Goal: Task Accomplishment & Management: Manage account settings

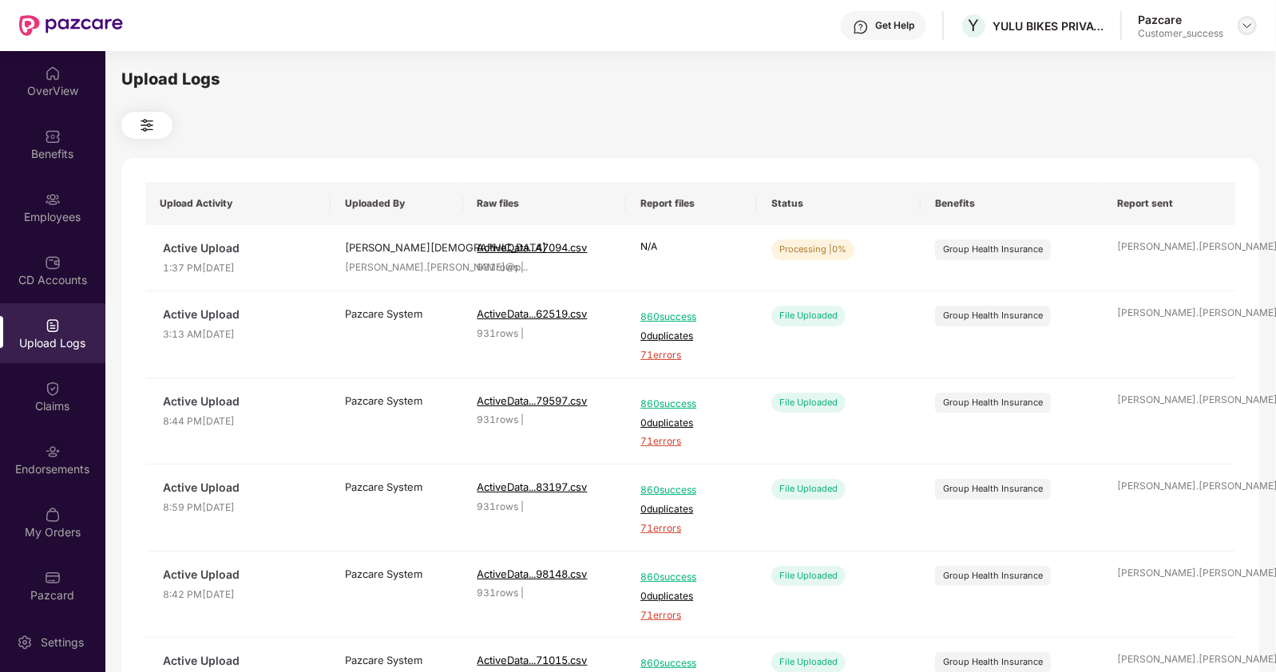
click at [1250, 22] on img at bounding box center [1247, 25] width 13 height 13
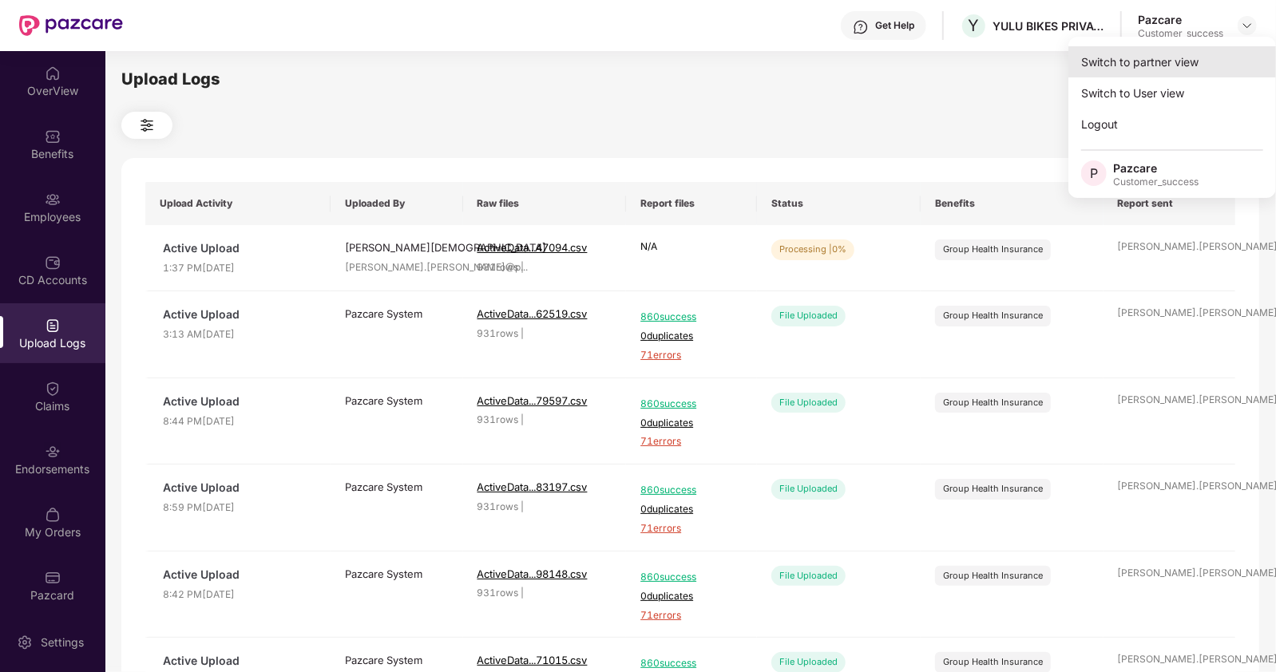
click at [1122, 60] on div "Switch to partner view" at bounding box center [1172, 61] width 208 height 31
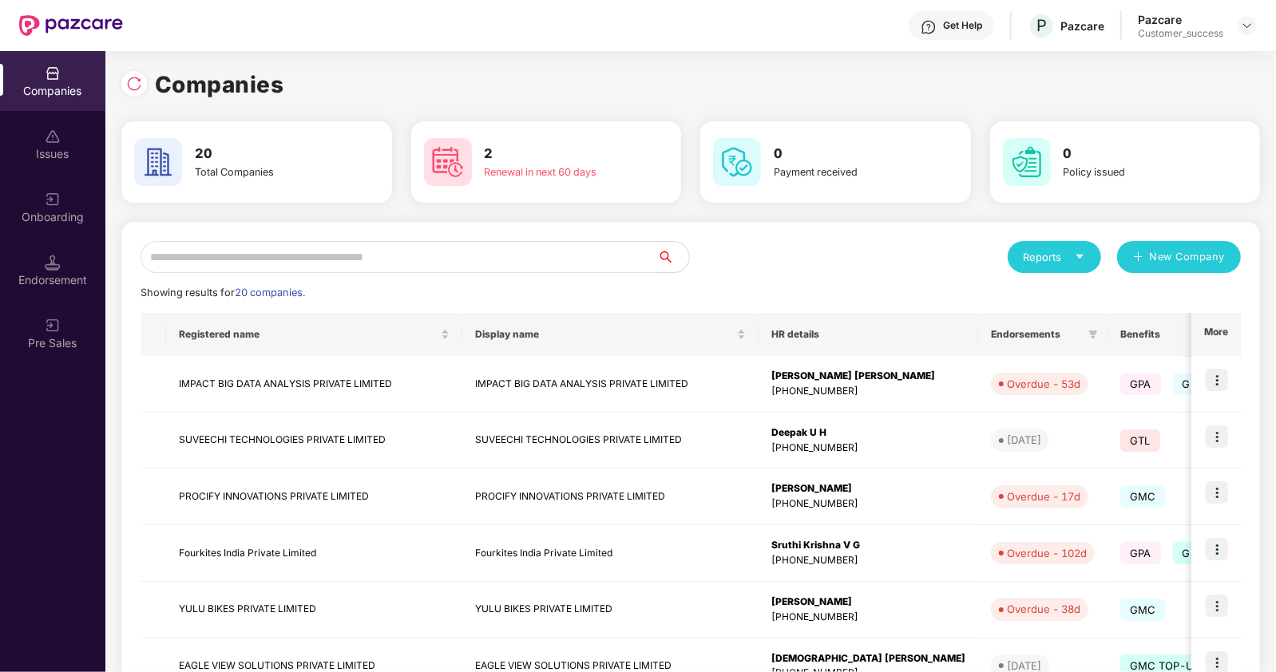
click at [395, 259] on input "text" at bounding box center [399, 257] width 517 height 32
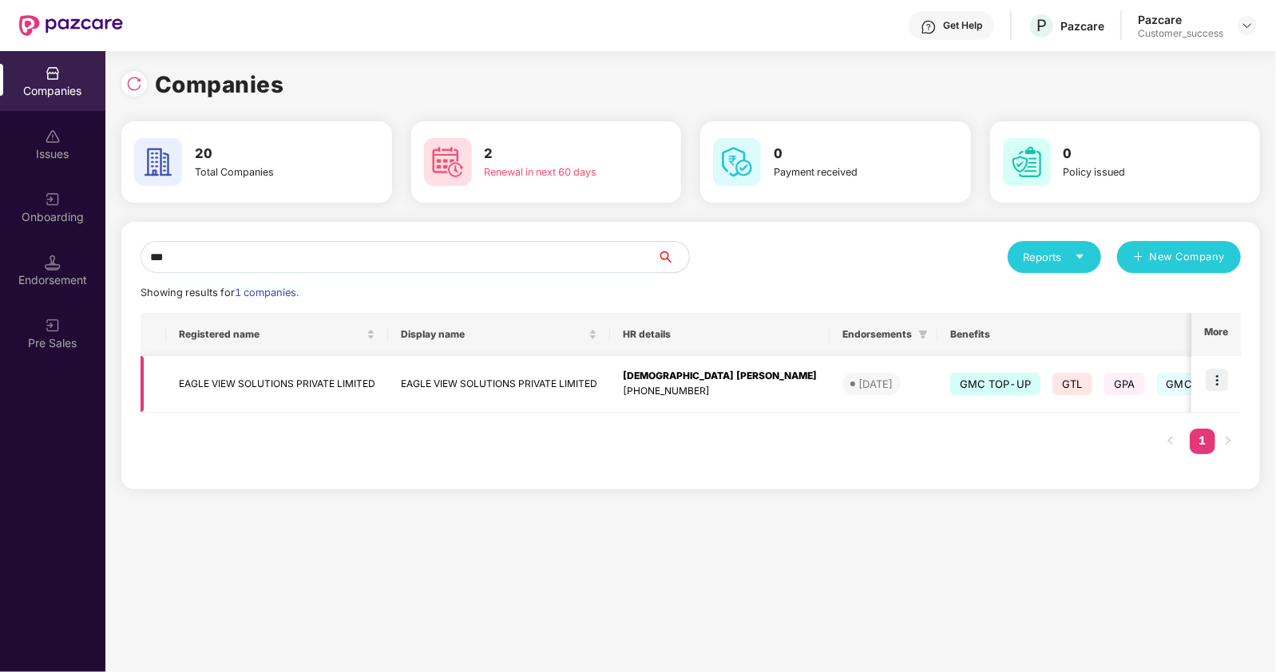
type input "***"
click at [1215, 374] on img at bounding box center [1217, 380] width 22 height 22
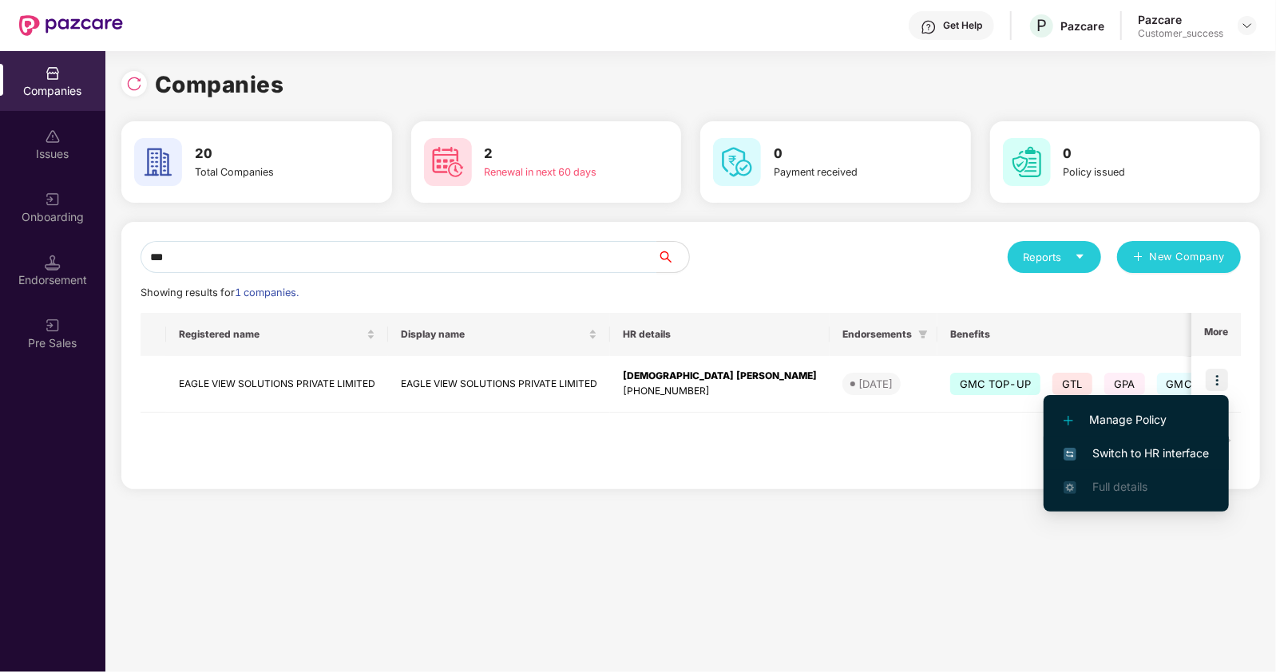
click at [1130, 442] on li "Switch to HR interface" at bounding box center [1136, 454] width 185 height 34
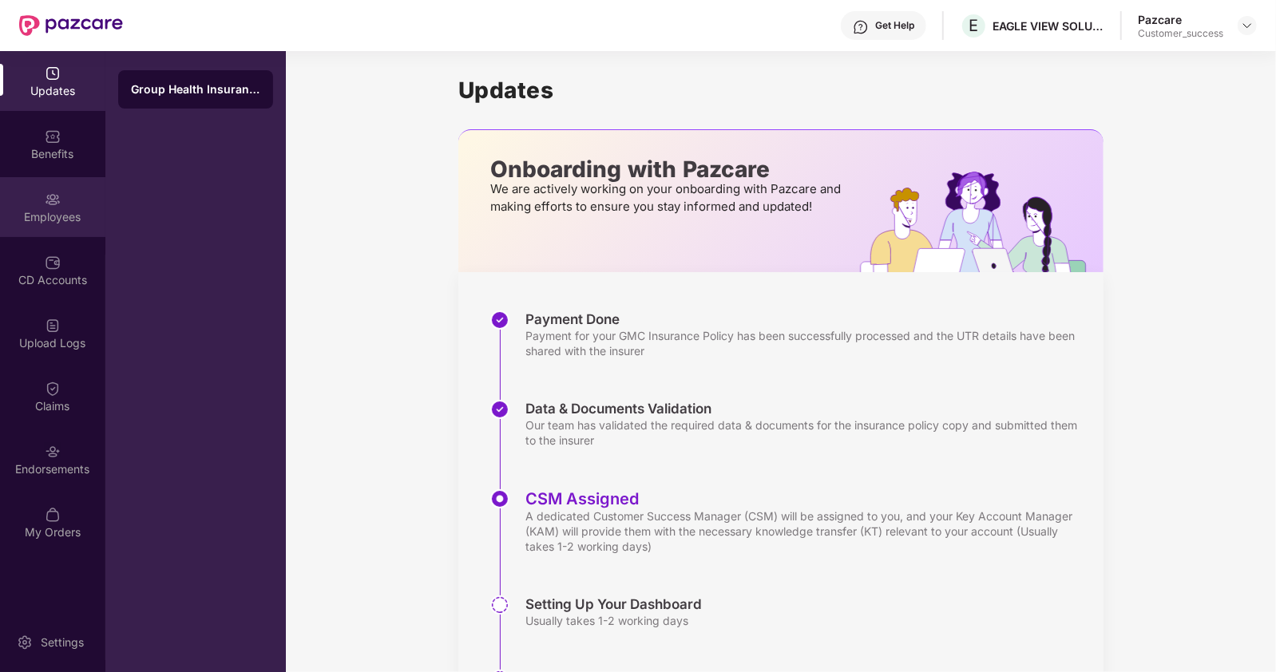
click at [97, 213] on div "Employees" at bounding box center [52, 217] width 105 height 16
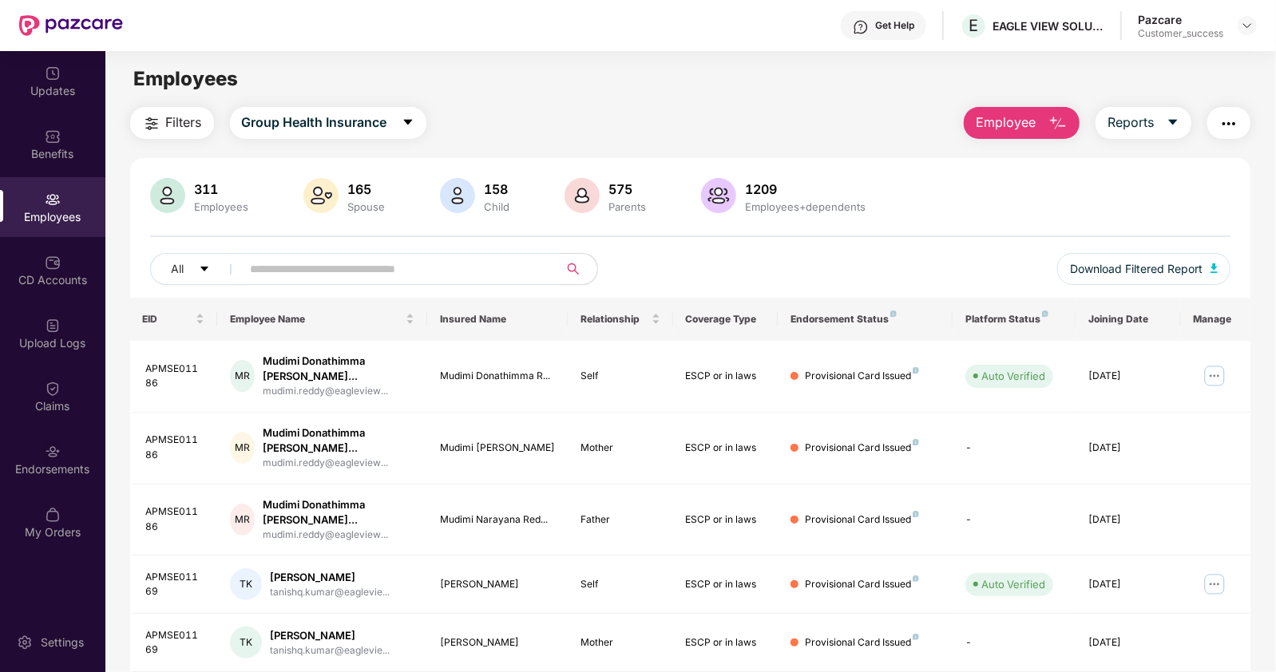
click at [262, 265] on input "text" at bounding box center [394, 269] width 287 height 24
paste input "**********"
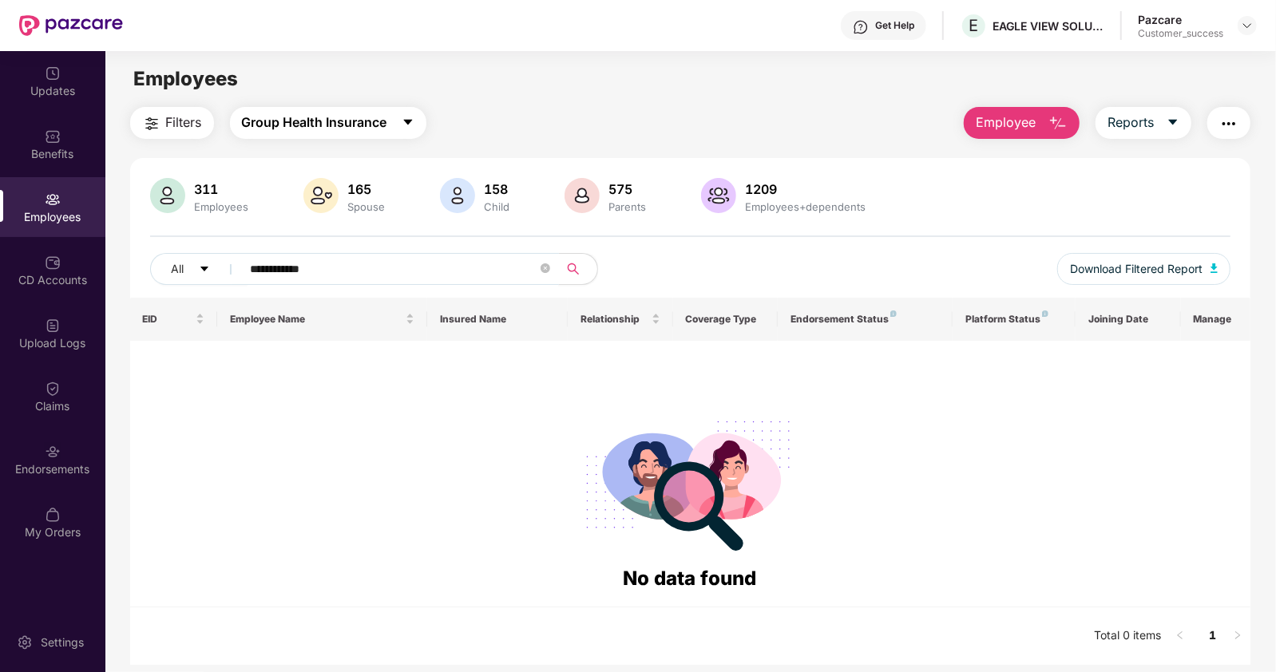
type input "**********"
click at [383, 125] on span "Group Health Insurance" at bounding box center [314, 123] width 145 height 20
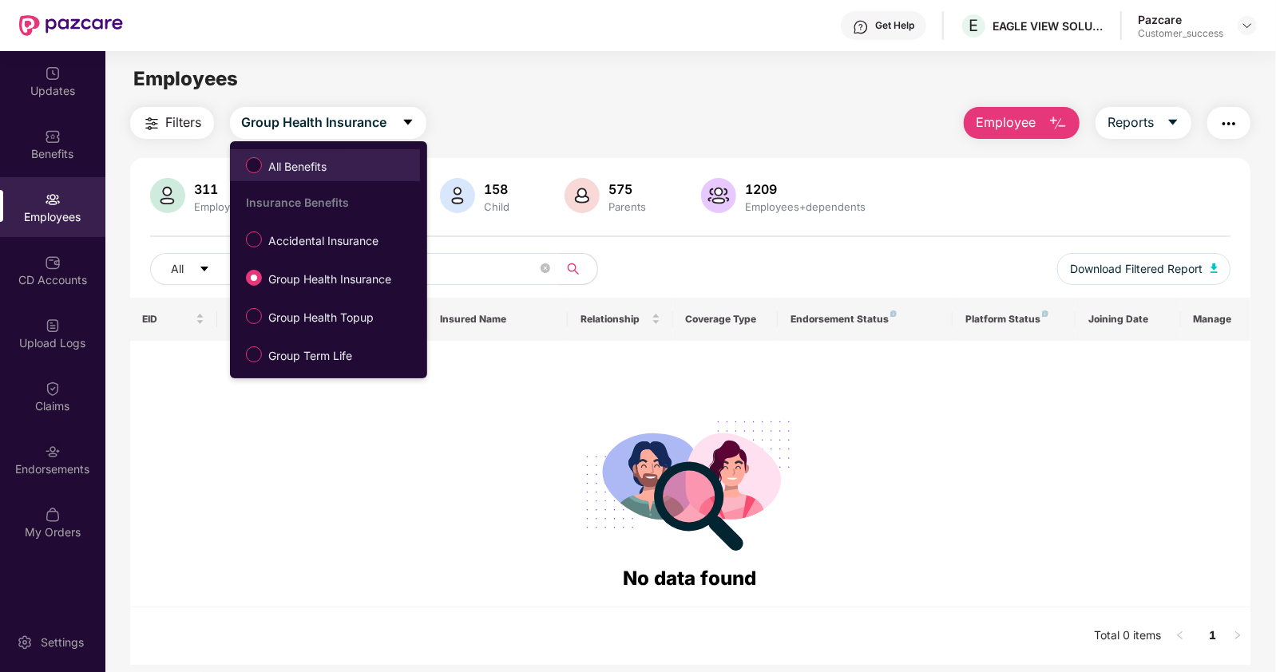
click at [315, 164] on span "All Benefits" at bounding box center [297, 167] width 71 height 18
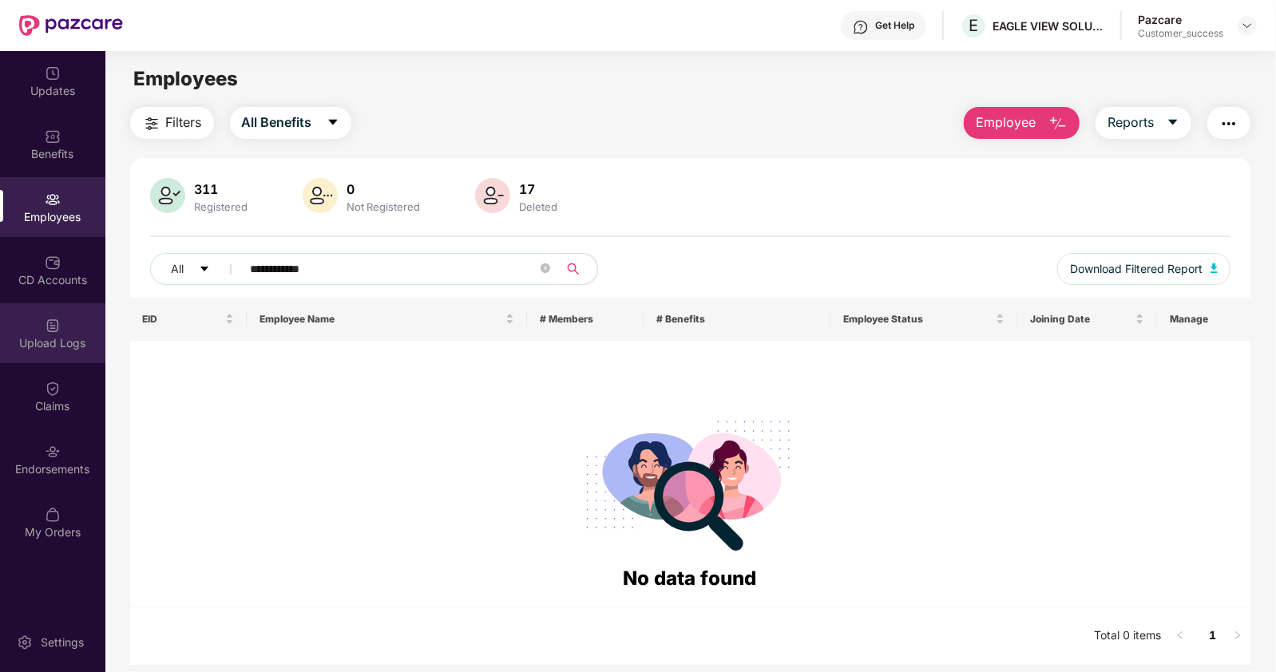
click at [55, 339] on div "Upload Logs" at bounding box center [52, 343] width 105 height 16
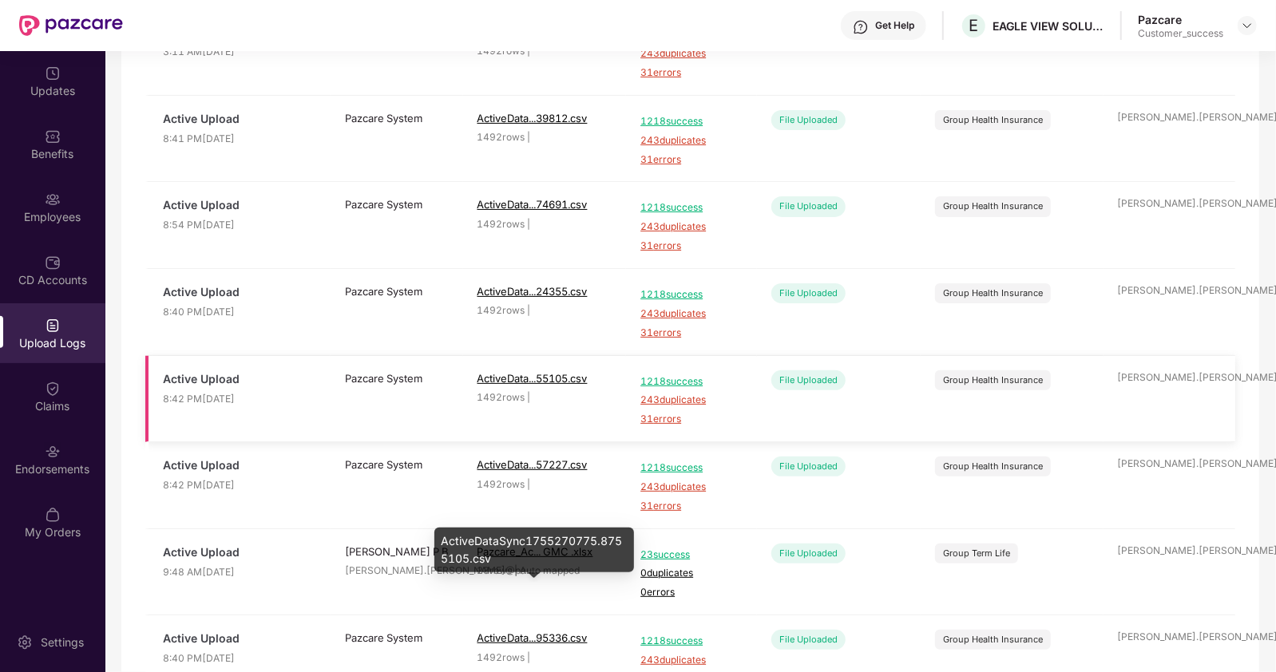
scroll to position [484, 0]
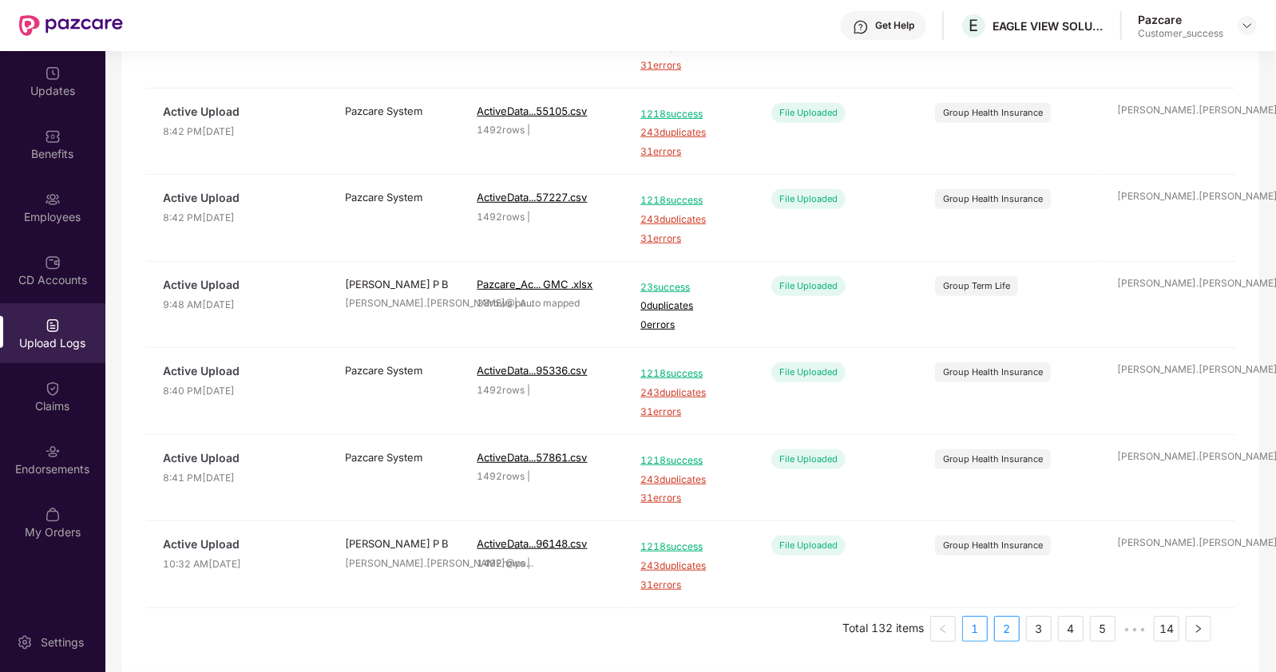
click at [1006, 630] on link "2" at bounding box center [1007, 629] width 24 height 24
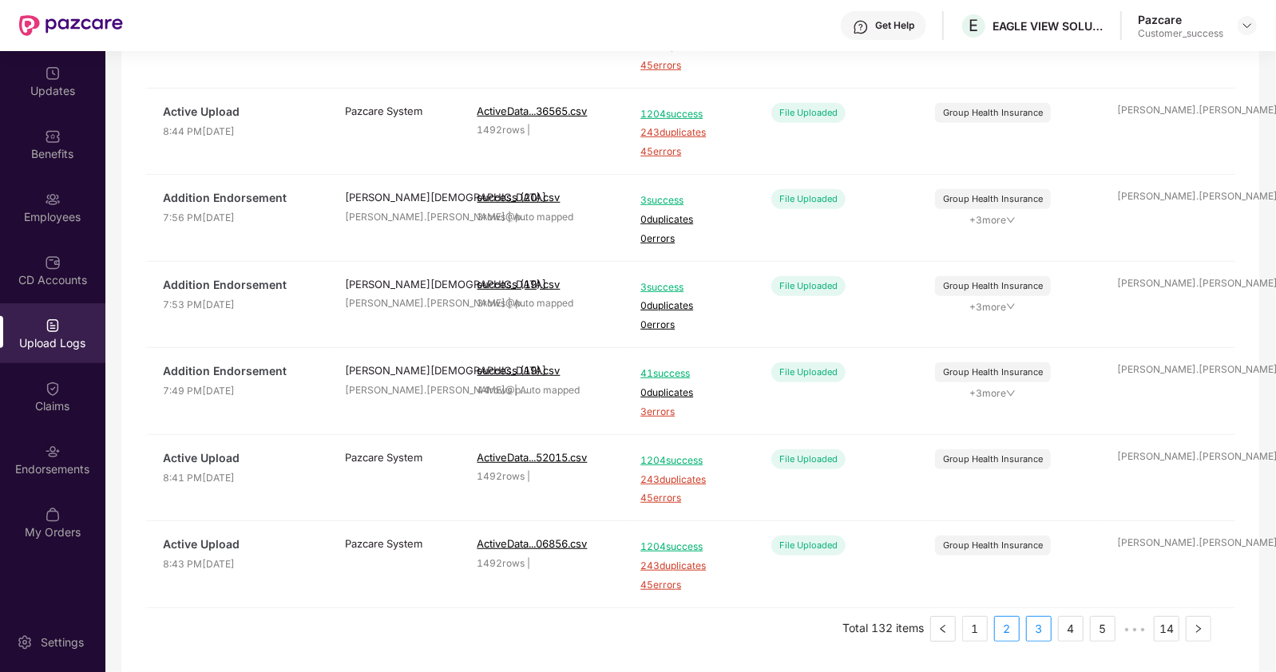
click at [1032, 627] on link "3" at bounding box center [1039, 629] width 24 height 24
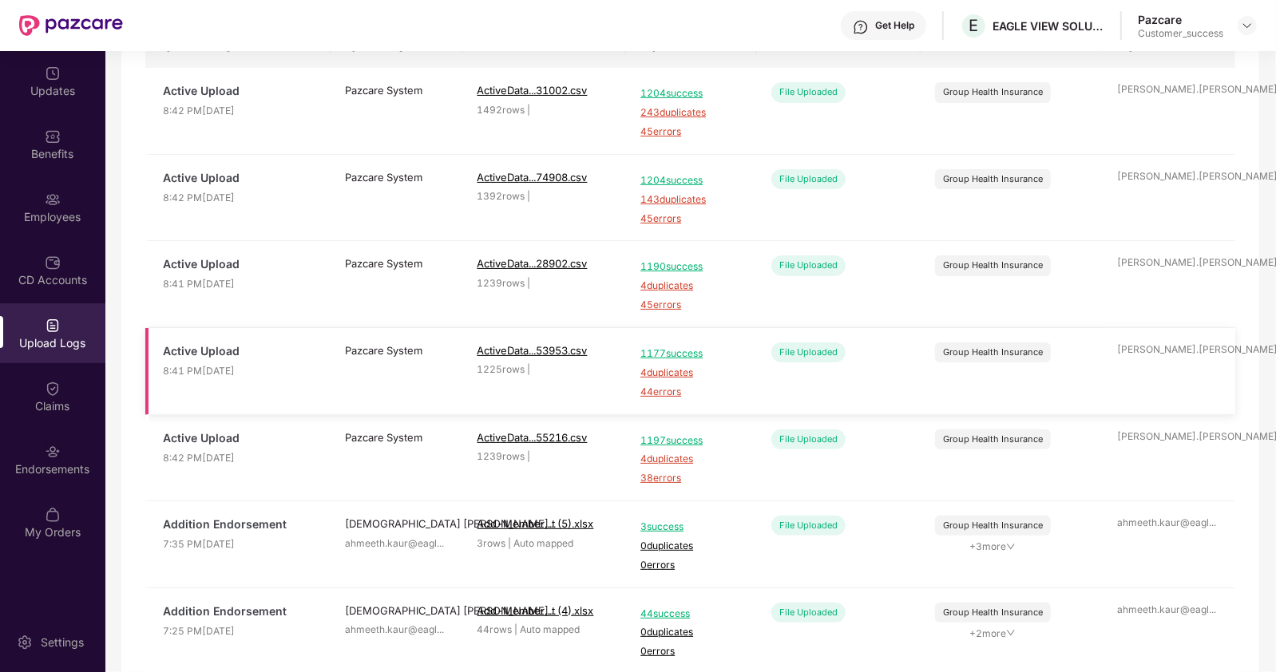
scroll to position [159, 0]
click at [664, 437] on span "1197 success" at bounding box center [691, 439] width 102 height 15
click at [674, 437] on span "1197 success" at bounding box center [691, 439] width 102 height 15
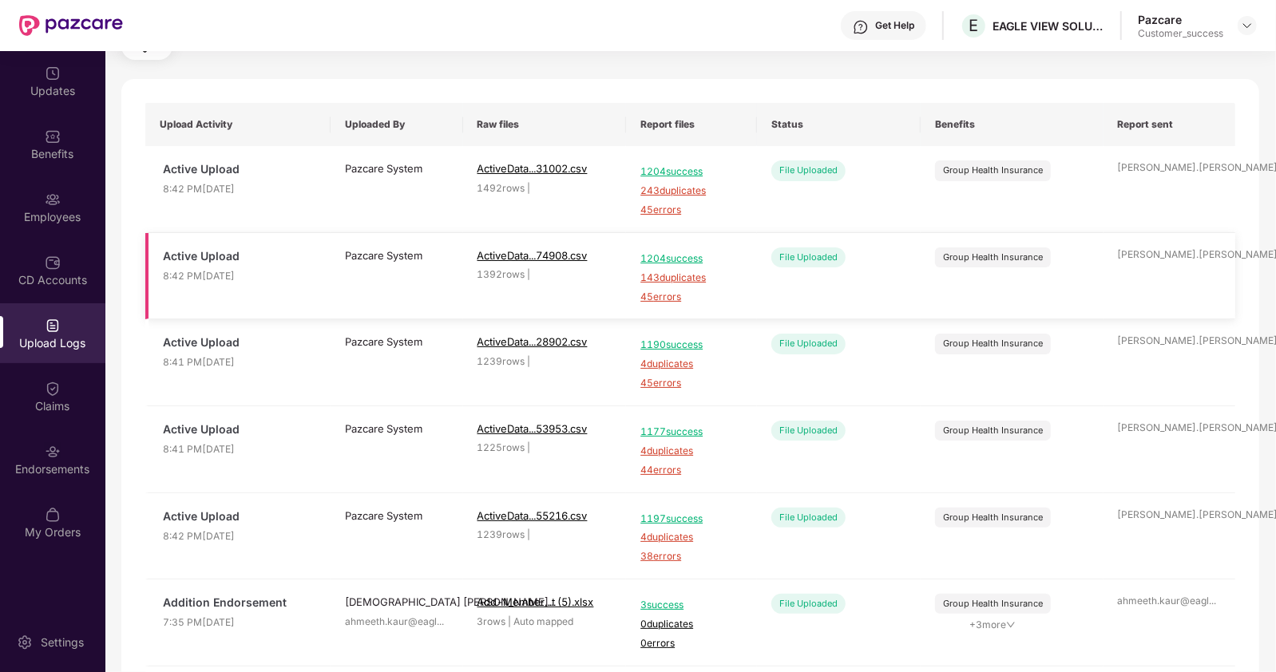
scroll to position [71, 0]
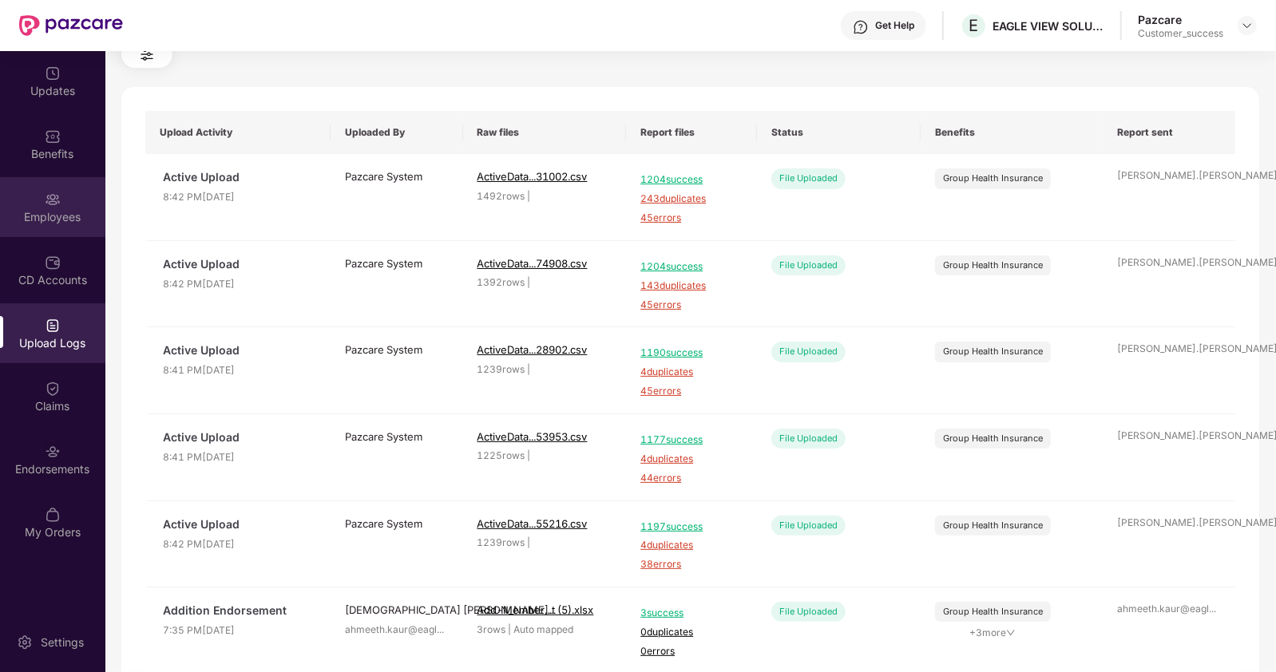
click at [64, 209] on div "Employees" at bounding box center [52, 217] width 105 height 16
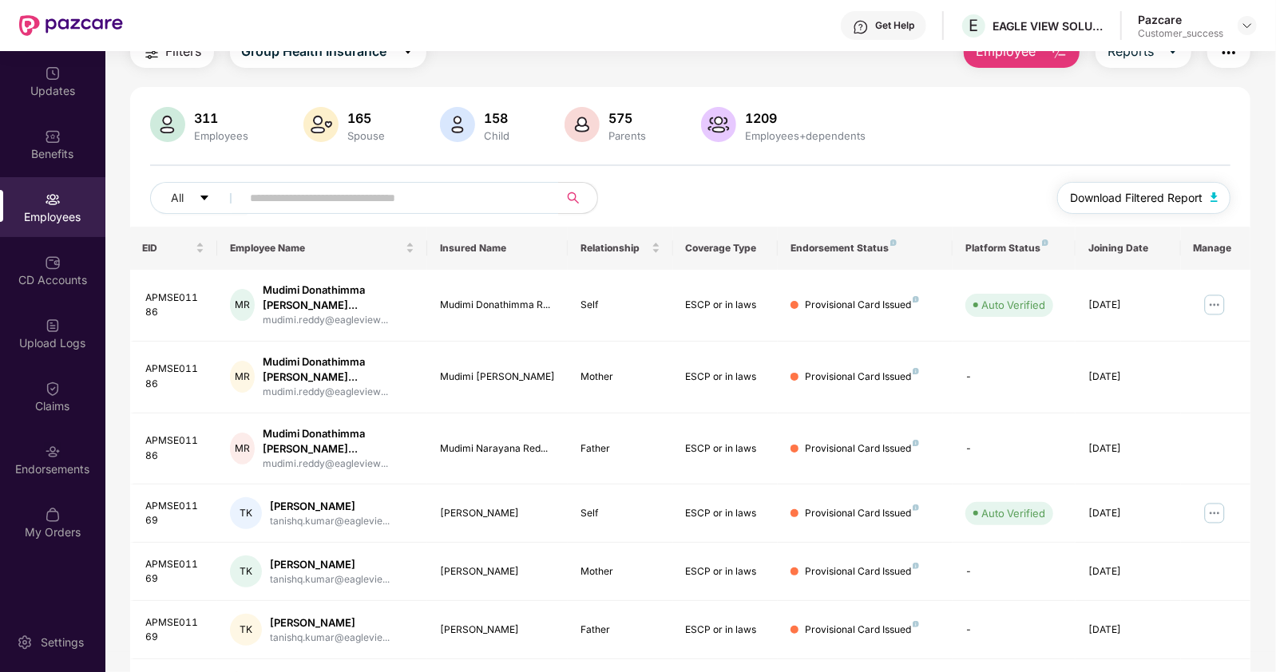
click at [1126, 197] on span "Download Filtered Report" at bounding box center [1136, 198] width 133 height 18
click at [1250, 25] on img at bounding box center [1247, 25] width 13 height 13
click at [768, 241] on th "Coverage Type" at bounding box center [725, 248] width 105 height 43
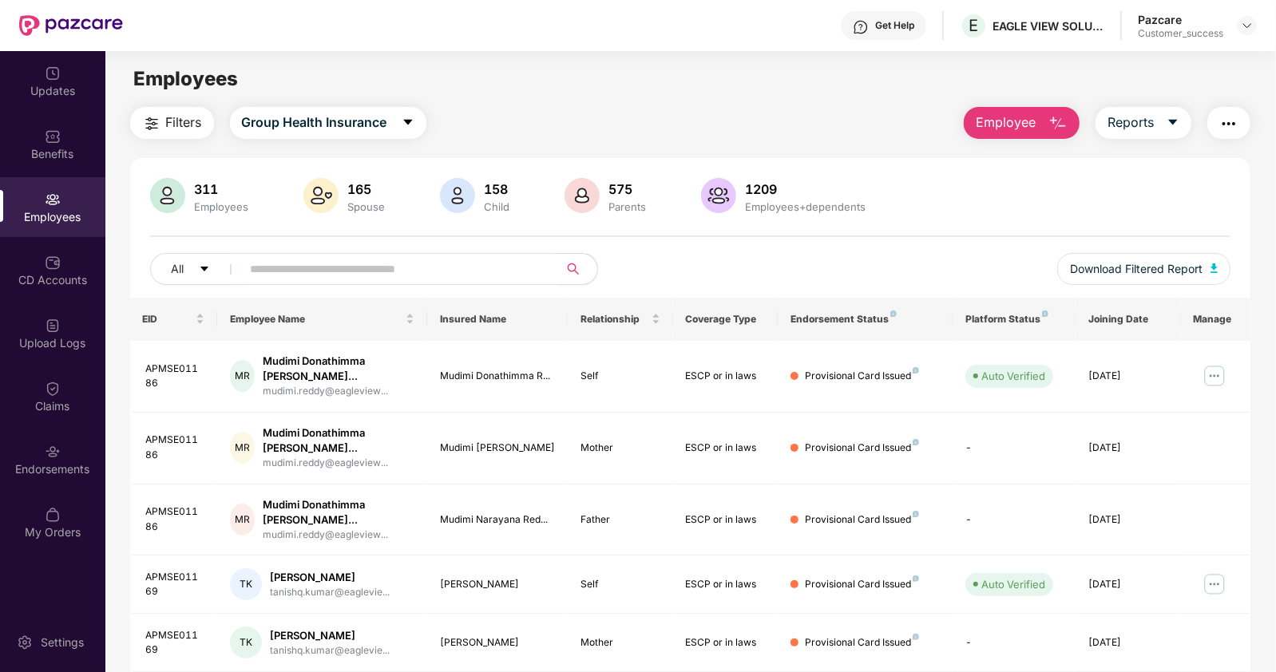
click at [1040, 128] on button "Employee" at bounding box center [1022, 123] width 116 height 32
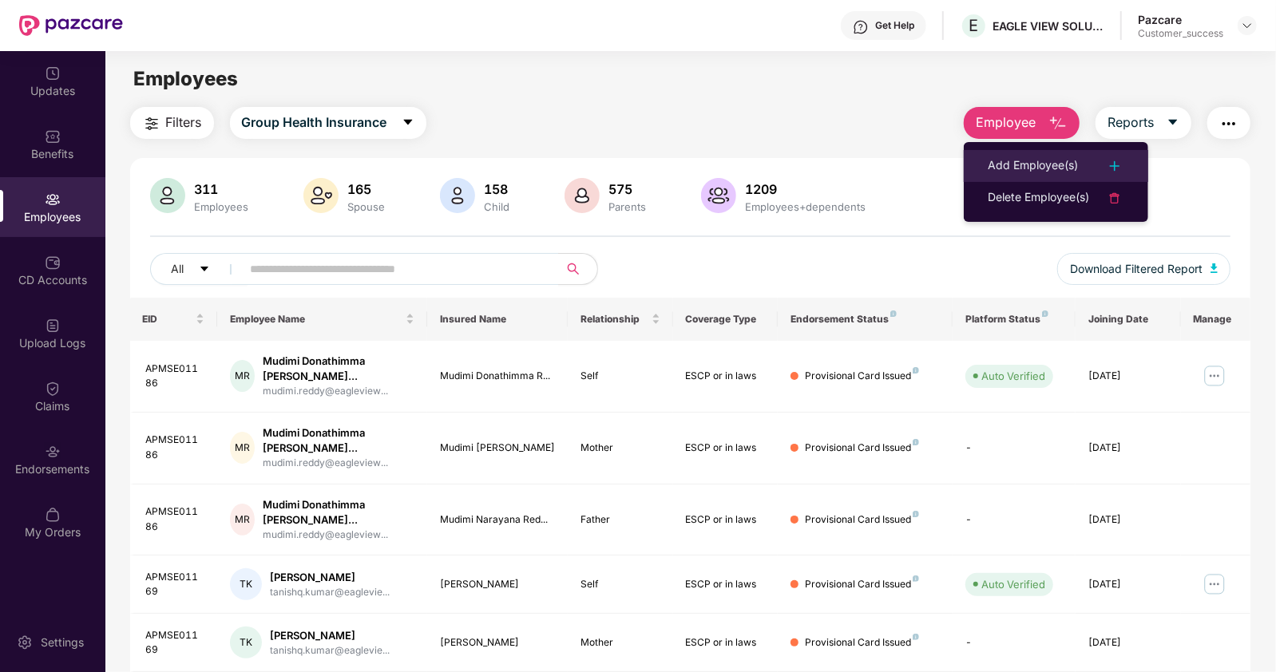
click at [1005, 157] on div "Add Employee(s)" at bounding box center [1033, 165] width 90 height 19
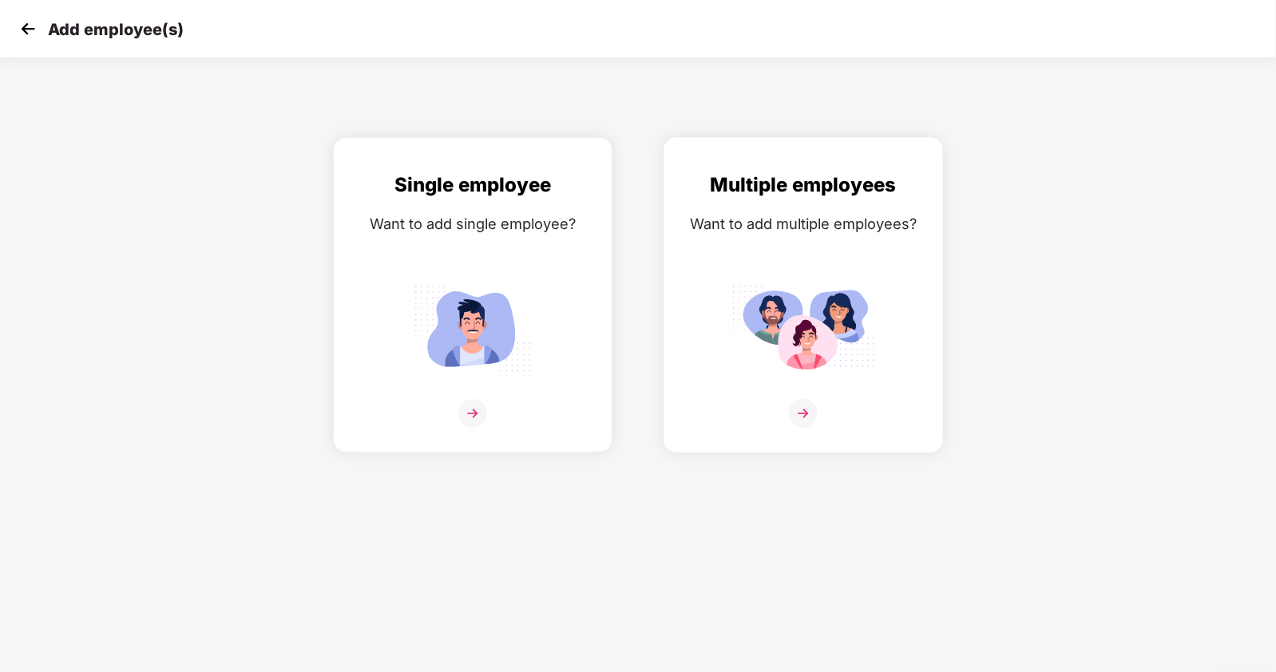
click at [875, 438] on div at bounding box center [803, 423] width 246 height 49
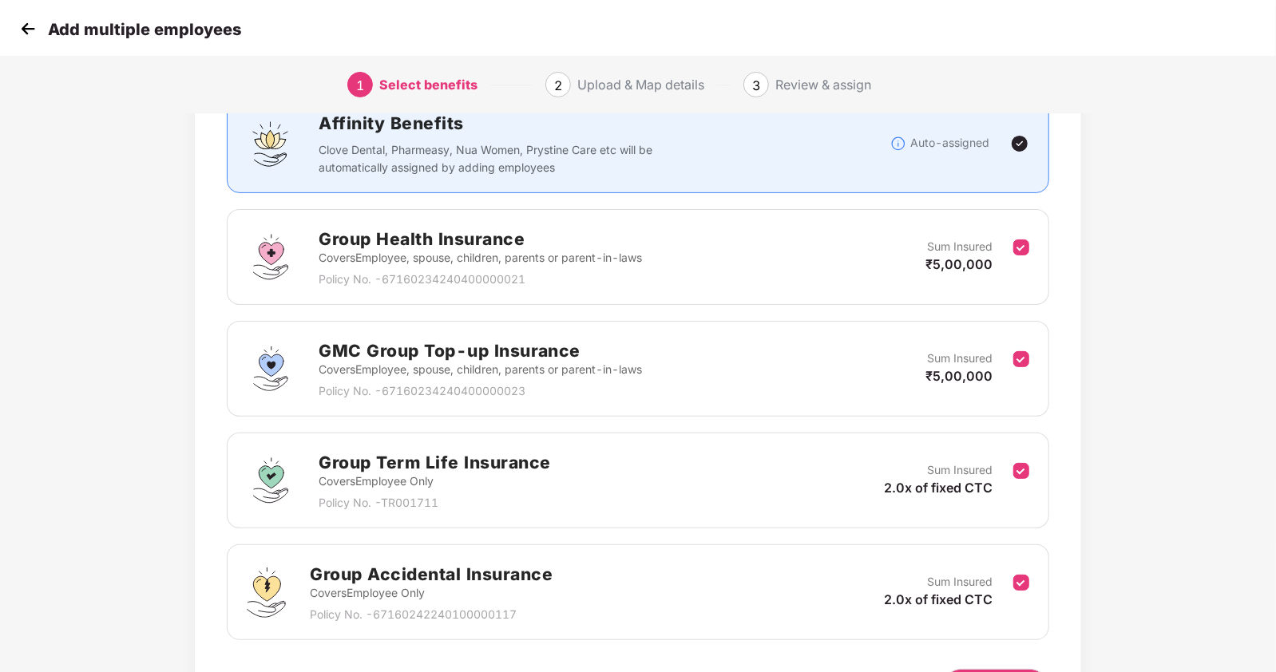
scroll to position [234, 0]
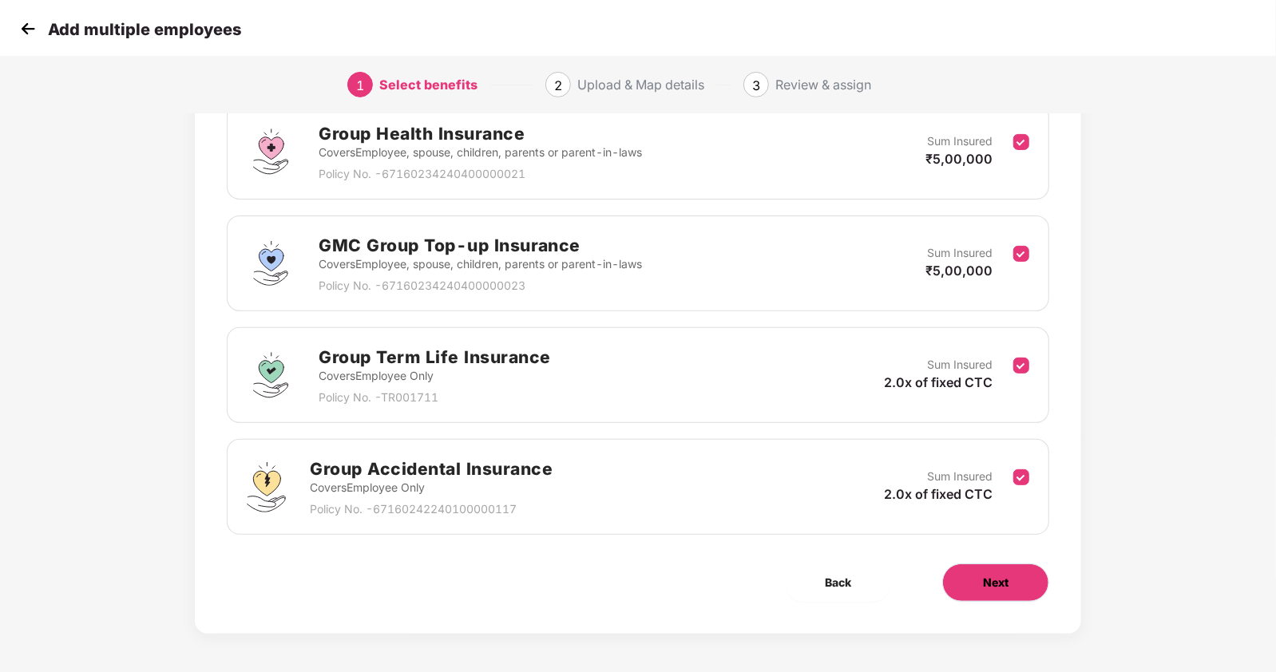
click at [954, 570] on button "Next" at bounding box center [995, 583] width 107 height 38
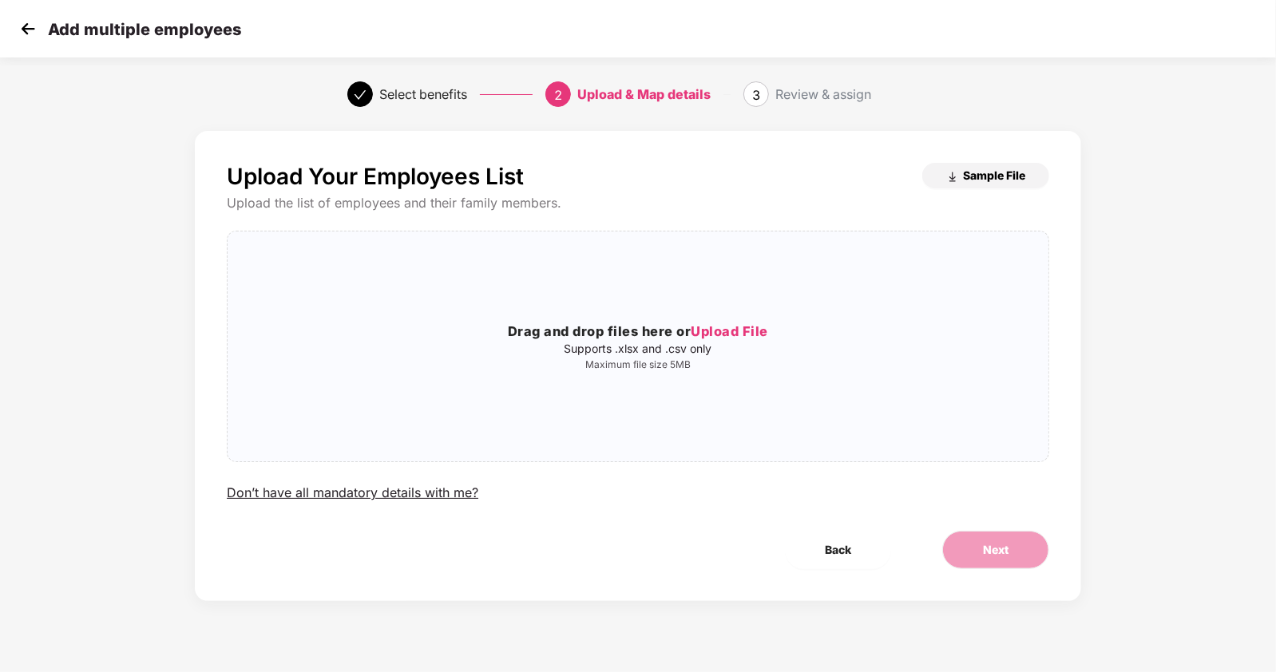
click at [968, 171] on span "Sample File" at bounding box center [994, 175] width 62 height 15
click at [25, 32] on img at bounding box center [28, 29] width 24 height 24
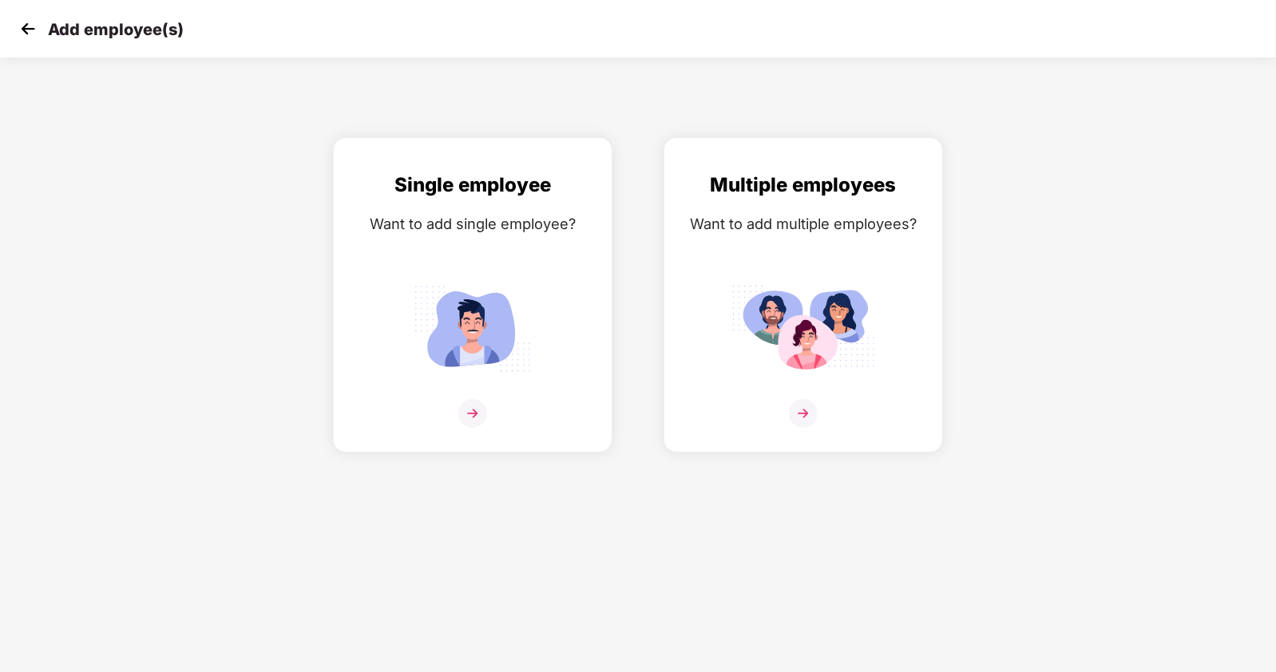
click at [22, 35] on img at bounding box center [28, 29] width 24 height 24
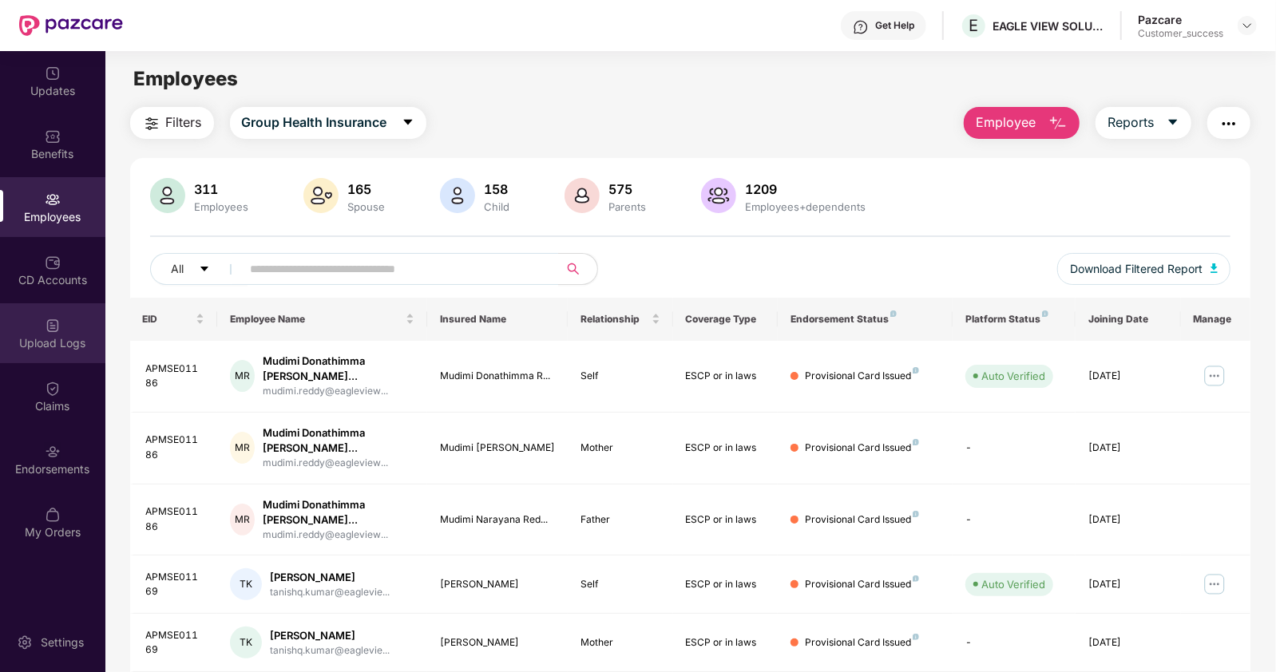
click at [64, 339] on div "Upload Logs" at bounding box center [52, 343] width 105 height 16
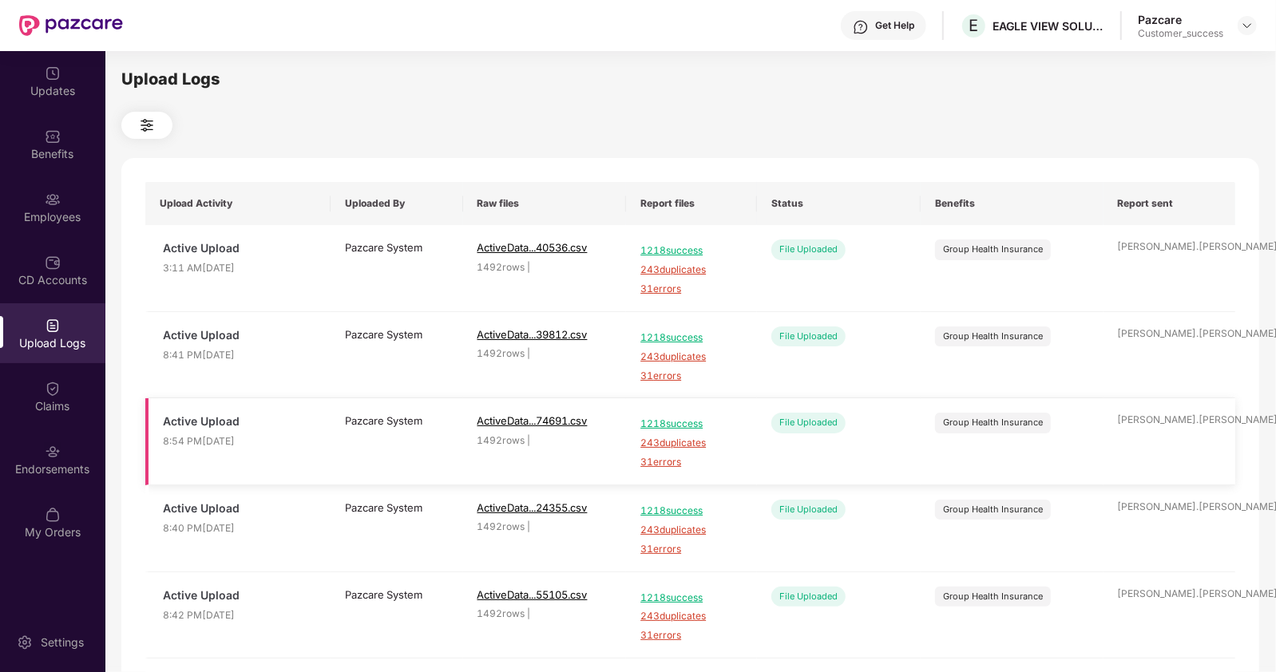
scroll to position [484, 0]
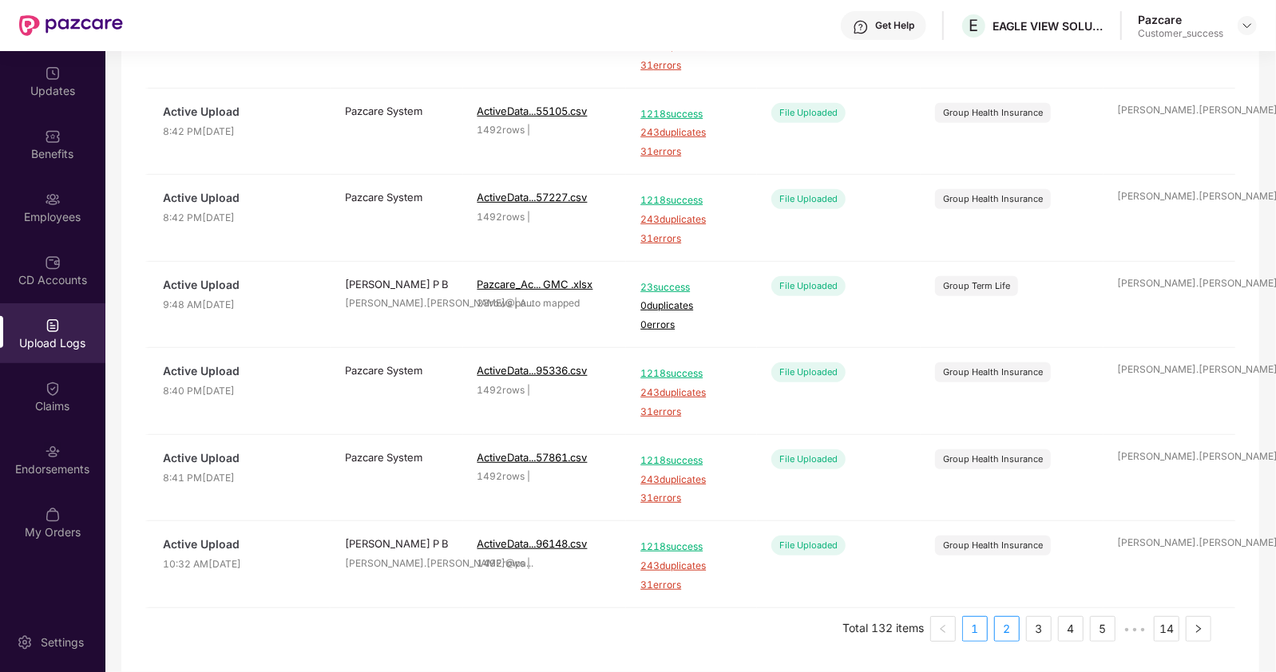
click at [1005, 632] on link "2" at bounding box center [1007, 629] width 24 height 24
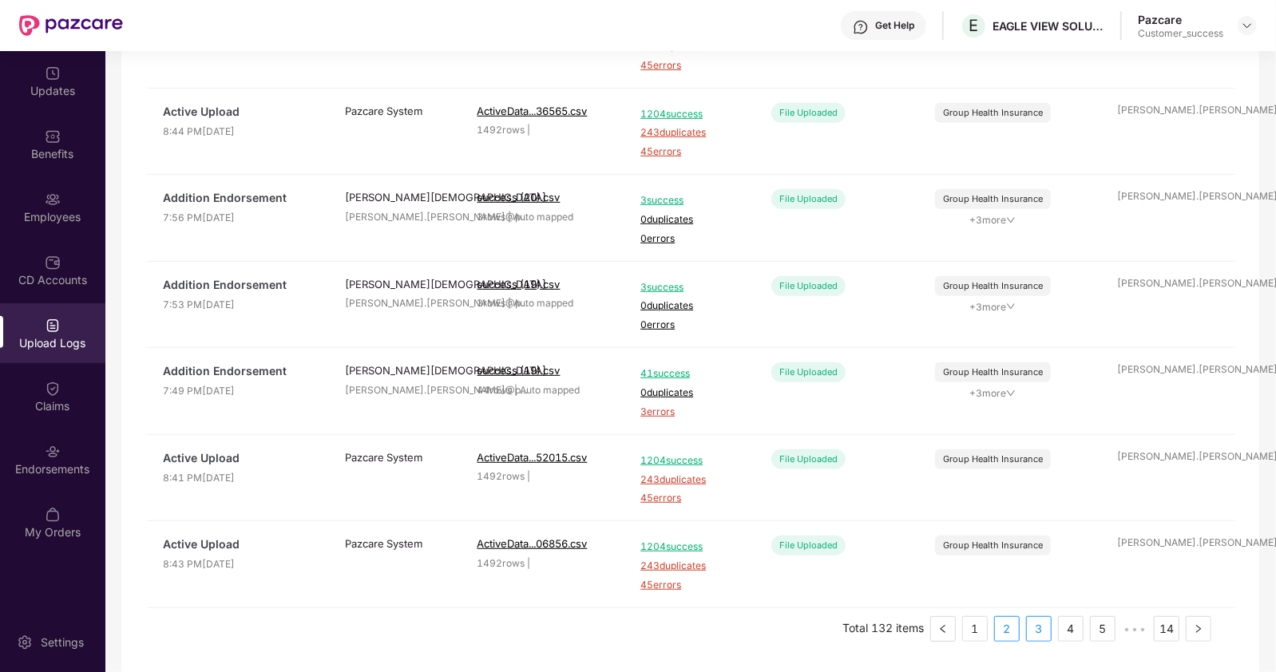
click at [1042, 632] on link "3" at bounding box center [1039, 629] width 24 height 24
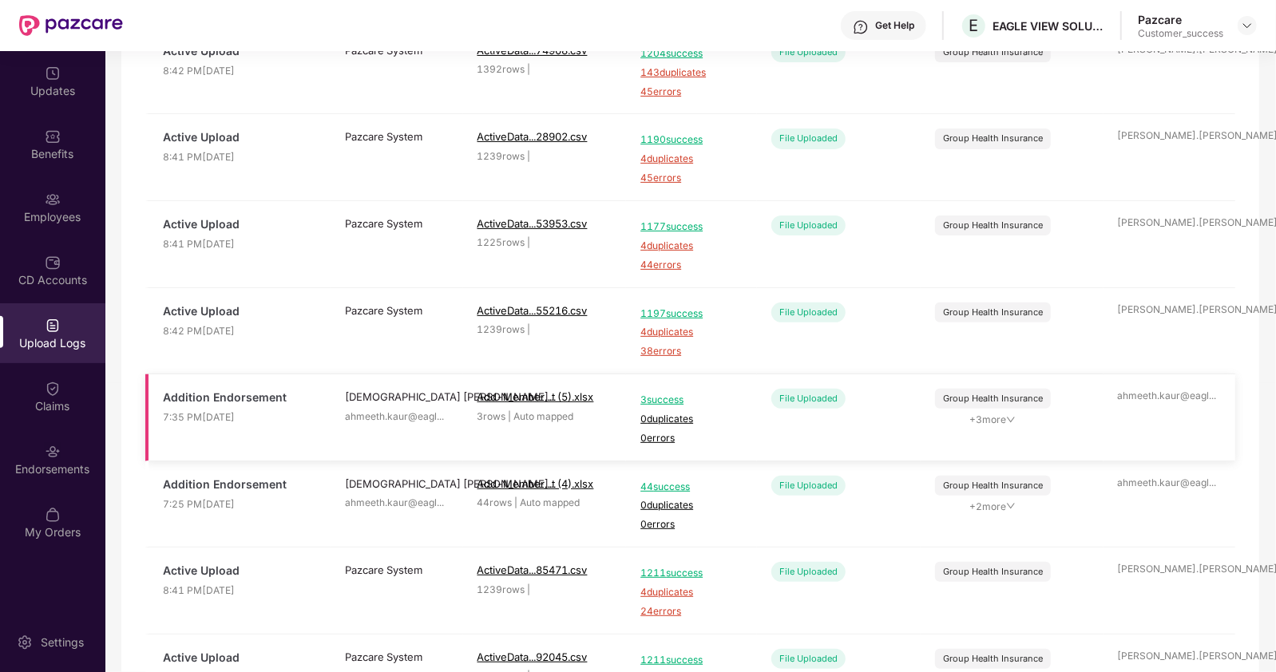
scroll to position [291, 0]
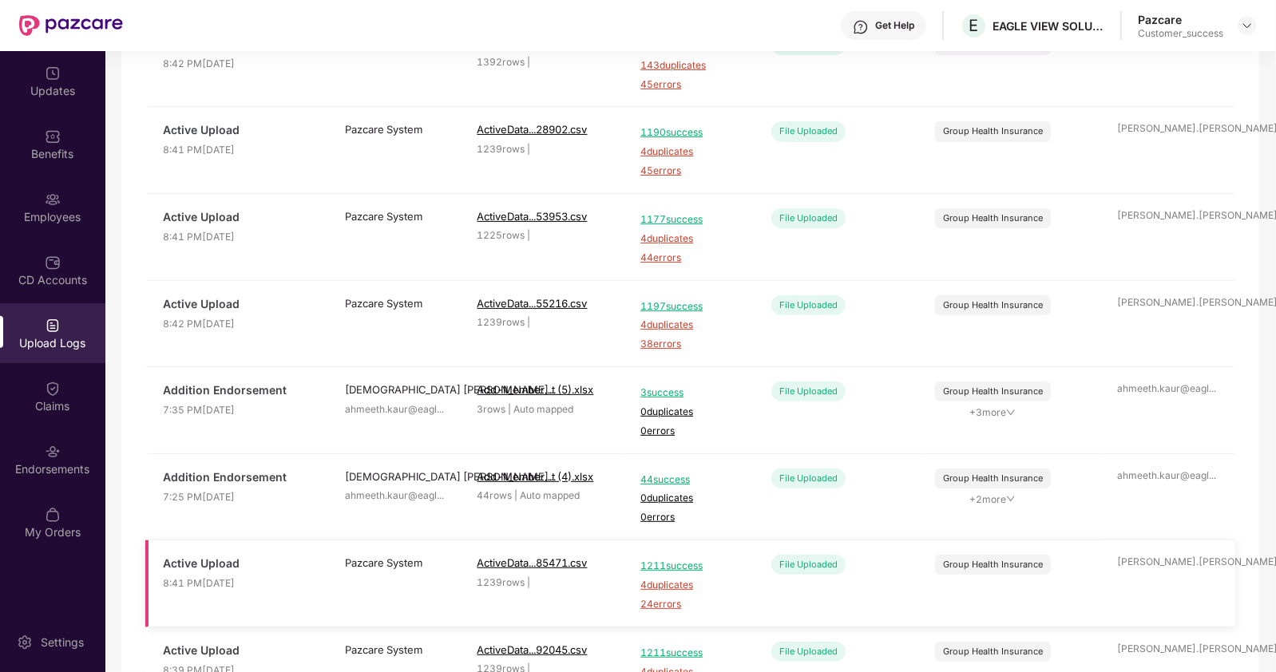
click at [659, 564] on span "1211 success" at bounding box center [691, 566] width 102 height 15
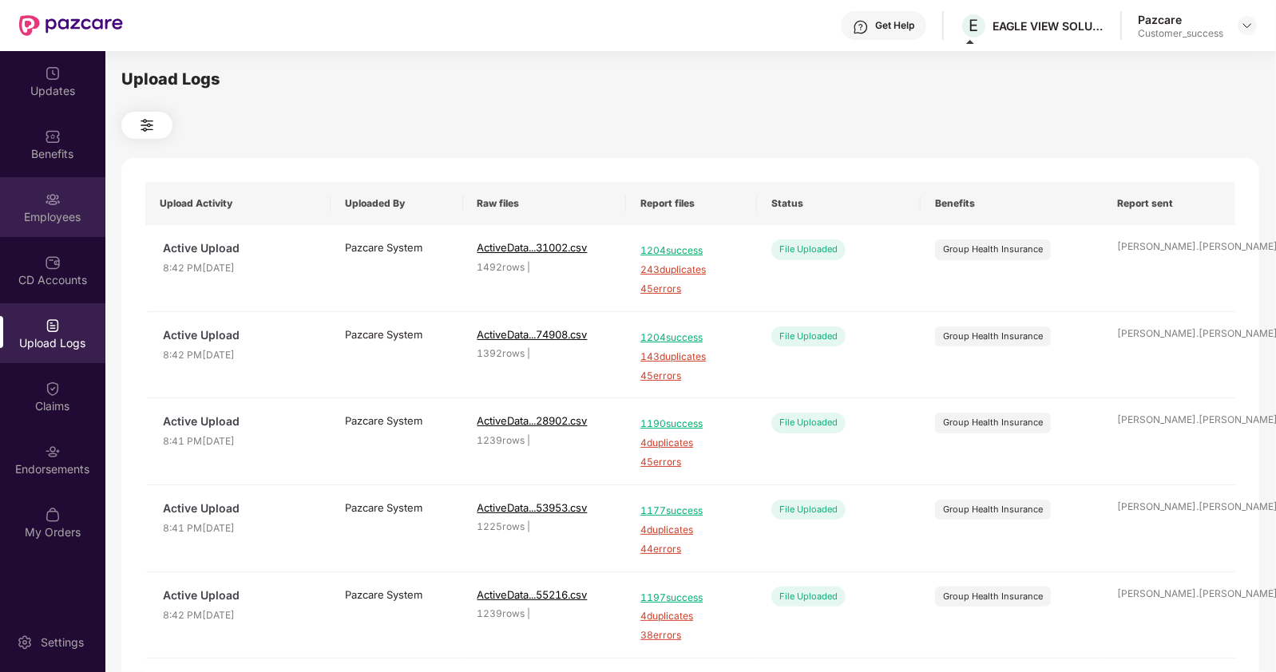
click at [76, 226] on div "Employees" at bounding box center [52, 207] width 105 height 60
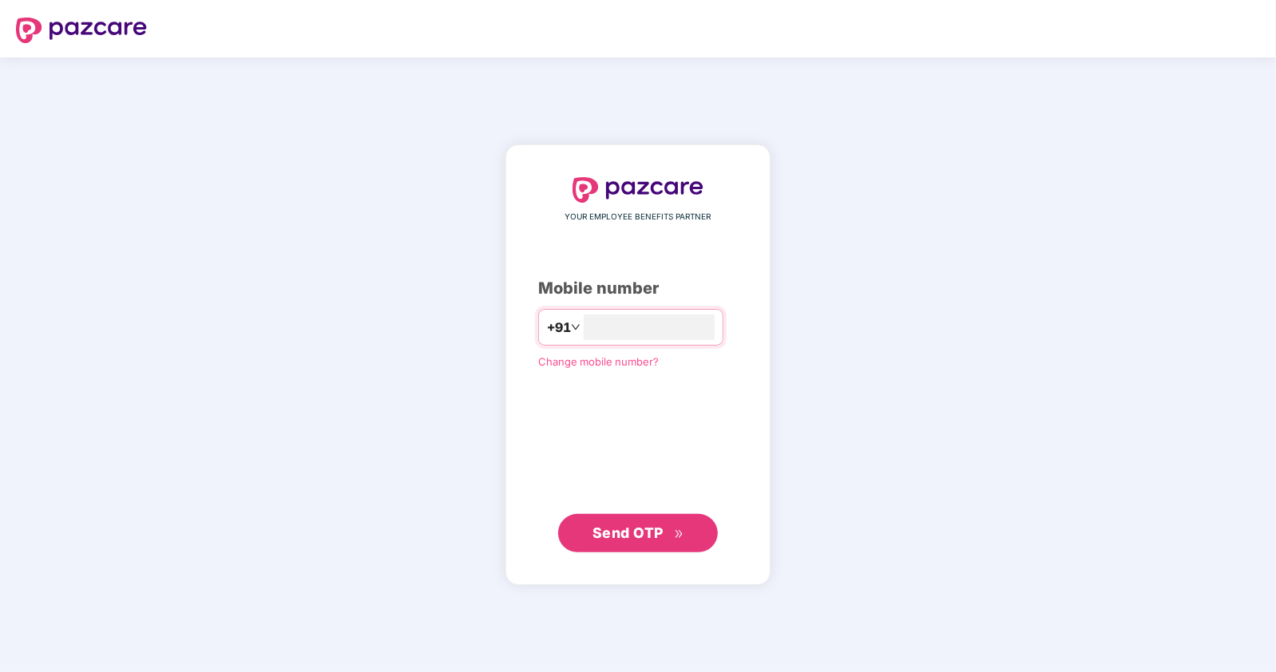
type input "**********"
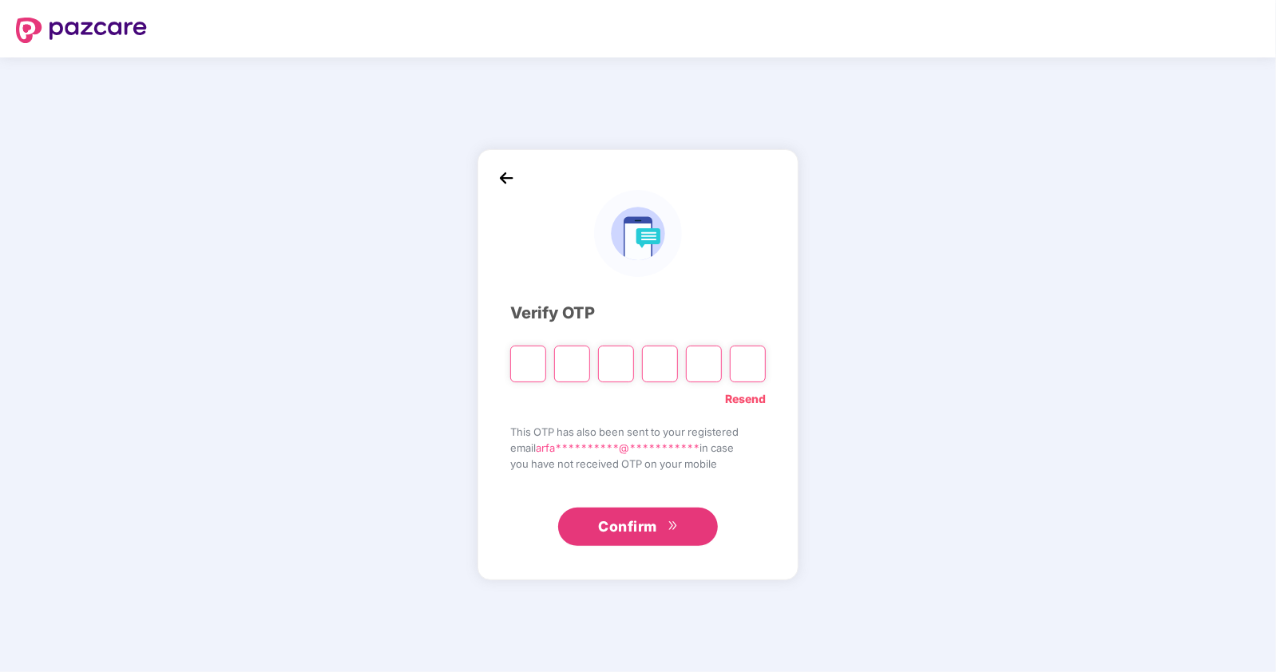
type input "*"
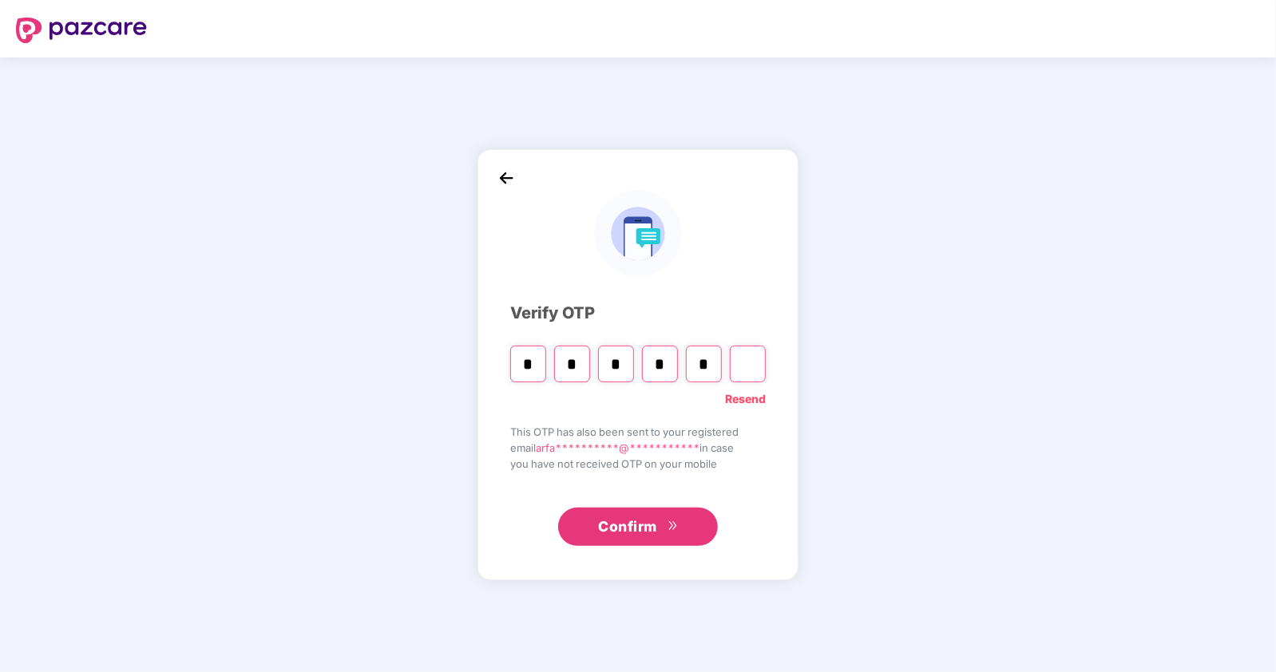
type input "*"
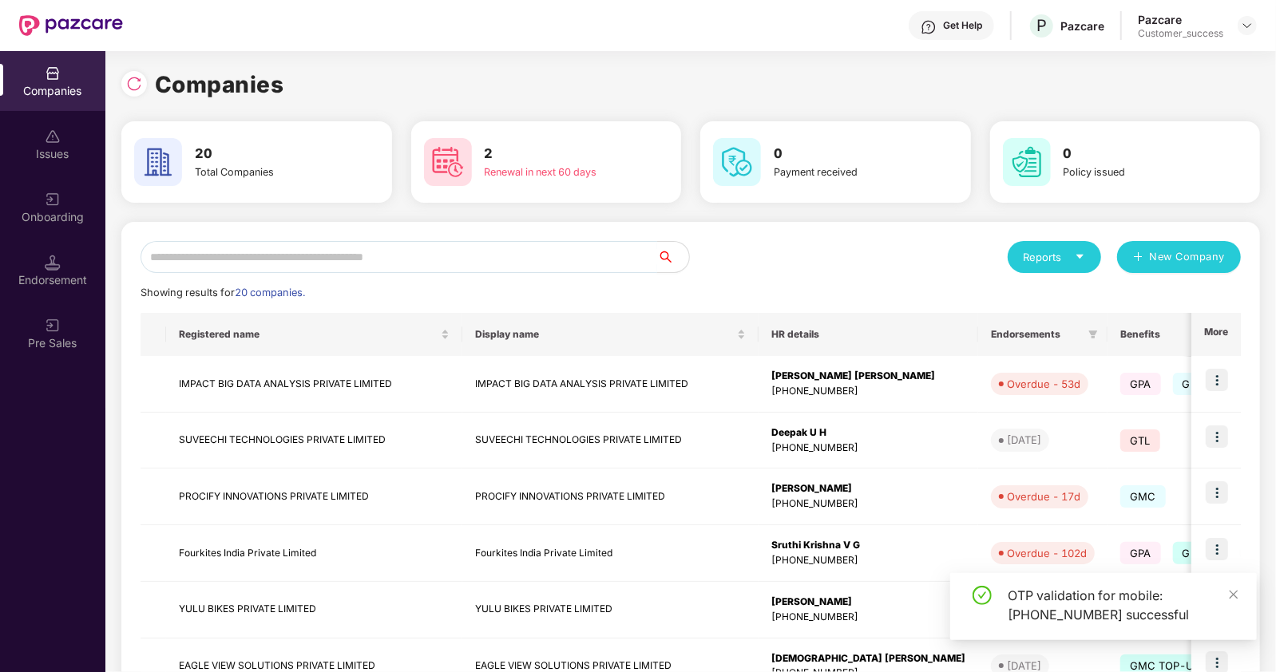
click at [442, 255] on input "text" at bounding box center [399, 257] width 517 height 32
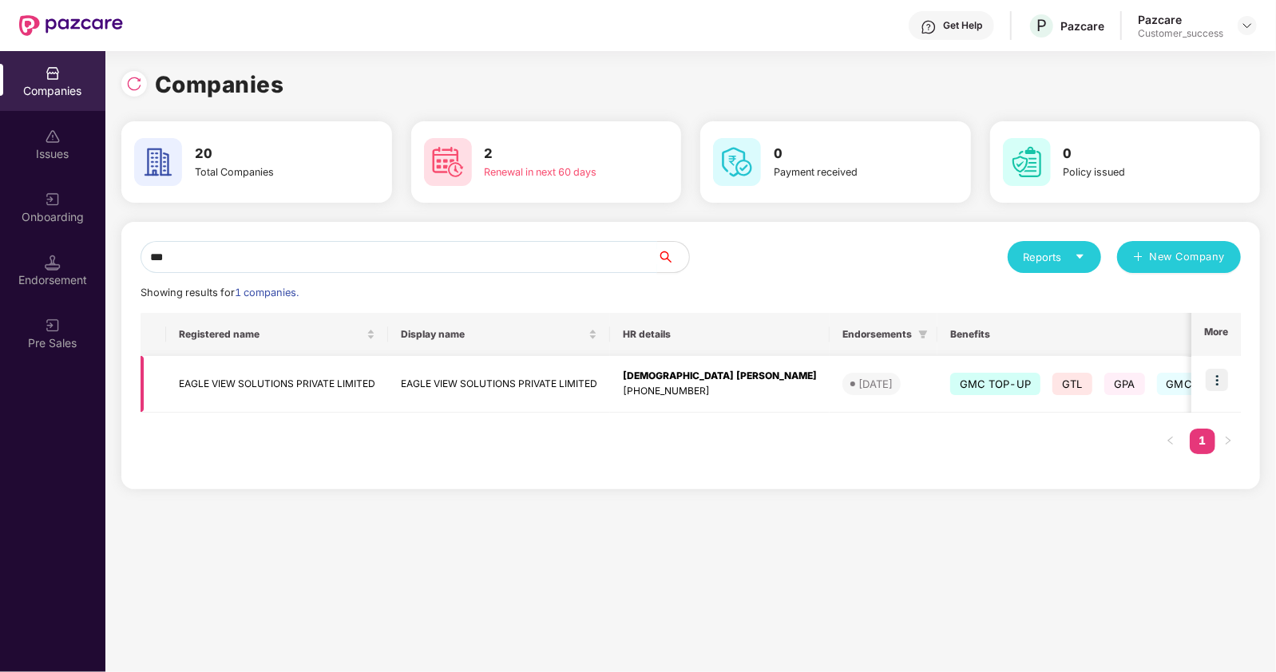
type input "***"
click at [1222, 377] on img at bounding box center [1217, 380] width 22 height 22
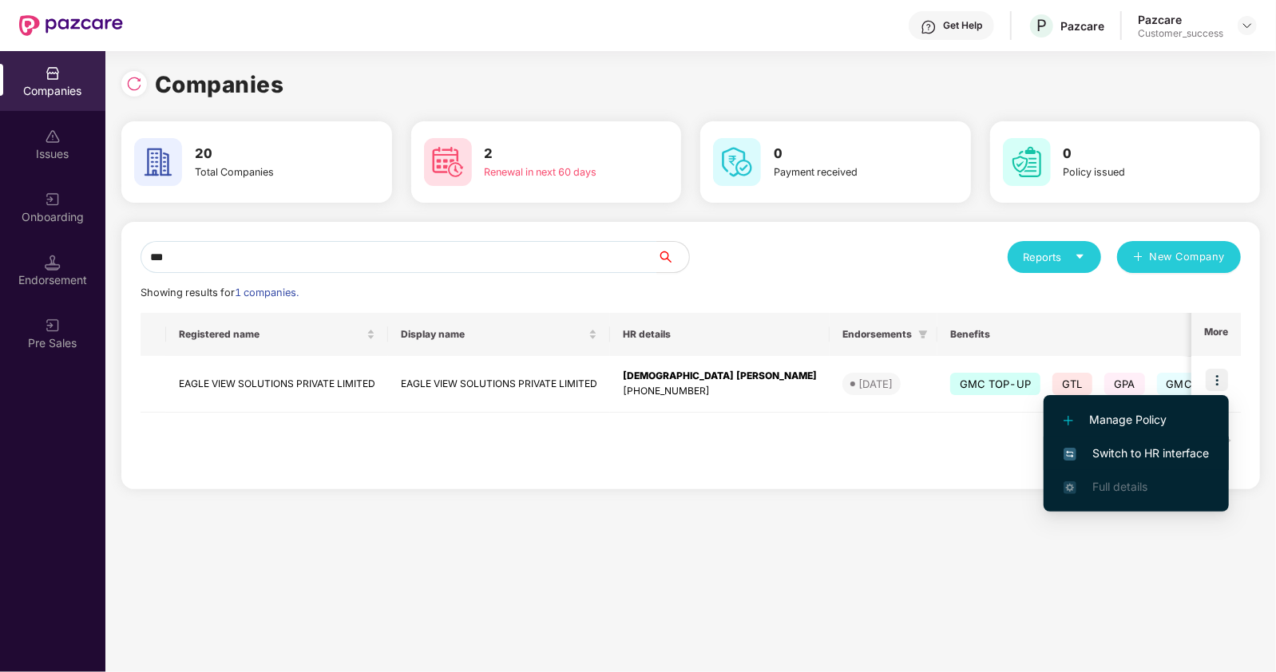
click at [1136, 446] on span "Switch to HR interface" at bounding box center [1136, 454] width 145 height 18
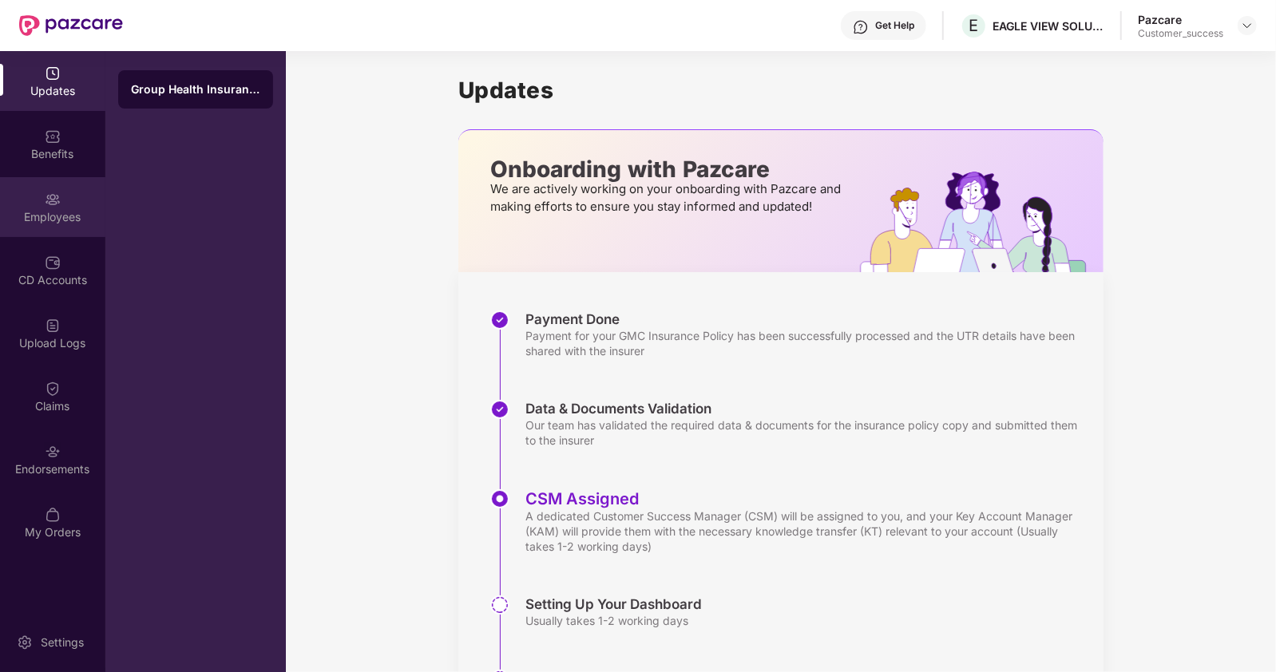
click at [67, 220] on div "Employees" at bounding box center [52, 217] width 105 height 16
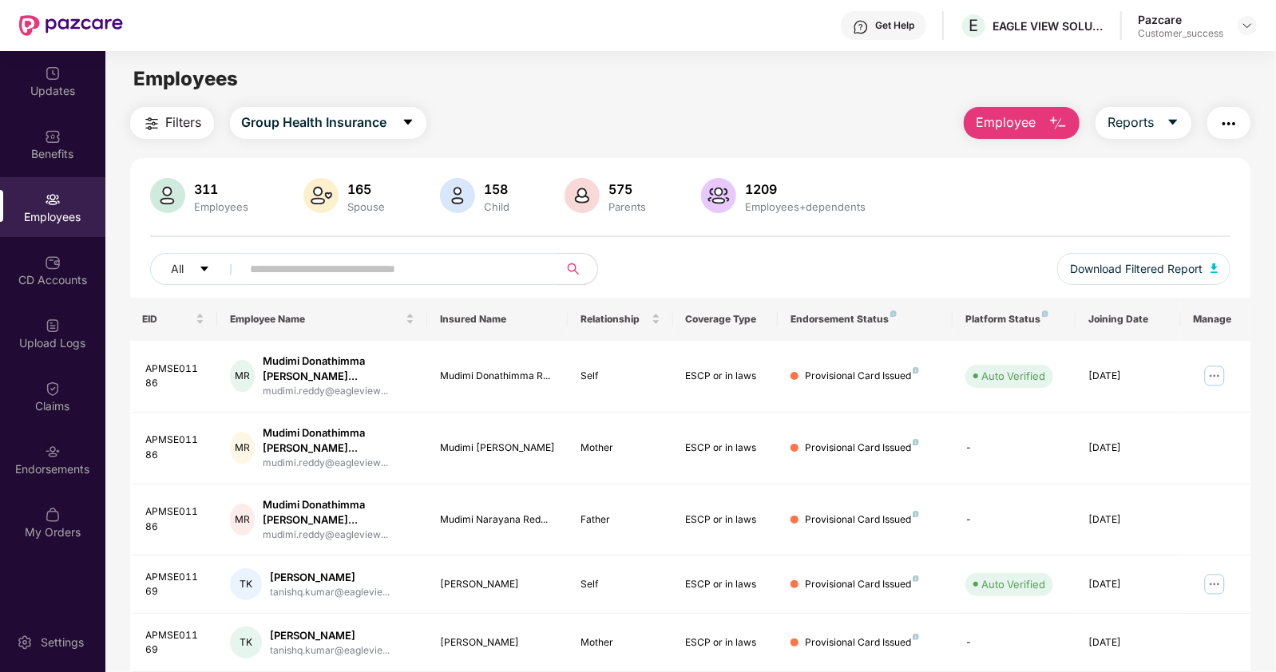
click at [1014, 123] on span "Employee" at bounding box center [1006, 123] width 60 height 20
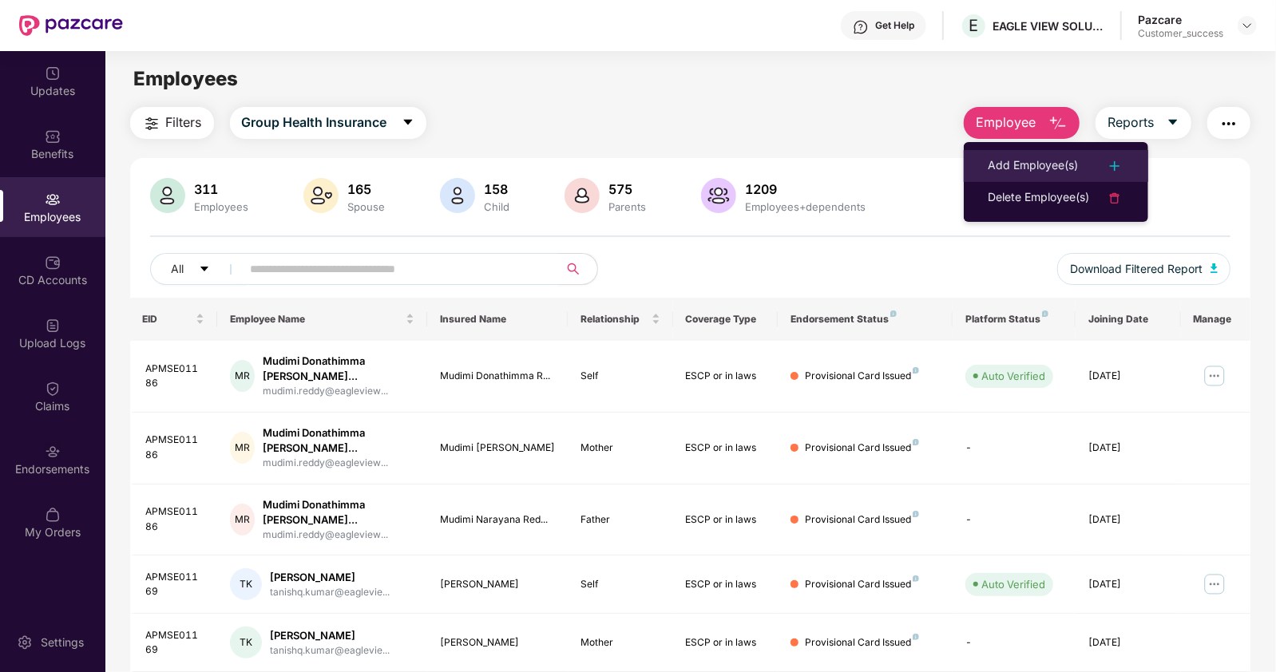
click at [1006, 171] on div "Add Employee(s)" at bounding box center [1033, 165] width 90 height 19
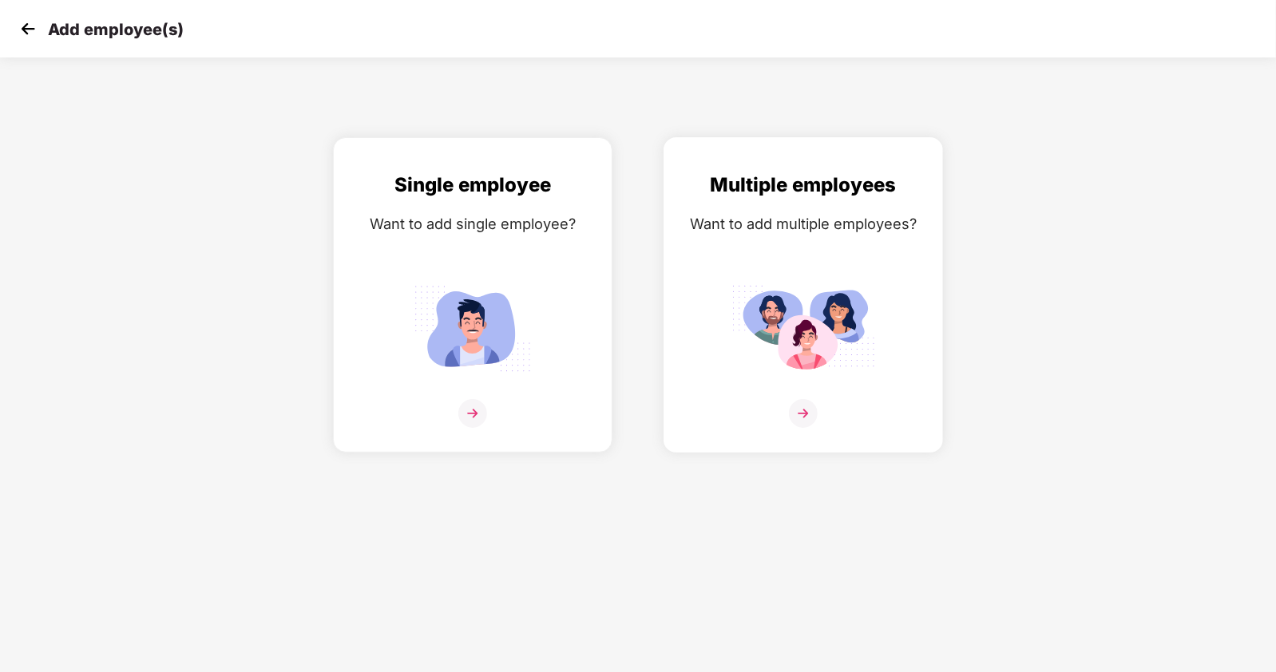
click at [802, 420] on div "Multiple employees Want to add multiple employees?" at bounding box center [803, 309] width 246 height 278
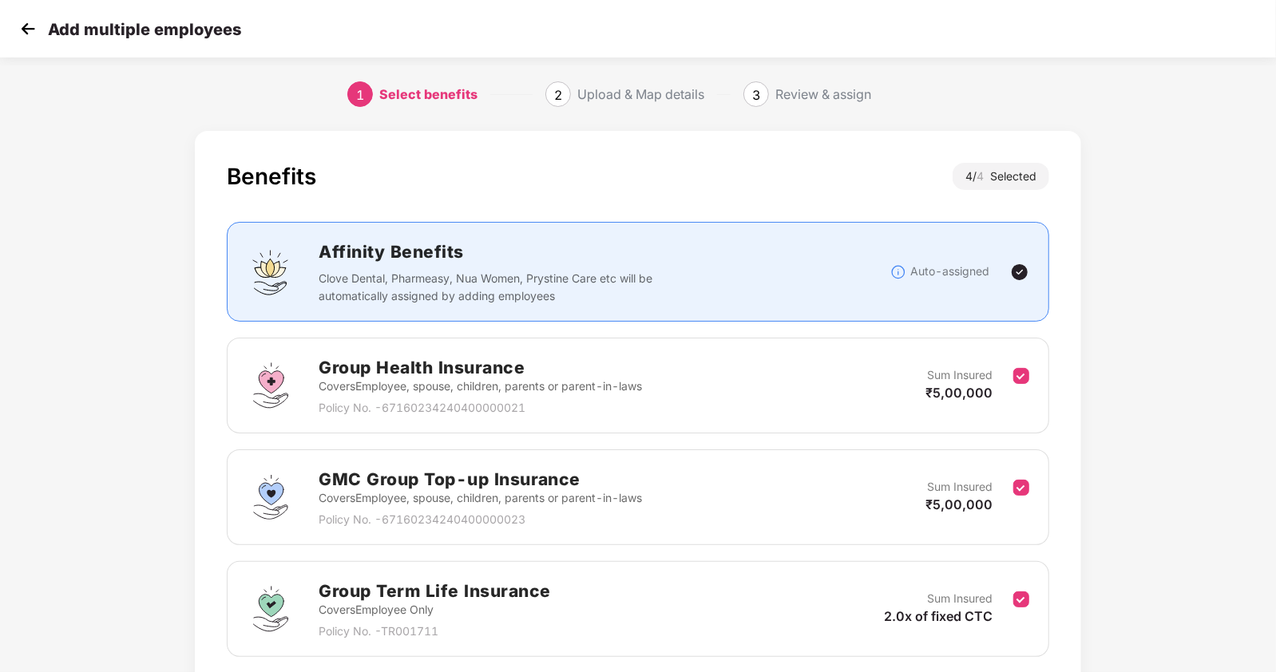
scroll to position [234, 0]
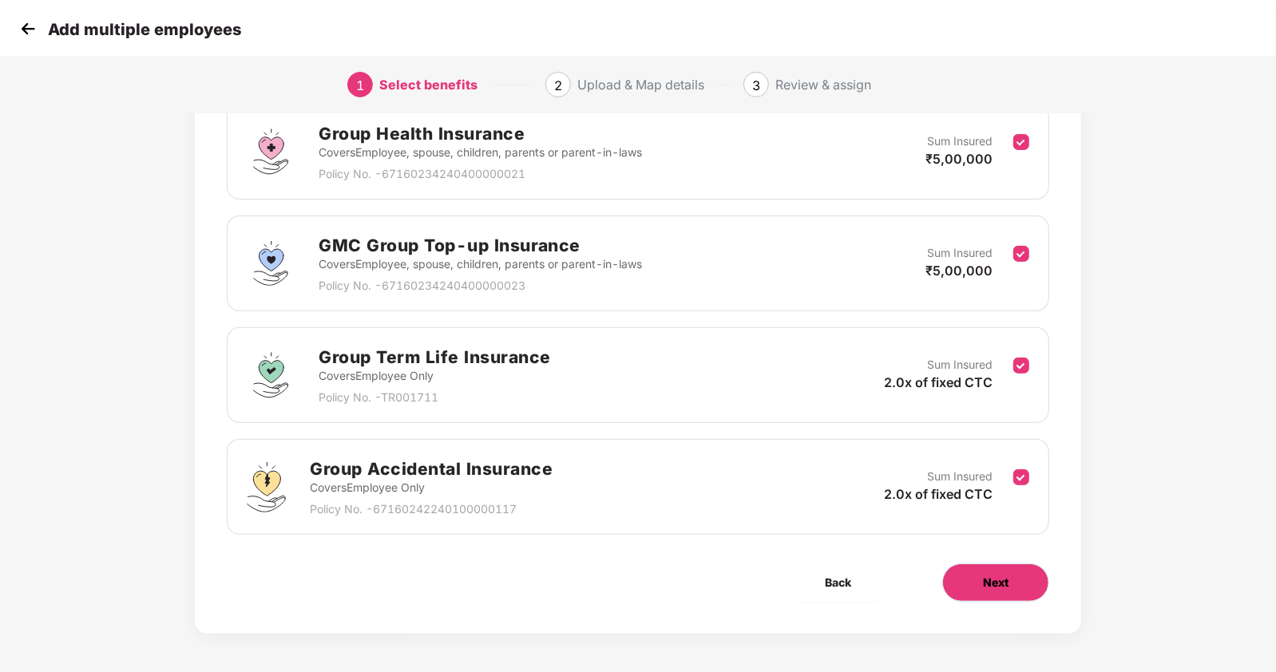
click at [946, 578] on button "Next" at bounding box center [995, 583] width 107 height 38
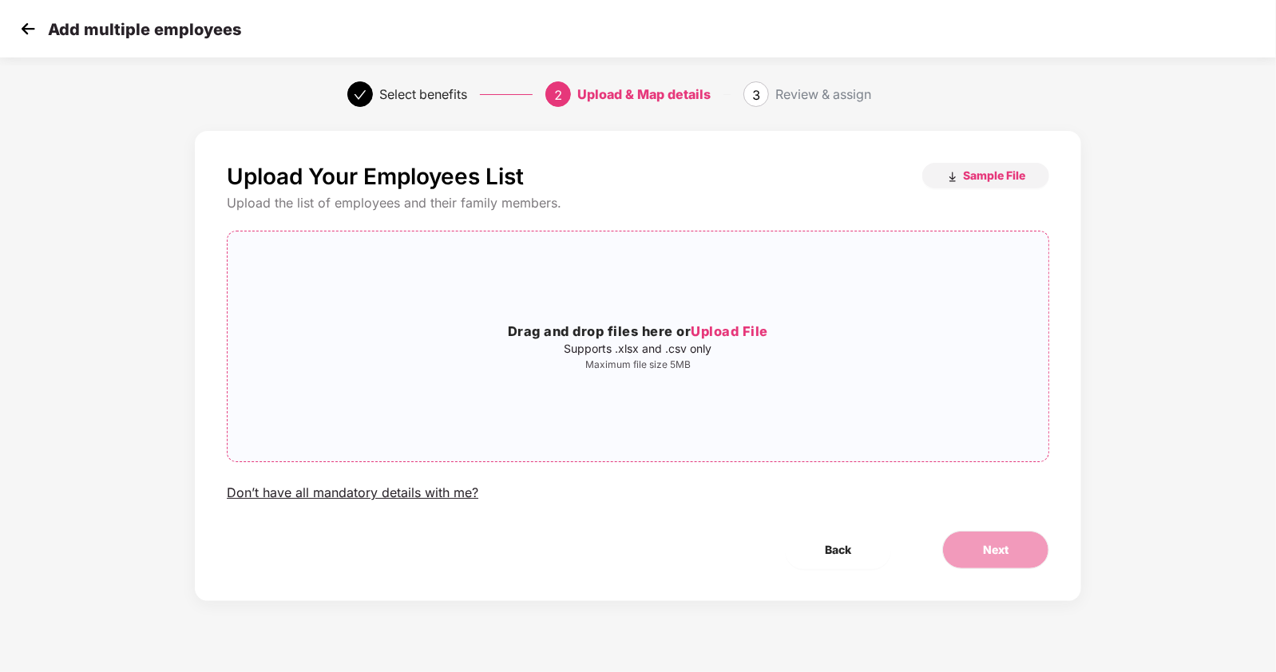
click at [719, 330] on span "Upload File" at bounding box center [729, 331] width 77 height 16
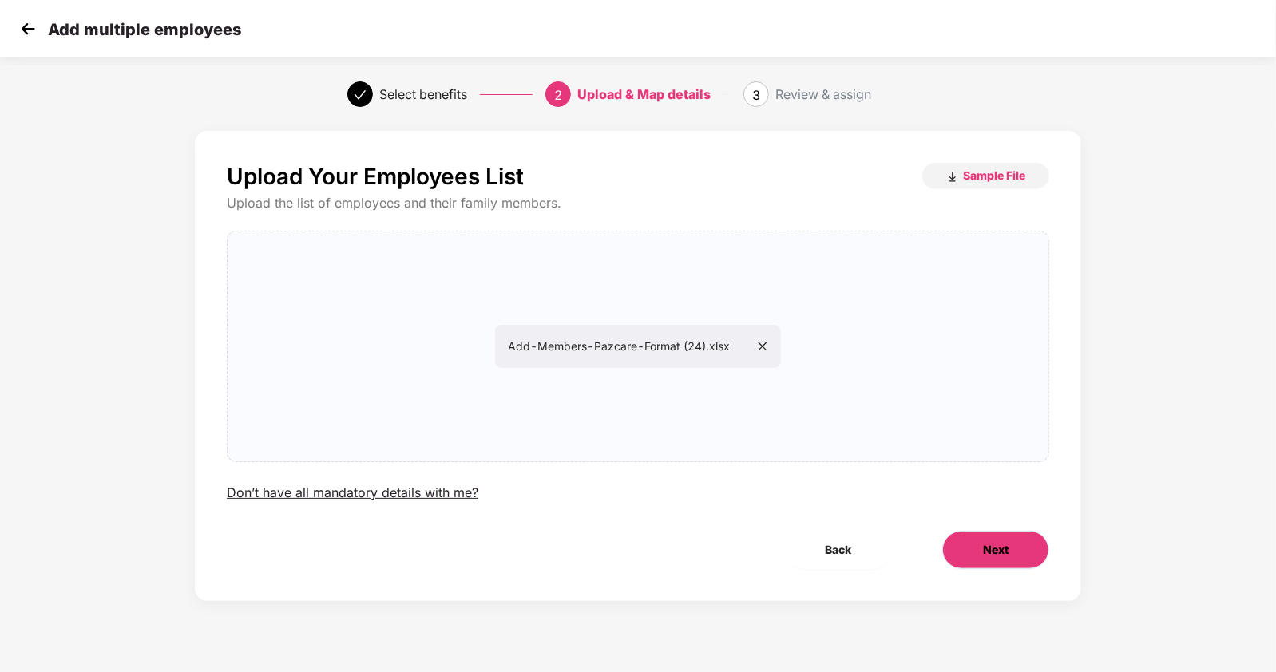
click at [990, 547] on span "Next" at bounding box center [996, 550] width 26 height 18
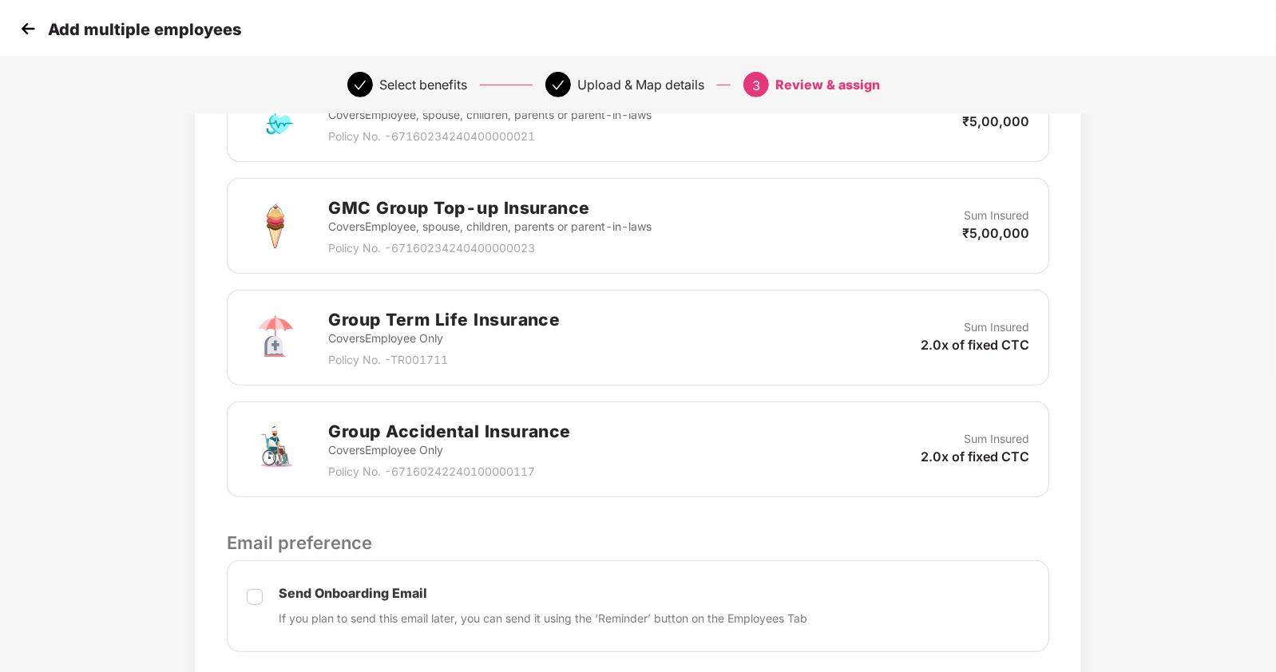
scroll to position [706, 0]
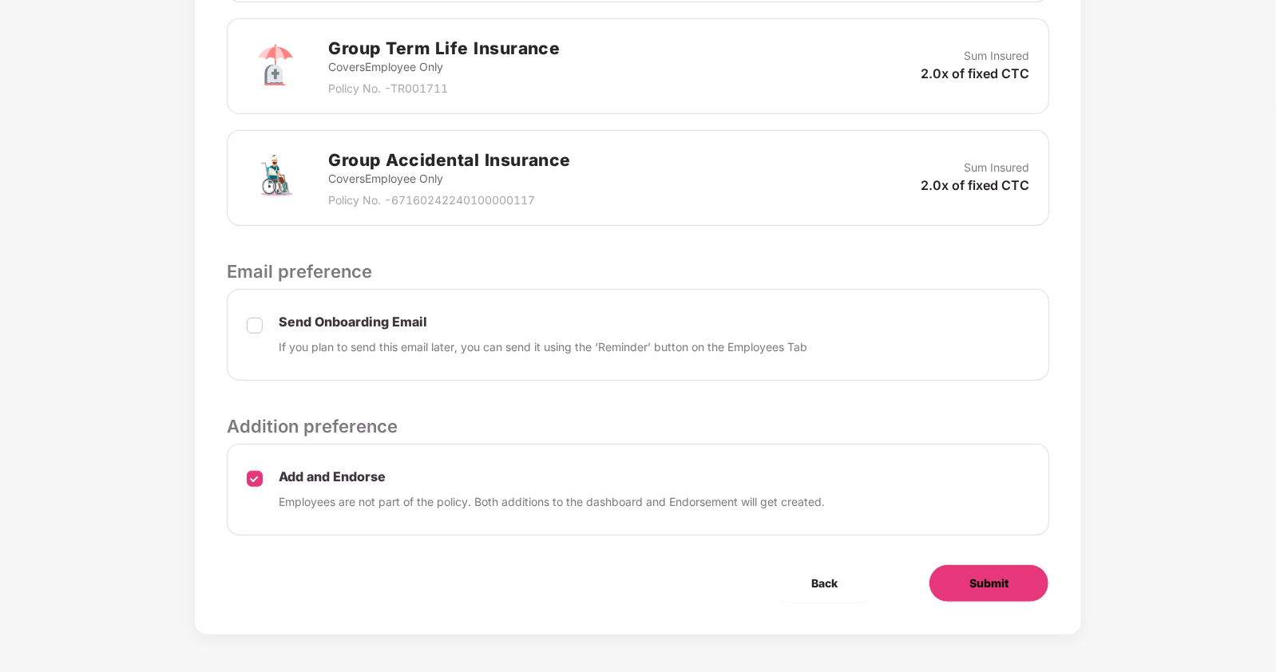
click at [970, 576] on span "Submit" at bounding box center [988, 584] width 39 height 18
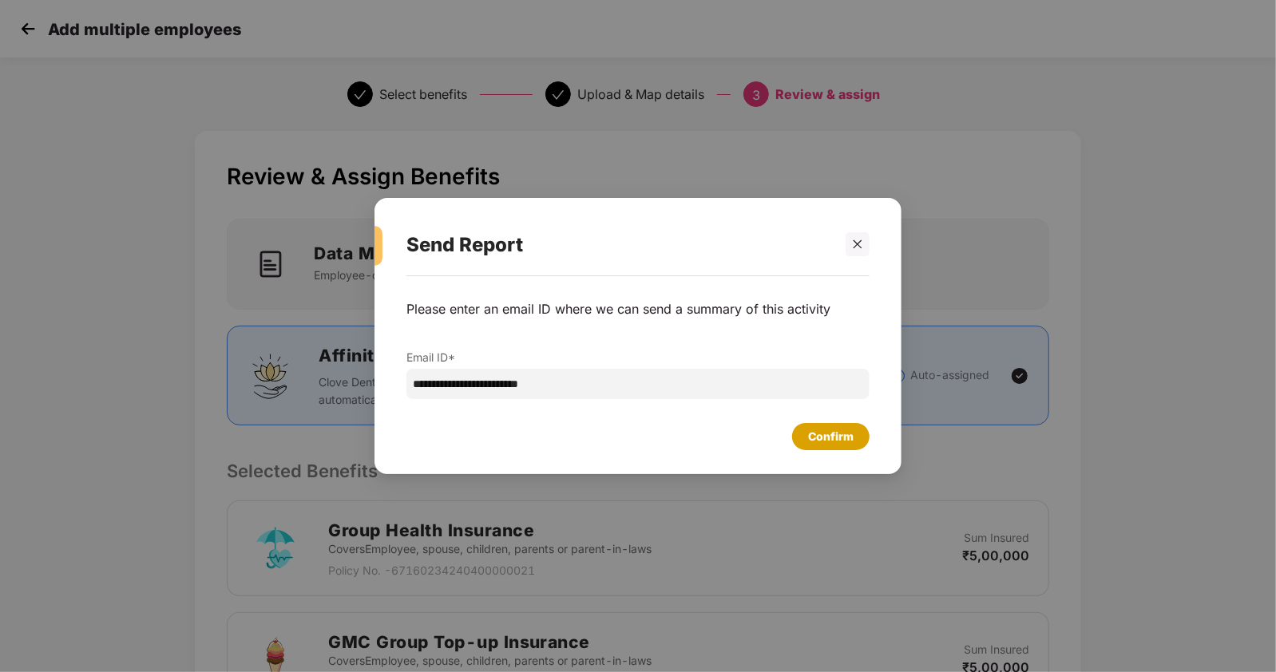
click at [824, 428] on div "Confirm" at bounding box center [831, 437] width 46 height 18
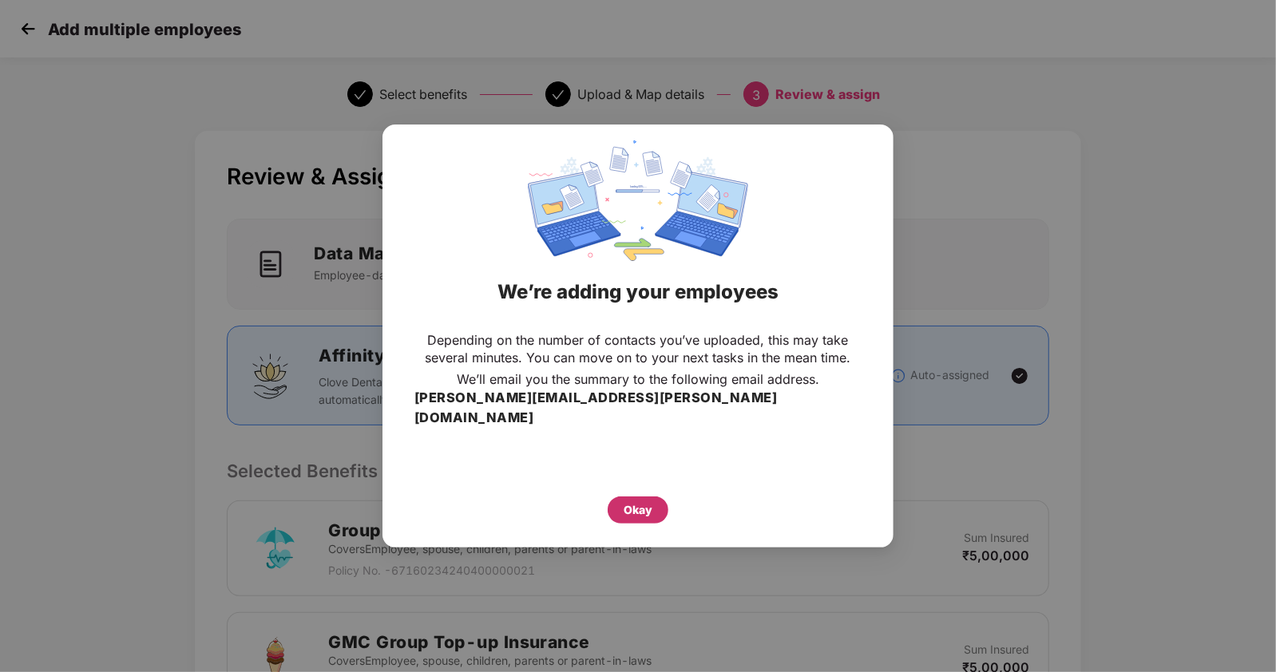
click at [625, 501] on div "Okay" at bounding box center [638, 510] width 29 height 18
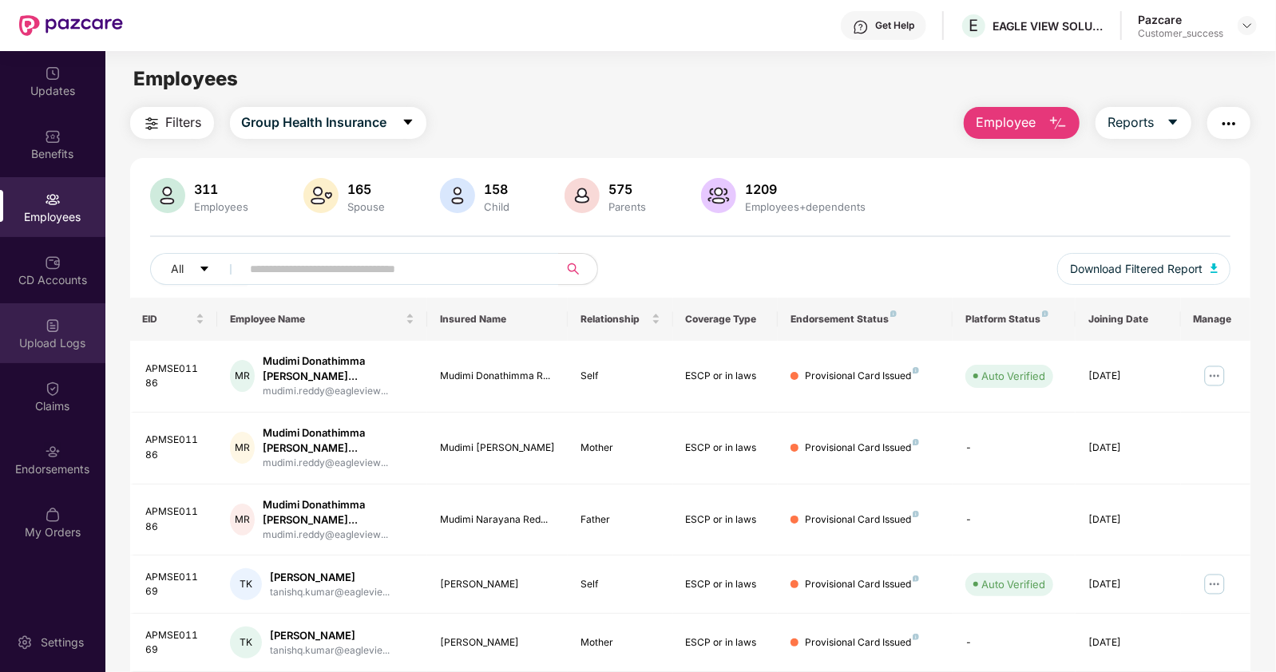
click at [62, 335] on div "Upload Logs" at bounding box center [52, 343] width 105 height 16
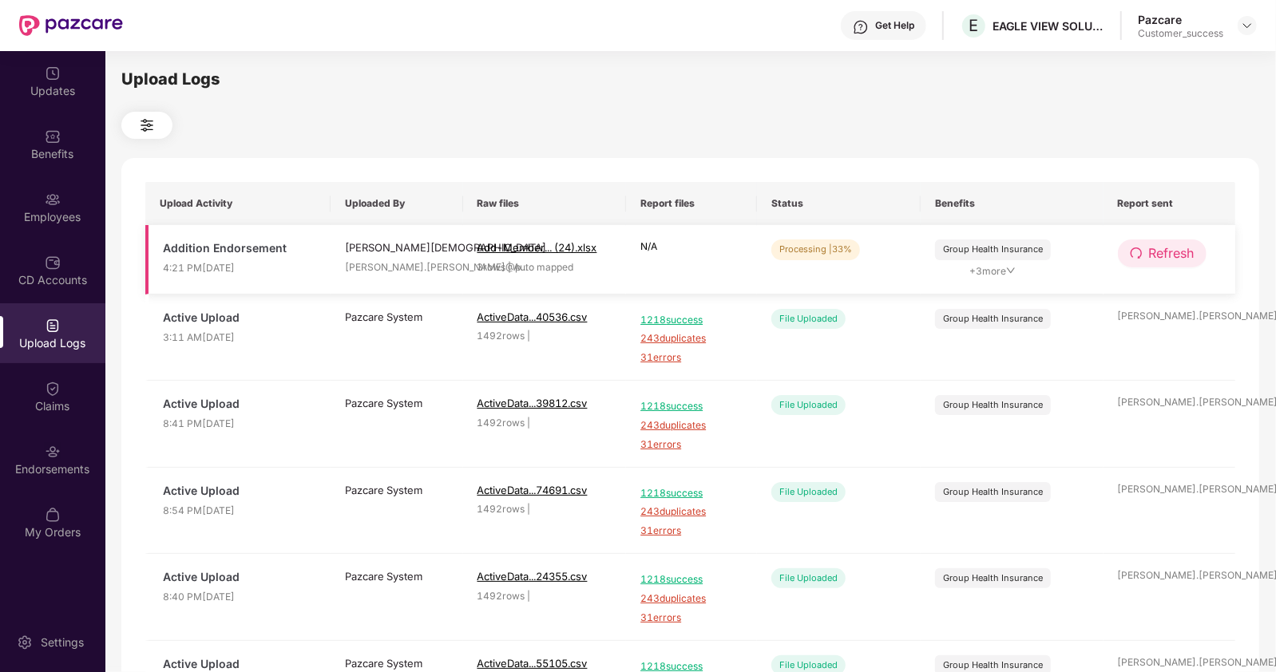
click at [1159, 253] on span "Refresh" at bounding box center [1172, 254] width 46 height 20
click at [1159, 253] on span "Refresh" at bounding box center [1173, 254] width 46 height 20
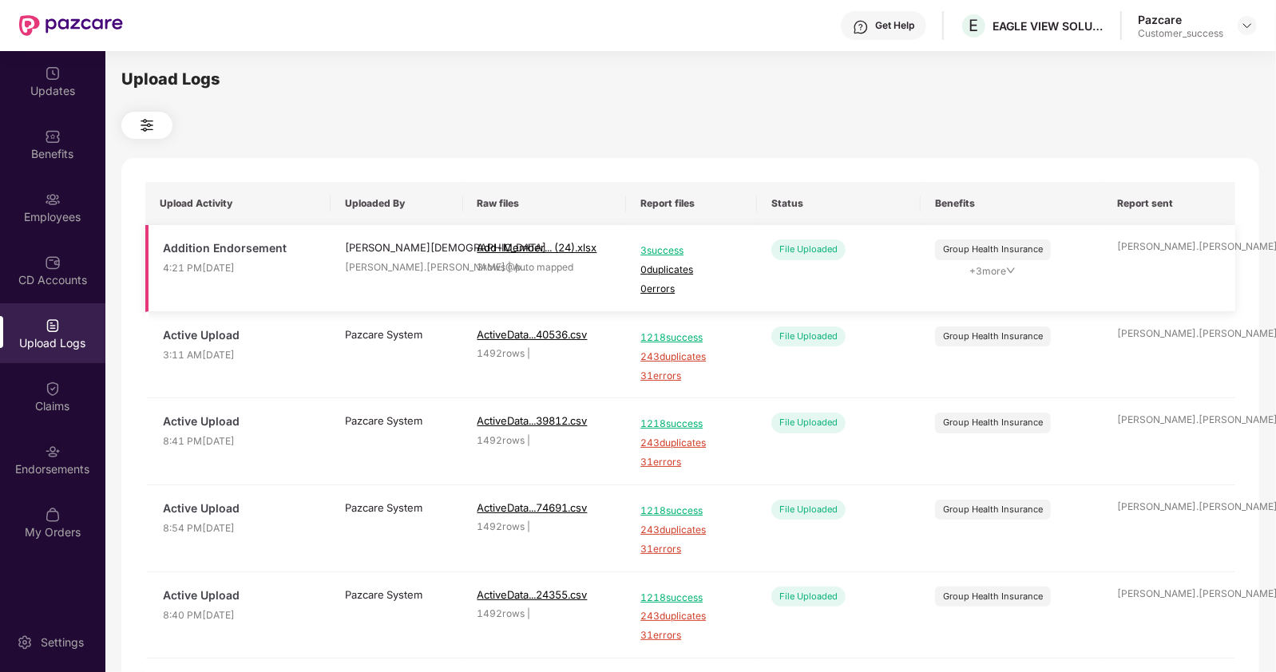
click at [654, 249] on span "3 success" at bounding box center [691, 251] width 102 height 15
click at [39, 212] on div "Employees" at bounding box center [52, 217] width 105 height 16
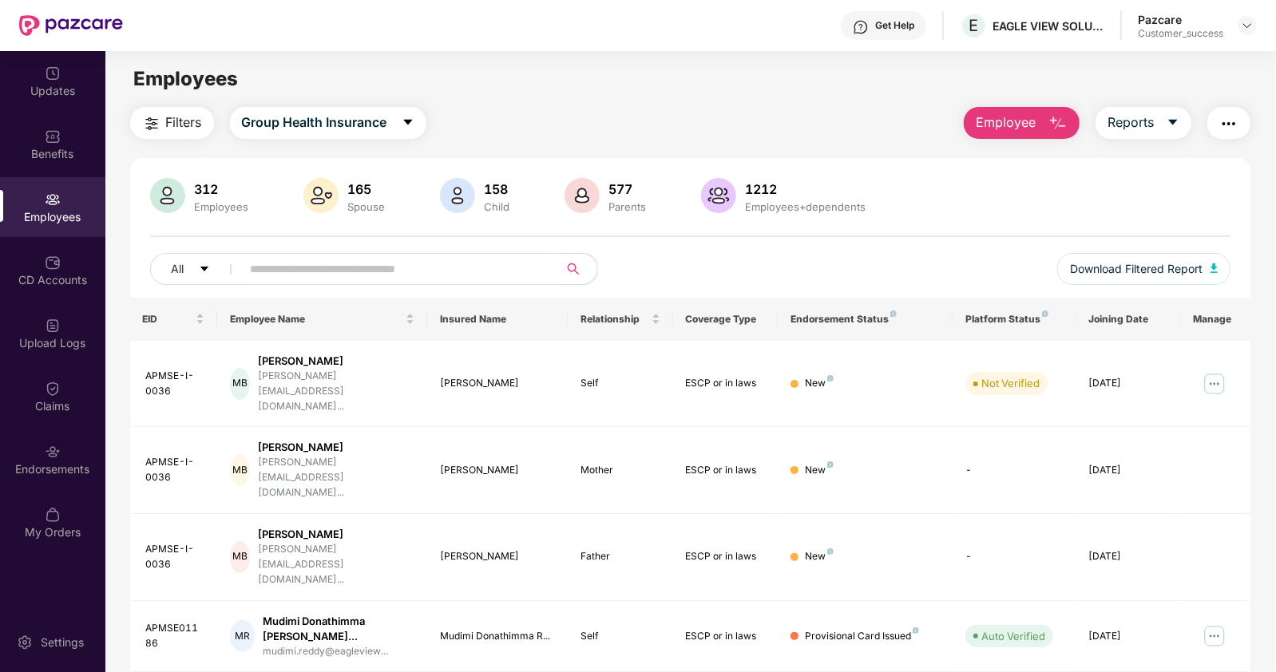
click at [266, 275] on input "text" at bounding box center [394, 269] width 287 height 24
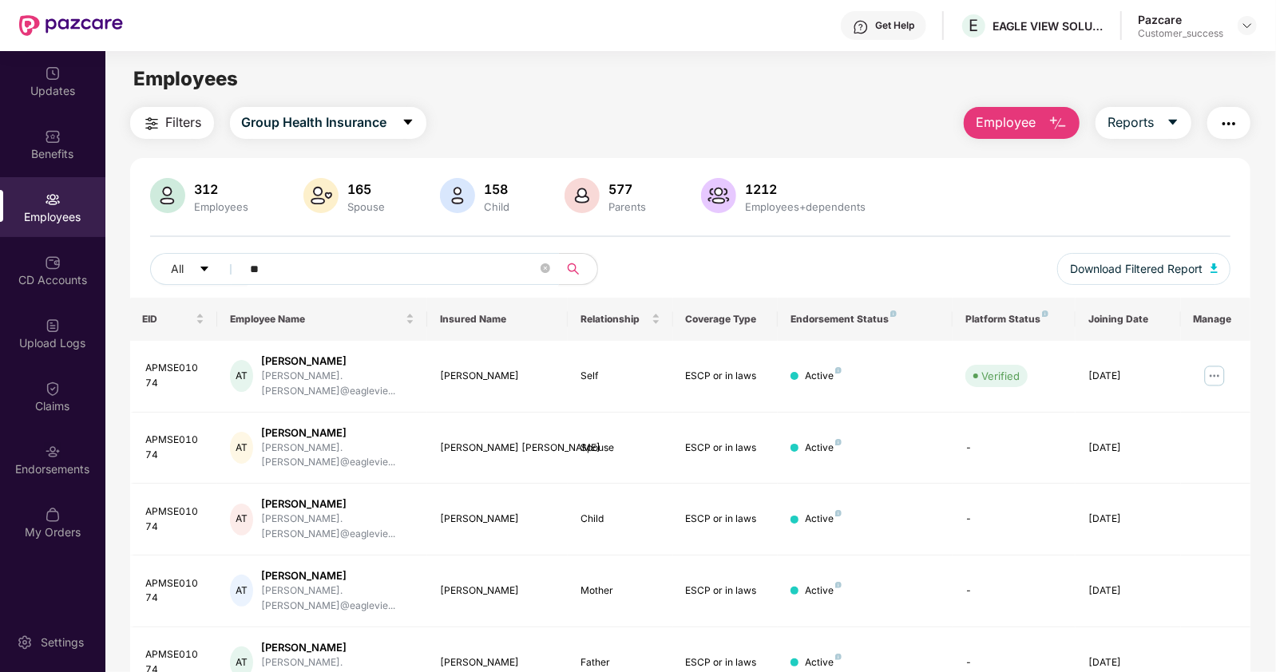
drag, startPoint x: 314, startPoint y: 267, endPoint x: 180, endPoint y: 291, distance: 135.6
click at [180, 291] on div "All ** Download Filtered Report" at bounding box center [690, 275] width 1081 height 45
paste input "**********"
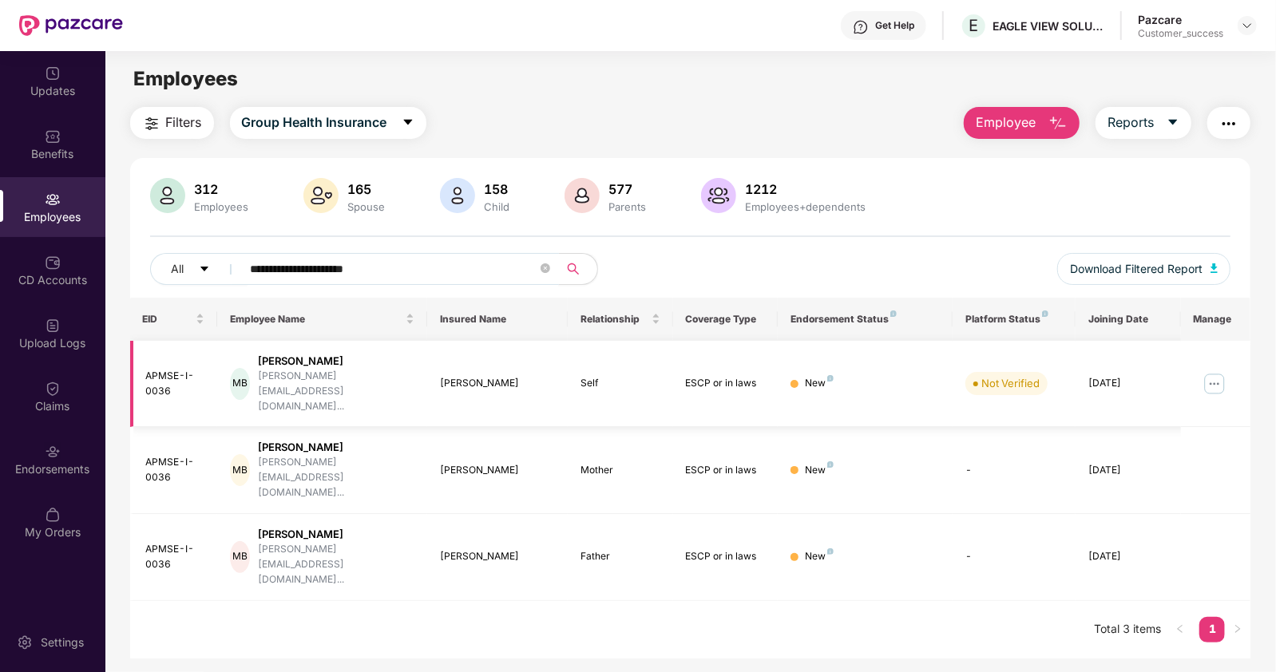
type input "**********"
drag, startPoint x: 171, startPoint y: 376, endPoint x: 142, endPoint y: 366, distance: 30.3
click at [142, 366] on td "APMSE-I-0036" at bounding box center [174, 384] width 88 height 87
copy div "APMSE-I-0036"
click at [1221, 121] on img "button" at bounding box center [1228, 123] width 19 height 19
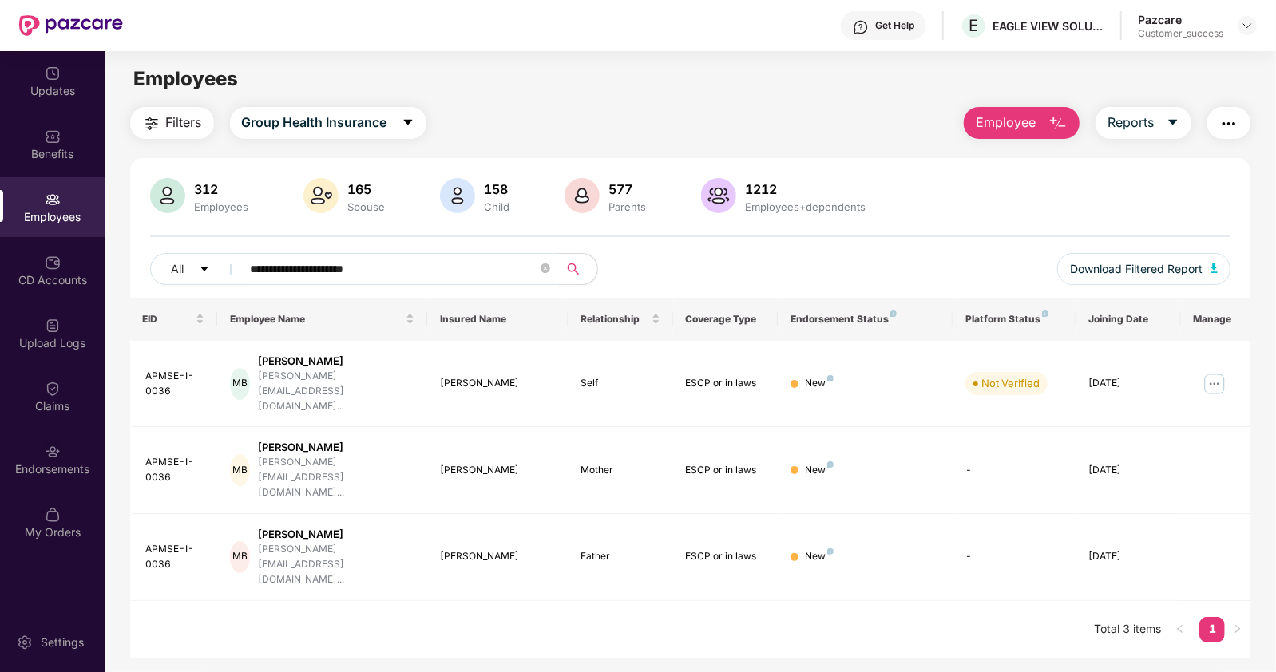
click at [714, 117] on div "Filters Group Health Insurance Employee Reports" at bounding box center [690, 123] width 1121 height 32
click at [1224, 125] on img "button" at bounding box center [1228, 123] width 19 height 19
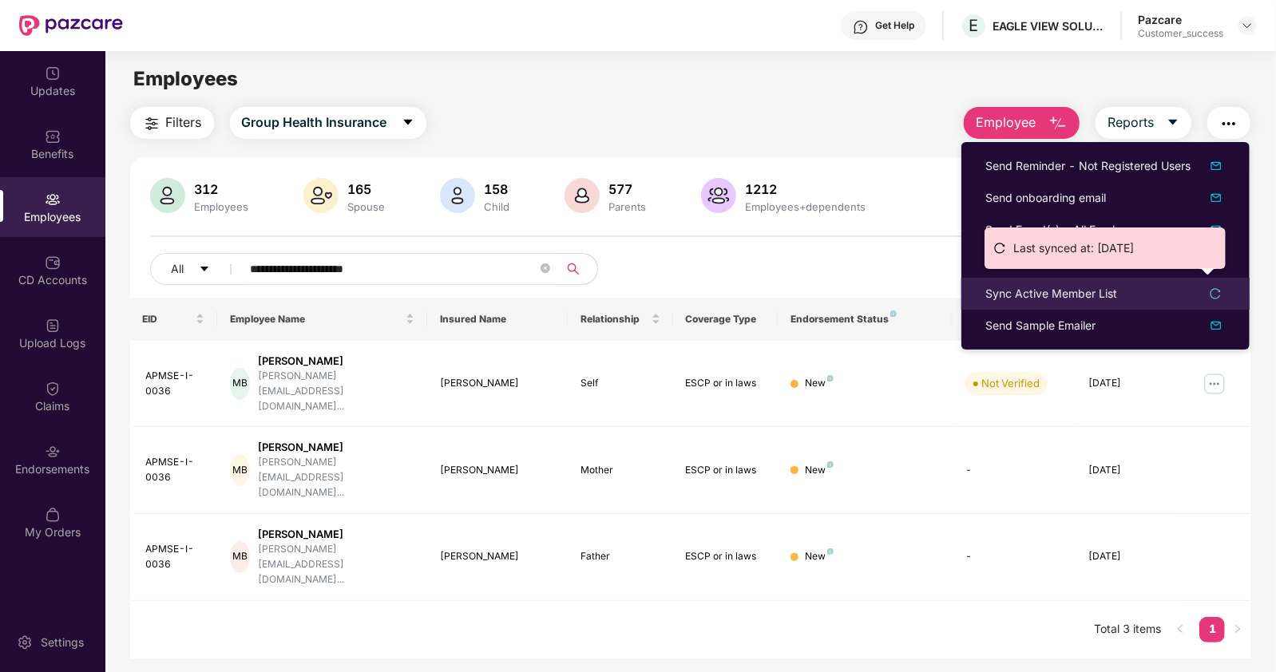
click at [1013, 281] on div "Last synced at: 20 Aug 2025" at bounding box center [1104, 254] width 241 height 53
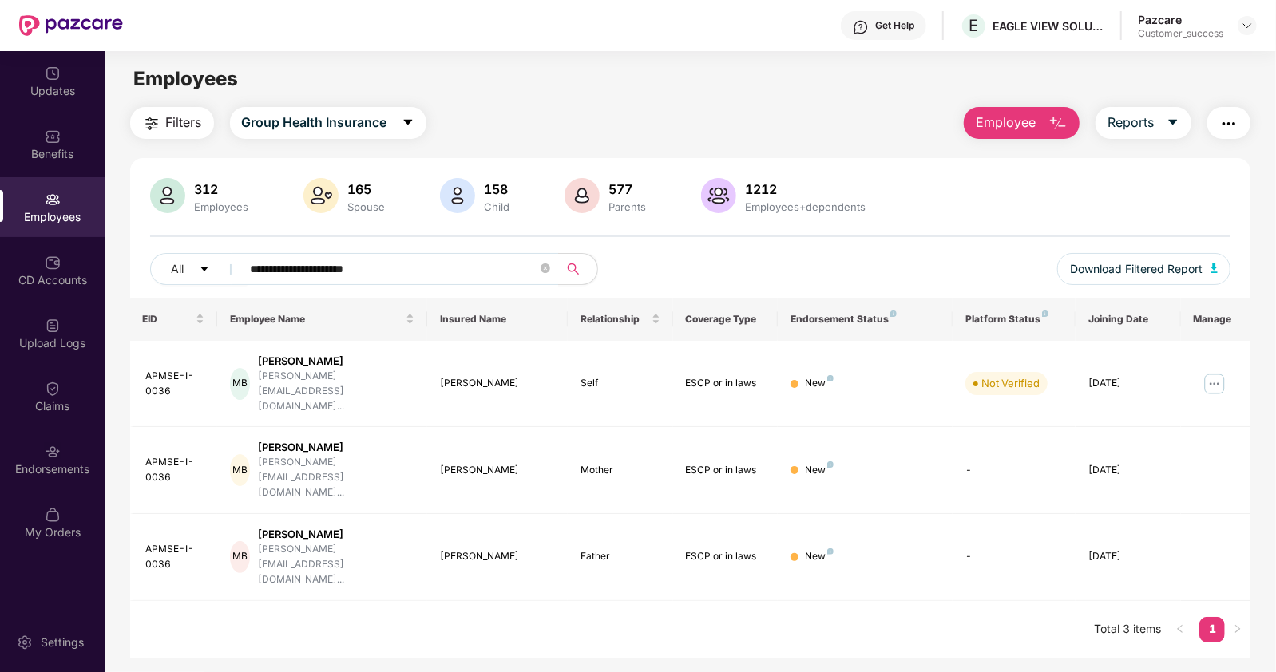
click at [1230, 120] on img "button" at bounding box center [1228, 123] width 19 height 19
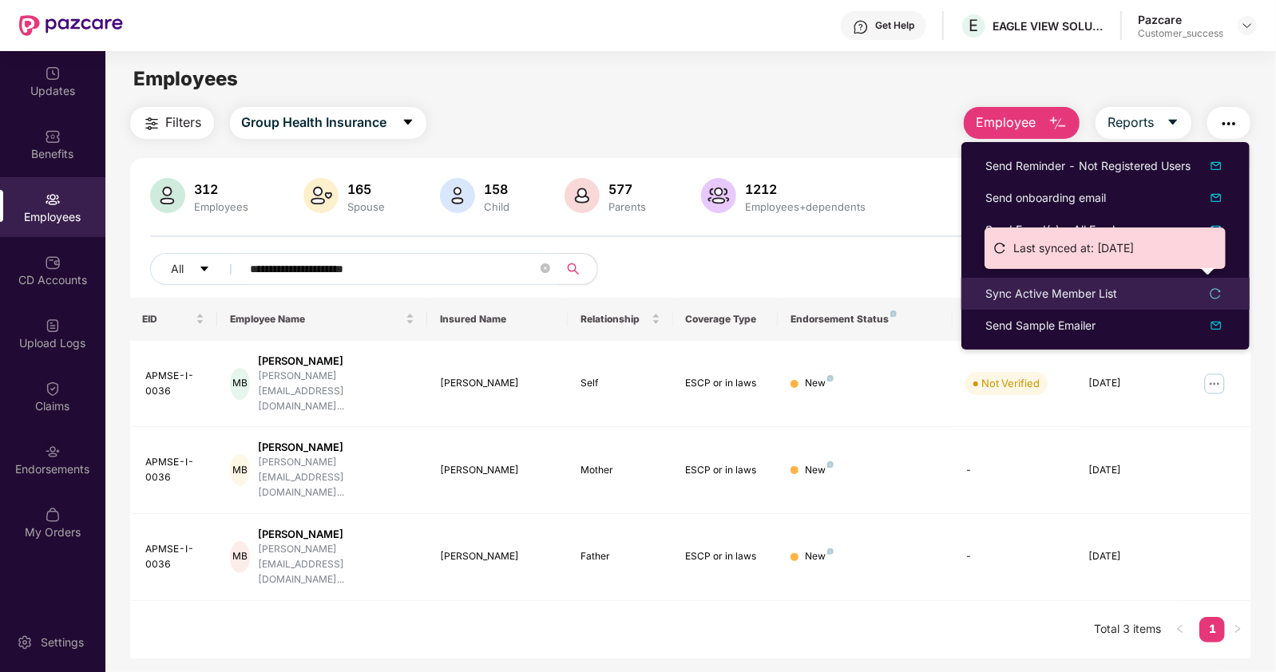
click at [1087, 285] on div "Sync Active Member List" at bounding box center [1051, 294] width 132 height 18
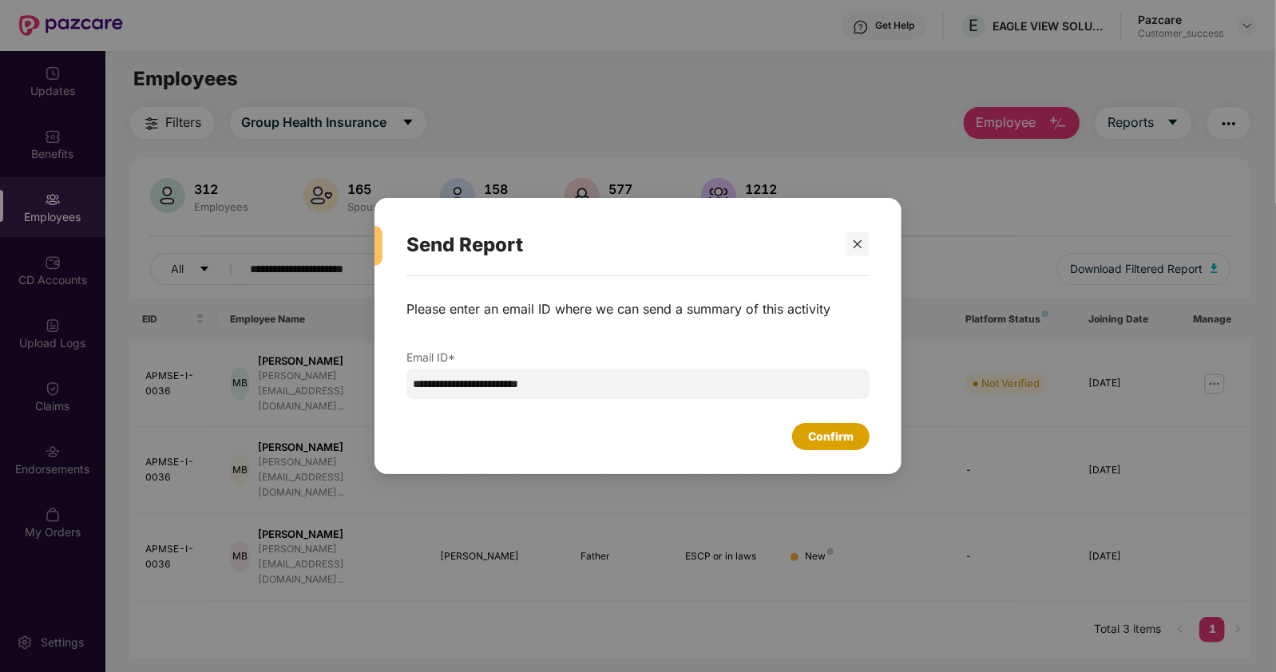
click at [825, 437] on div "Confirm" at bounding box center [831, 437] width 46 height 18
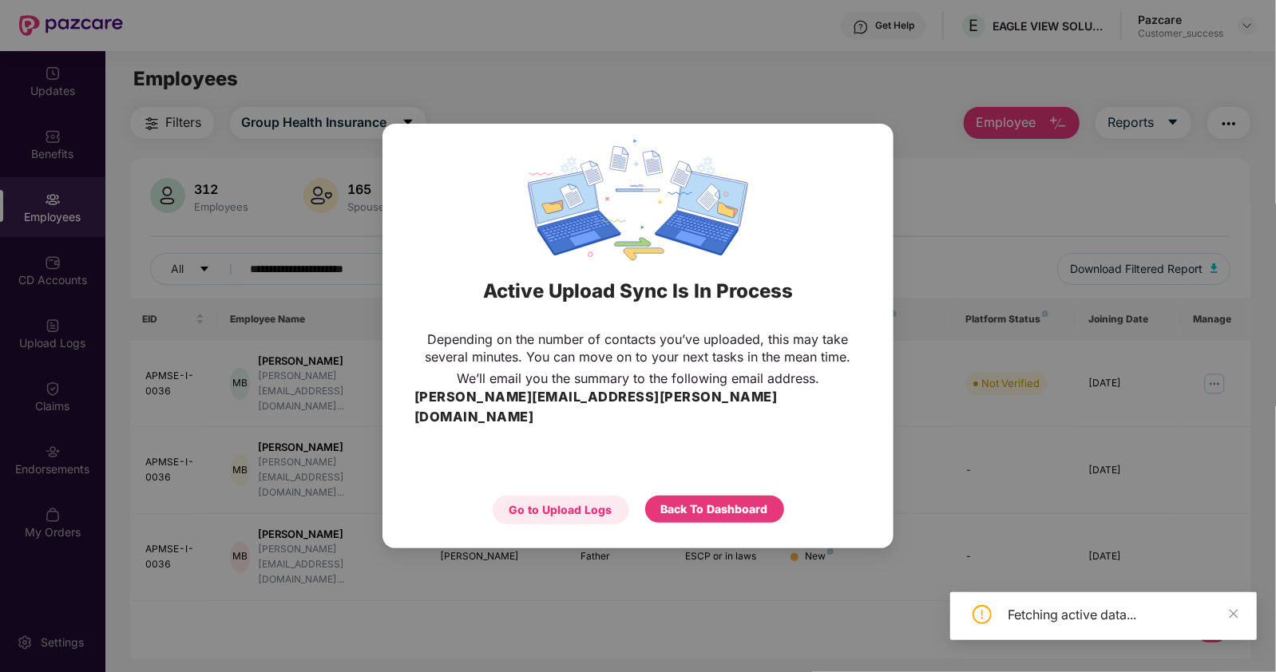
click at [594, 501] on div "Go to Upload Logs" at bounding box center [560, 510] width 103 height 18
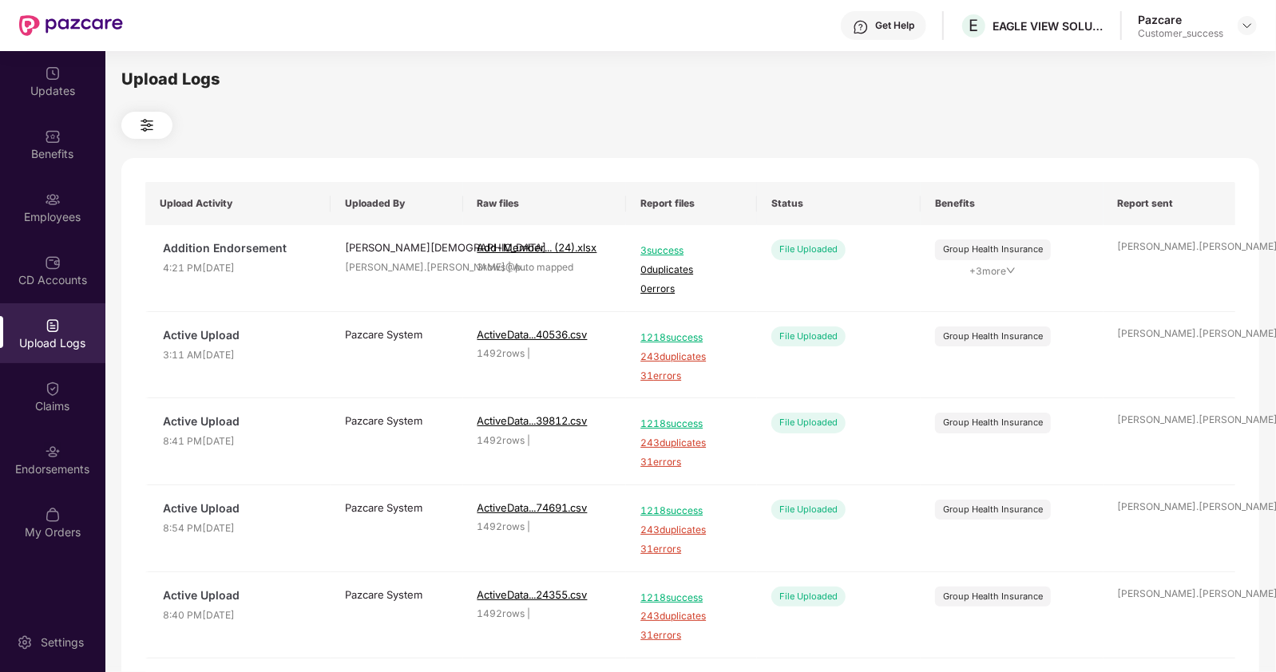
click at [55, 347] on div "Upload Logs" at bounding box center [52, 343] width 105 height 16
click at [52, 384] on img at bounding box center [53, 389] width 16 height 16
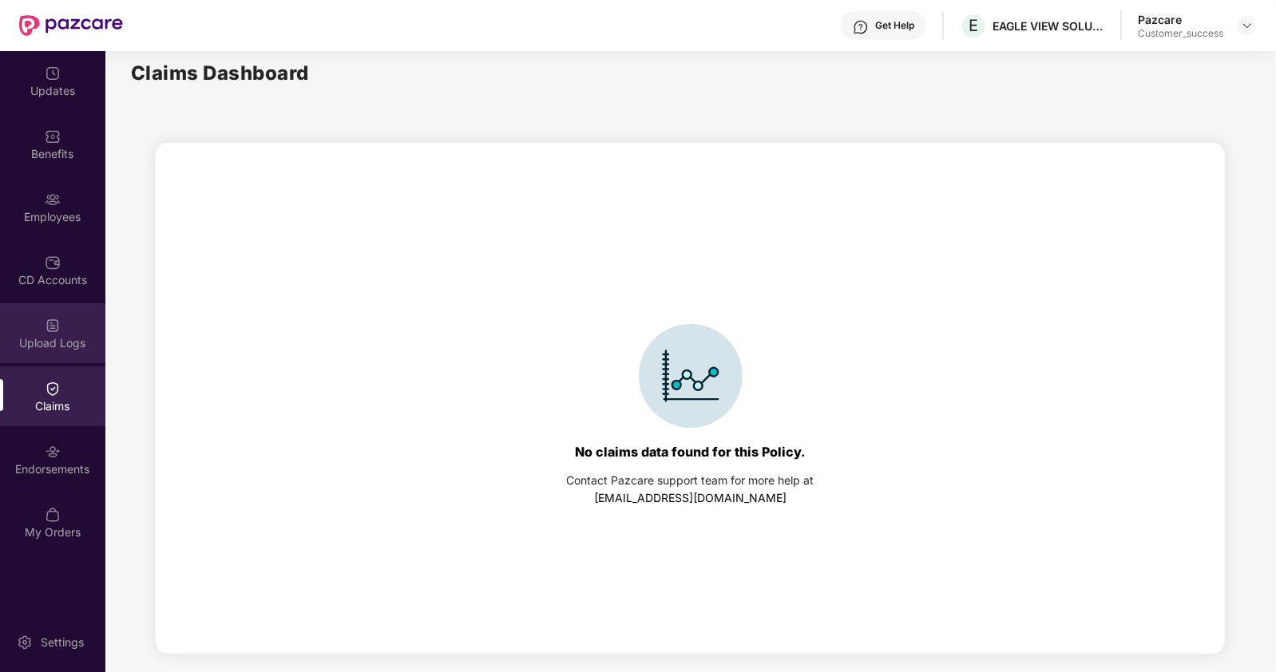
click at [57, 309] on div "Upload Logs" at bounding box center [52, 333] width 105 height 60
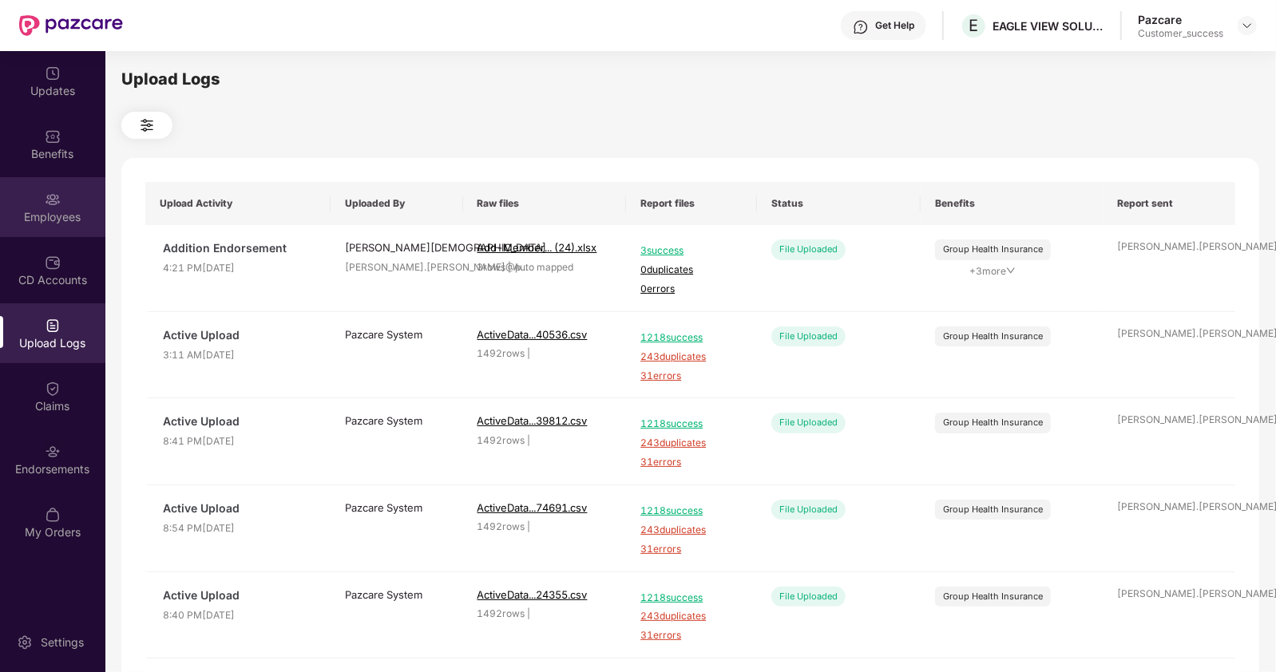
click at [82, 209] on div "Employees" at bounding box center [52, 217] width 105 height 16
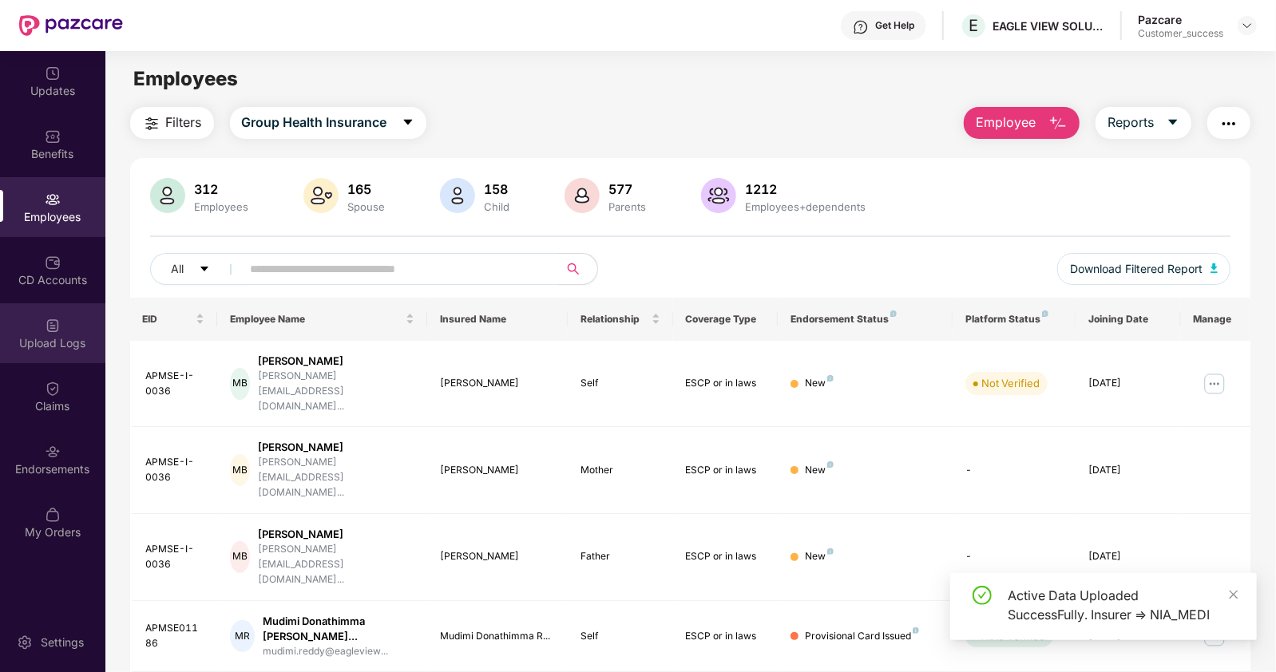
click at [60, 349] on div "Upload Logs" at bounding box center [52, 343] width 105 height 16
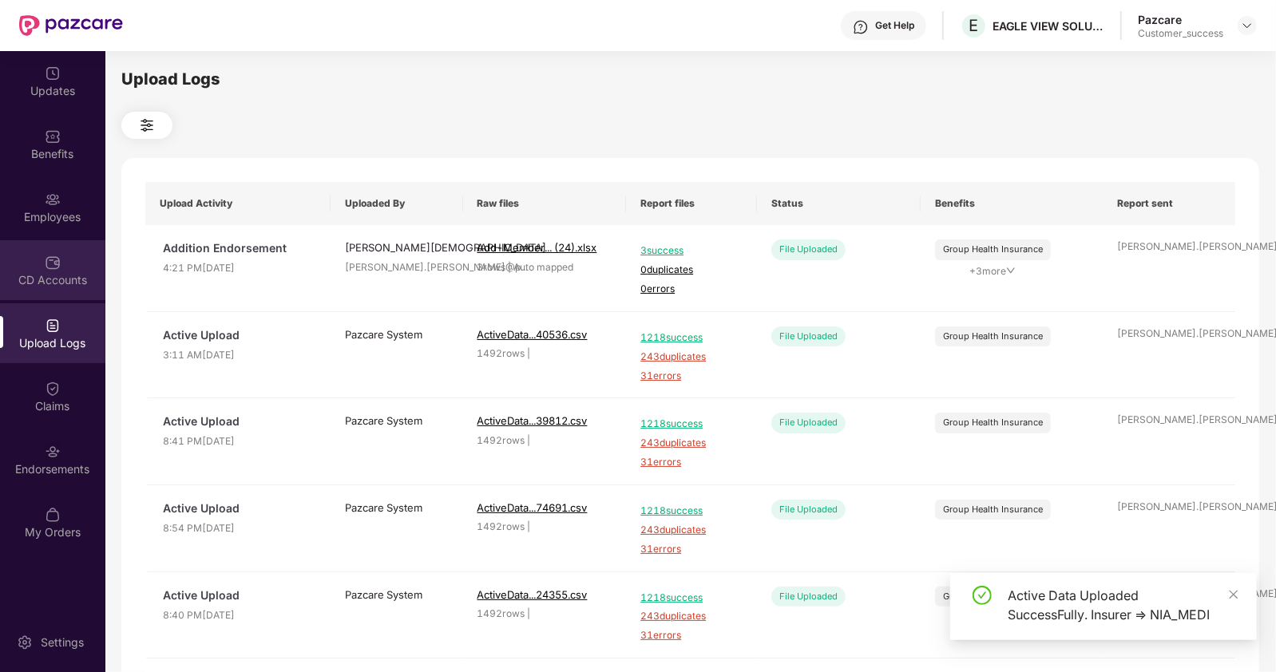
click at [76, 285] on div "CD Accounts" at bounding box center [52, 280] width 105 height 16
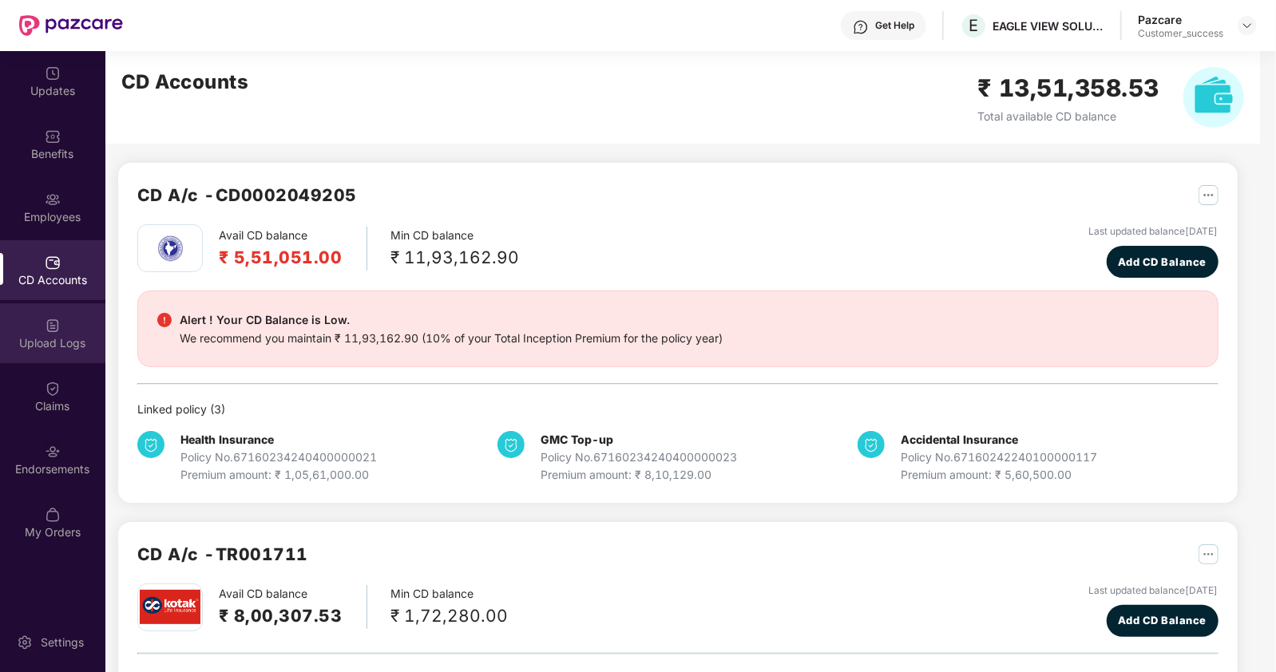
click at [66, 348] on div "Upload Logs" at bounding box center [52, 343] width 105 height 16
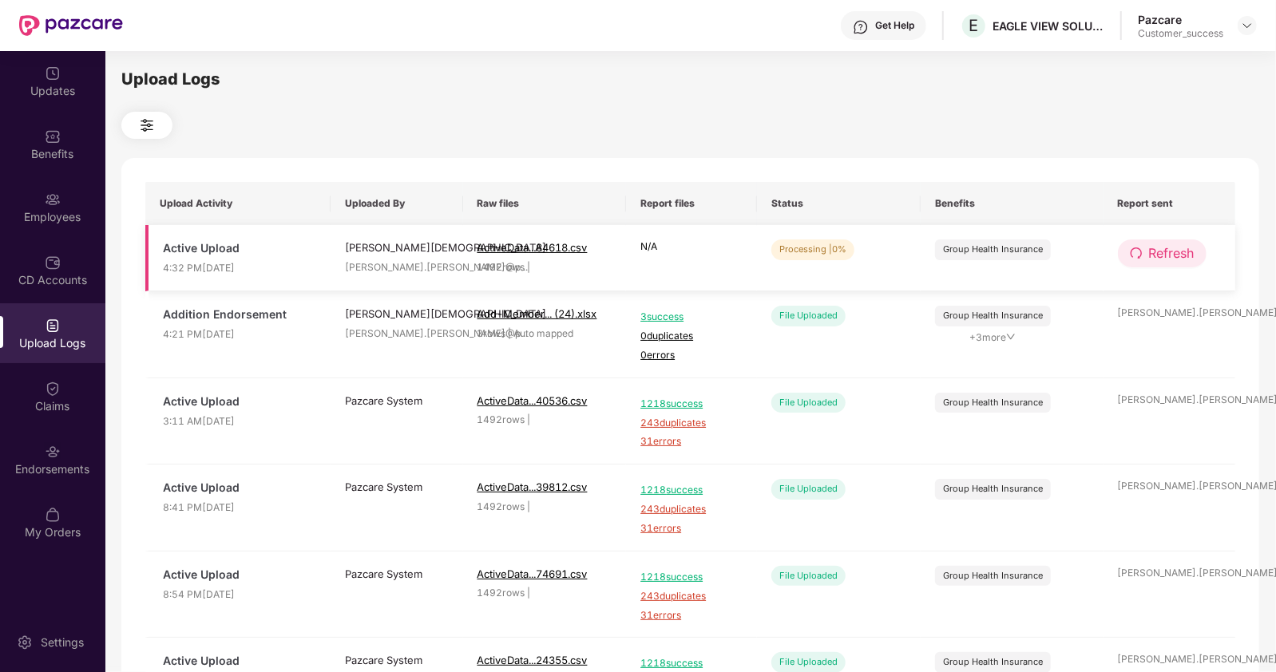
click at [1172, 260] on span "Refresh" at bounding box center [1172, 254] width 46 height 20
click at [1172, 260] on span "Refresh" at bounding box center [1173, 254] width 46 height 20
click at [1142, 254] on icon "redo" at bounding box center [1136, 253] width 13 height 13
click at [1137, 258] on icon "redo" at bounding box center [1135, 253] width 11 height 11
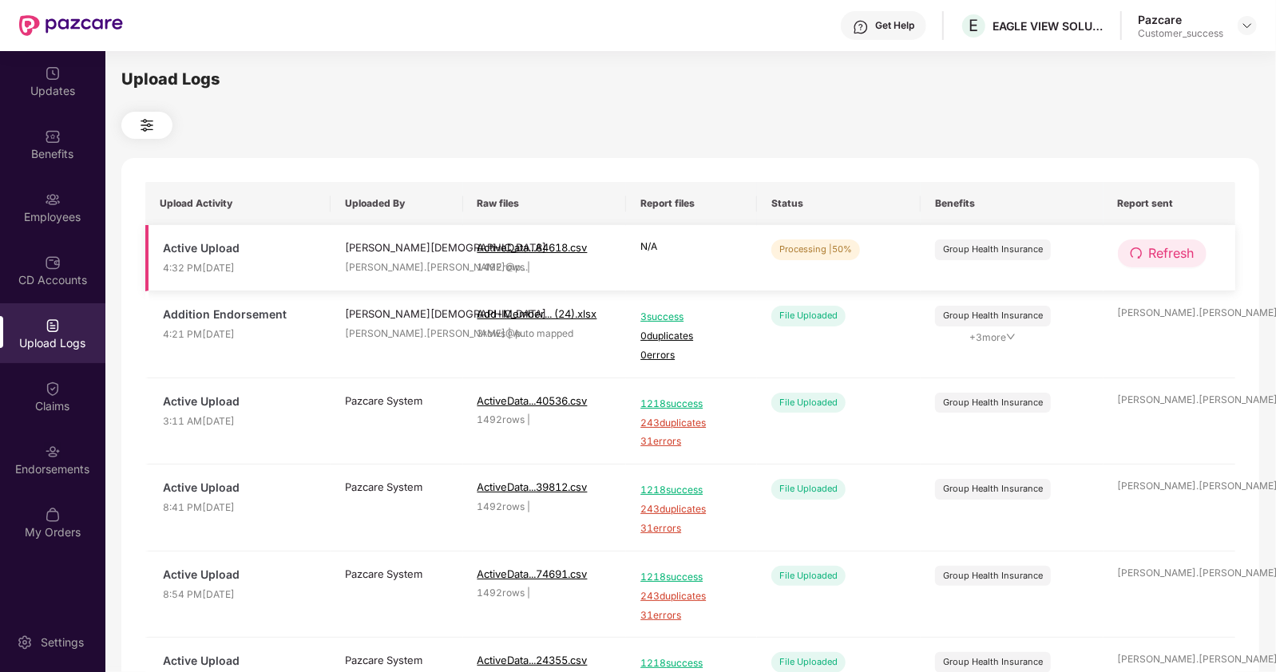
click at [1158, 253] on span "Refresh" at bounding box center [1172, 254] width 46 height 20
click at [1158, 253] on span "Refresh" at bounding box center [1173, 254] width 46 height 20
click at [52, 202] on img at bounding box center [53, 200] width 16 height 16
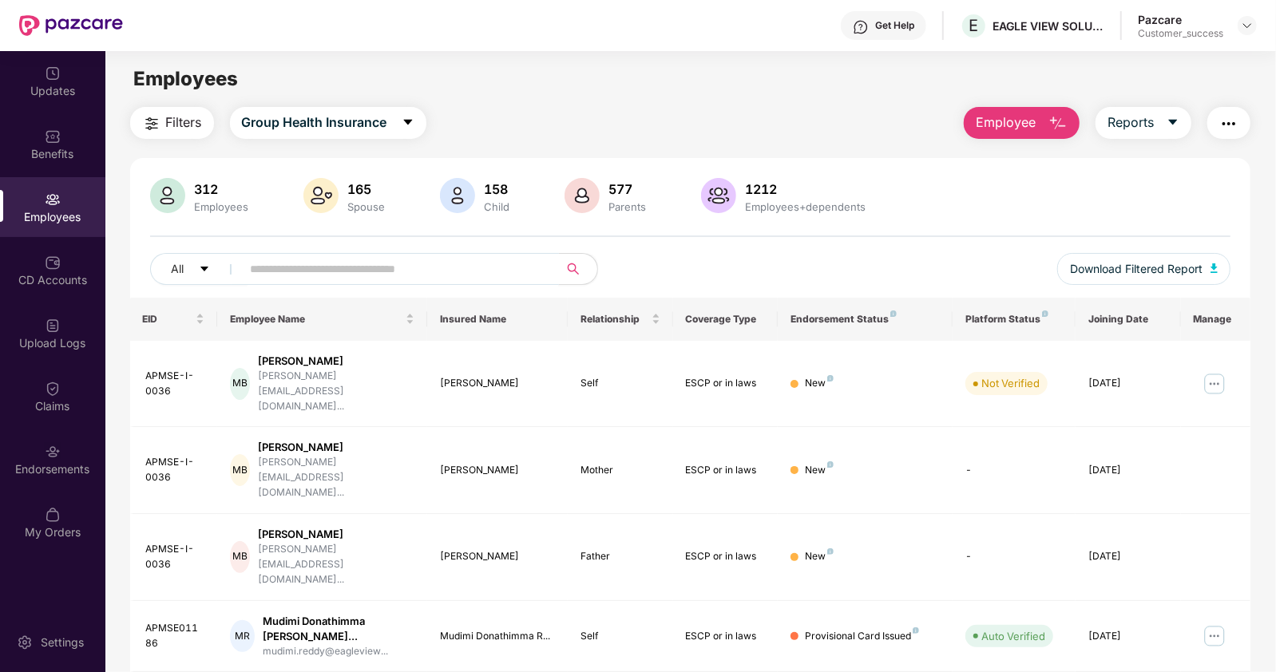
click at [297, 273] on input "text" at bounding box center [394, 269] width 287 height 24
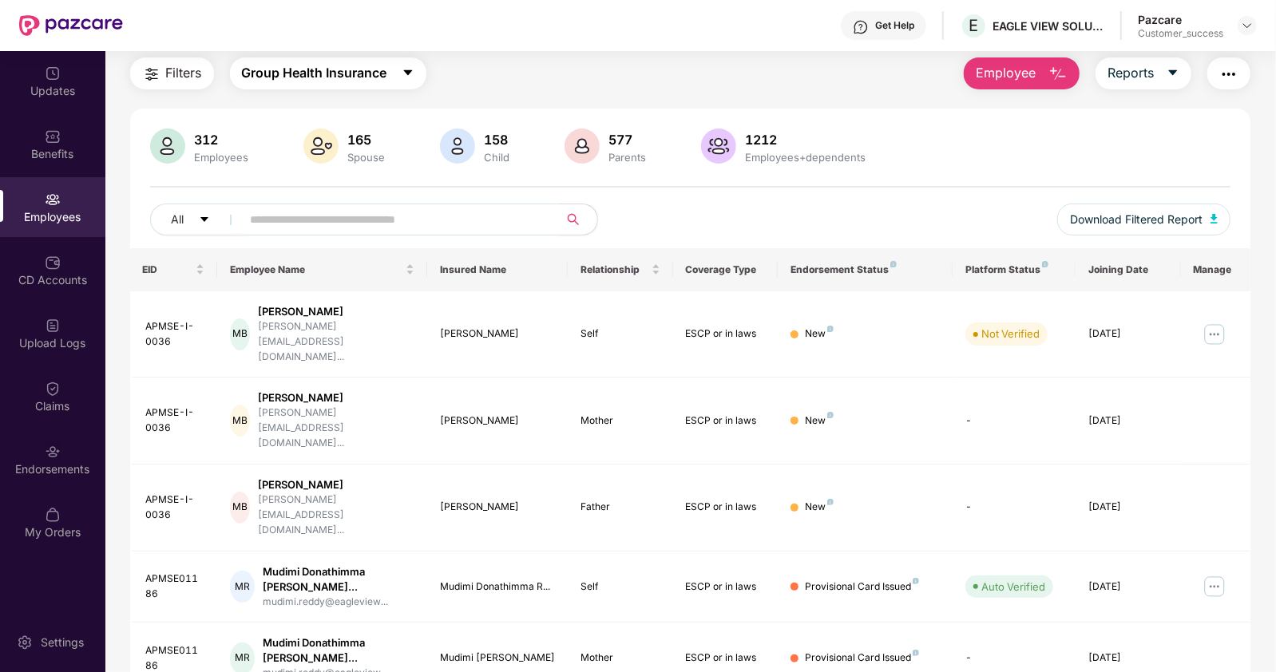
click at [364, 65] on span "Group Health Insurance" at bounding box center [314, 73] width 145 height 20
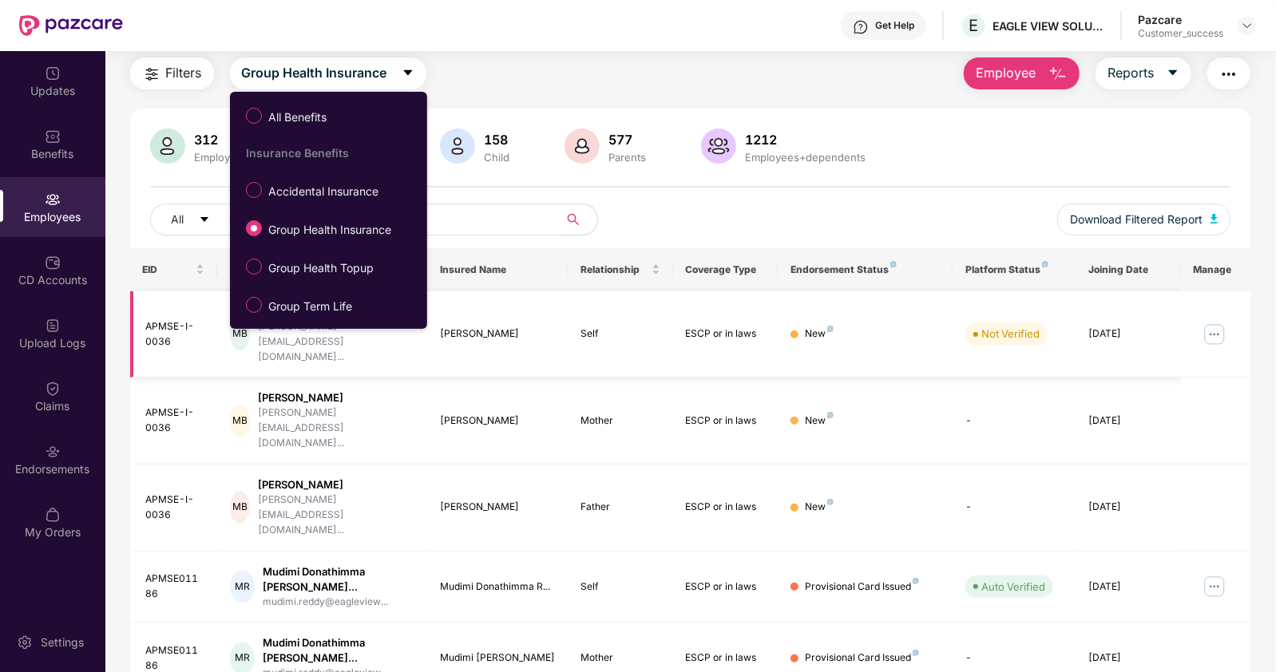
click at [172, 326] on div "APMSE-I-0036" at bounding box center [175, 334] width 59 height 30
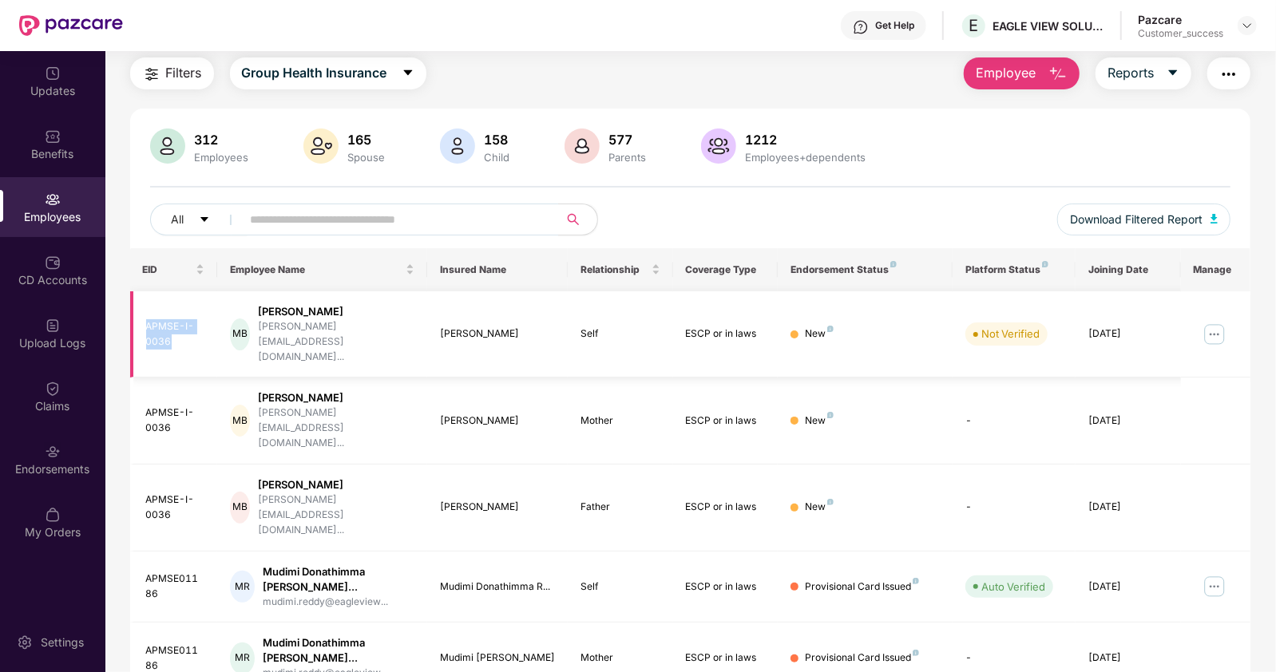
drag, startPoint x: 172, startPoint y: 326, endPoint x: 145, endPoint y: 315, distance: 29.4
click at [146, 319] on div "APMSE-I-0036" at bounding box center [175, 334] width 59 height 30
copy div "APMSE-I-0036"
click at [28, 323] on div "Upload Logs" at bounding box center [52, 333] width 105 height 60
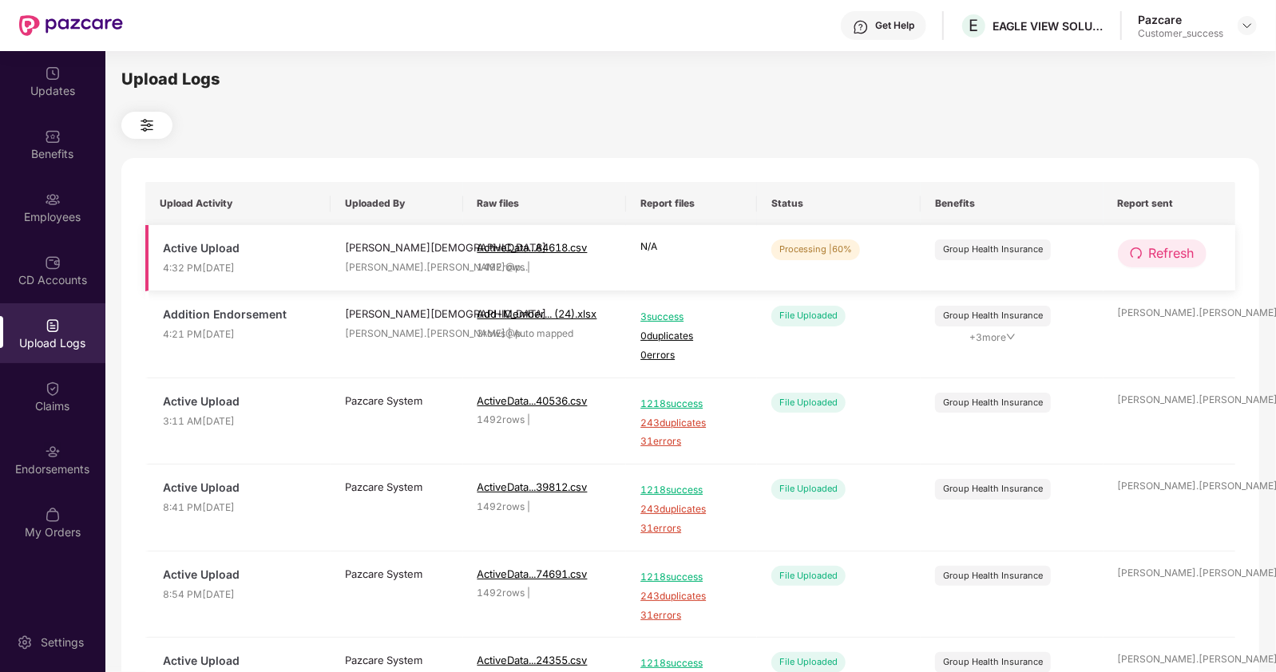
click at [1178, 245] on span "Refresh" at bounding box center [1172, 254] width 46 height 20
click at [60, 206] on img at bounding box center [53, 200] width 16 height 16
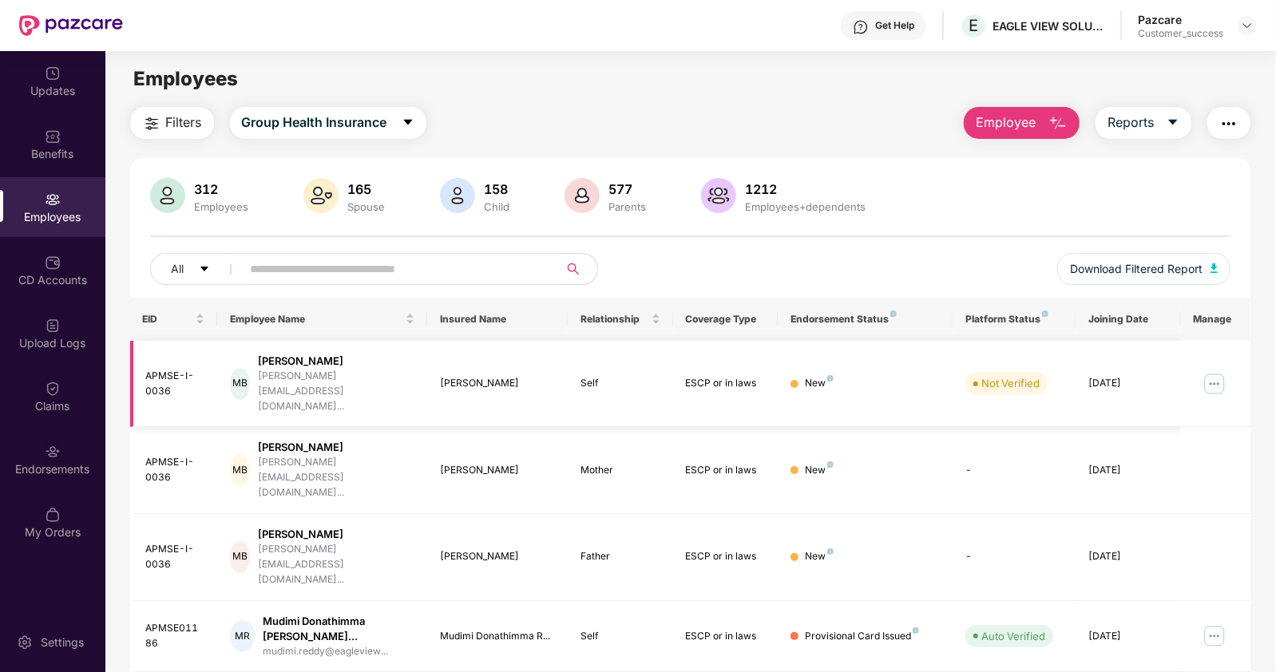
click at [1214, 371] on img at bounding box center [1215, 384] width 26 height 26
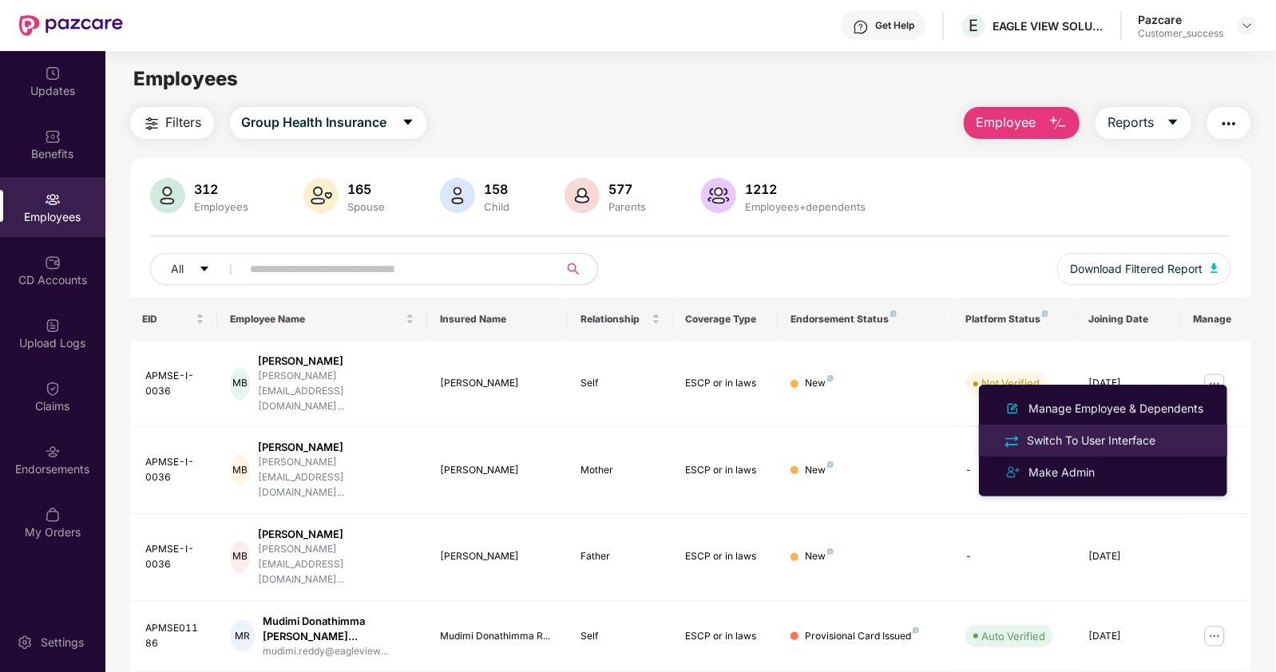
click at [1079, 441] on div "Switch To User Interface" at bounding box center [1091, 441] width 135 height 18
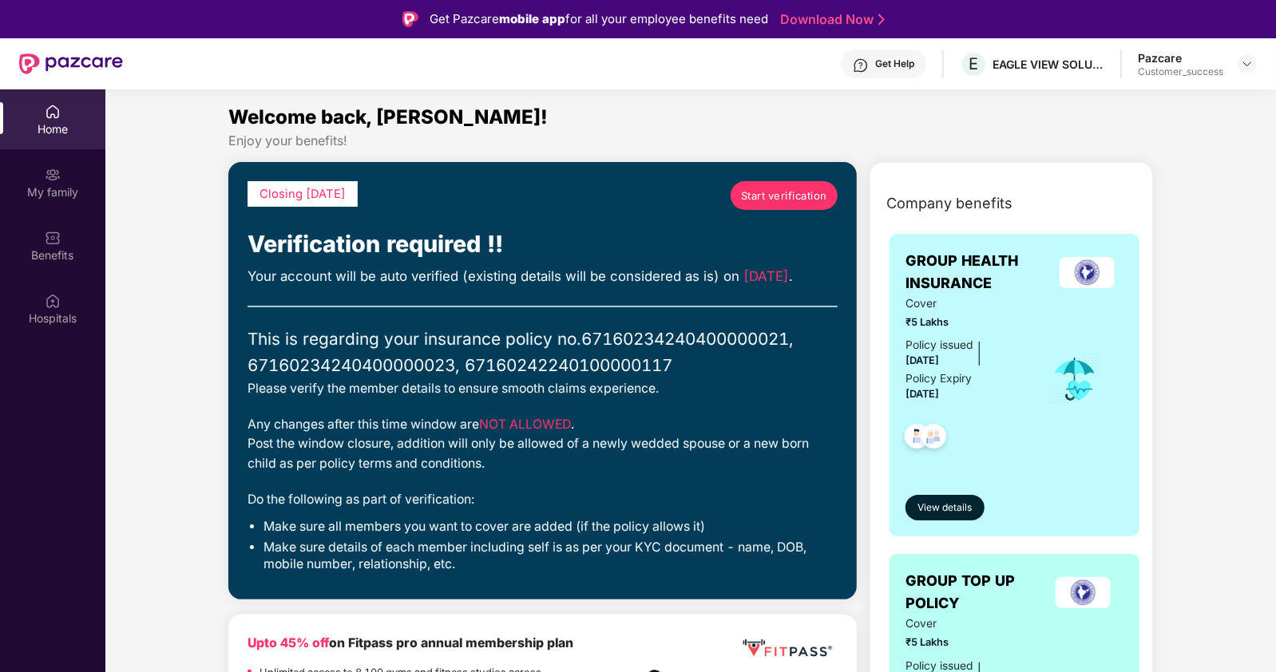
click at [767, 188] on span "Start verification" at bounding box center [784, 196] width 86 height 16
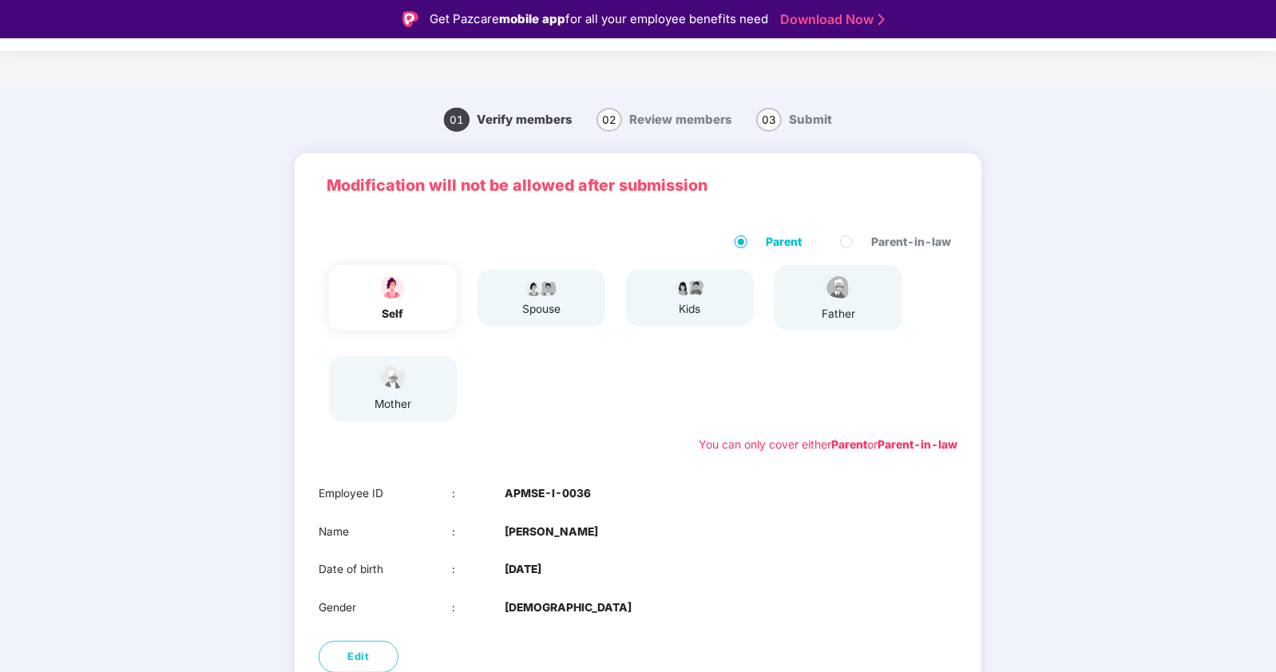
scroll to position [99, 0]
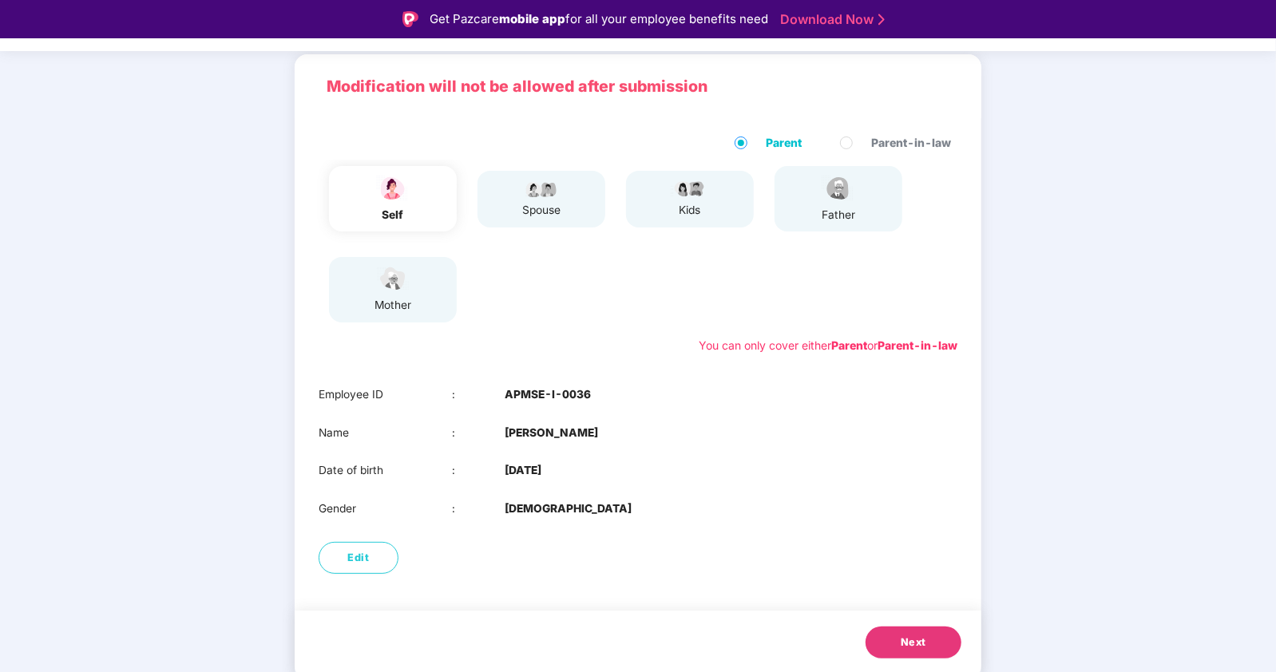
click at [902, 644] on span "Next" at bounding box center [914, 643] width 26 height 16
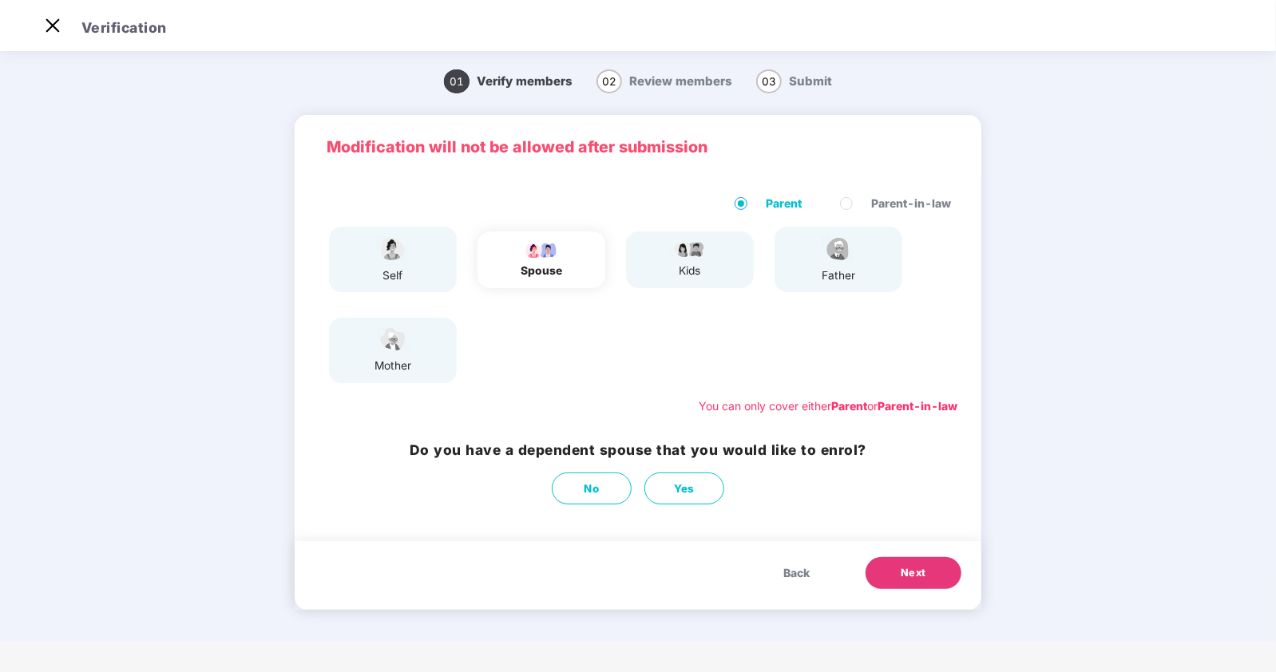
scroll to position [0, 0]
click at [914, 561] on button "Next" at bounding box center [914, 573] width 96 height 32
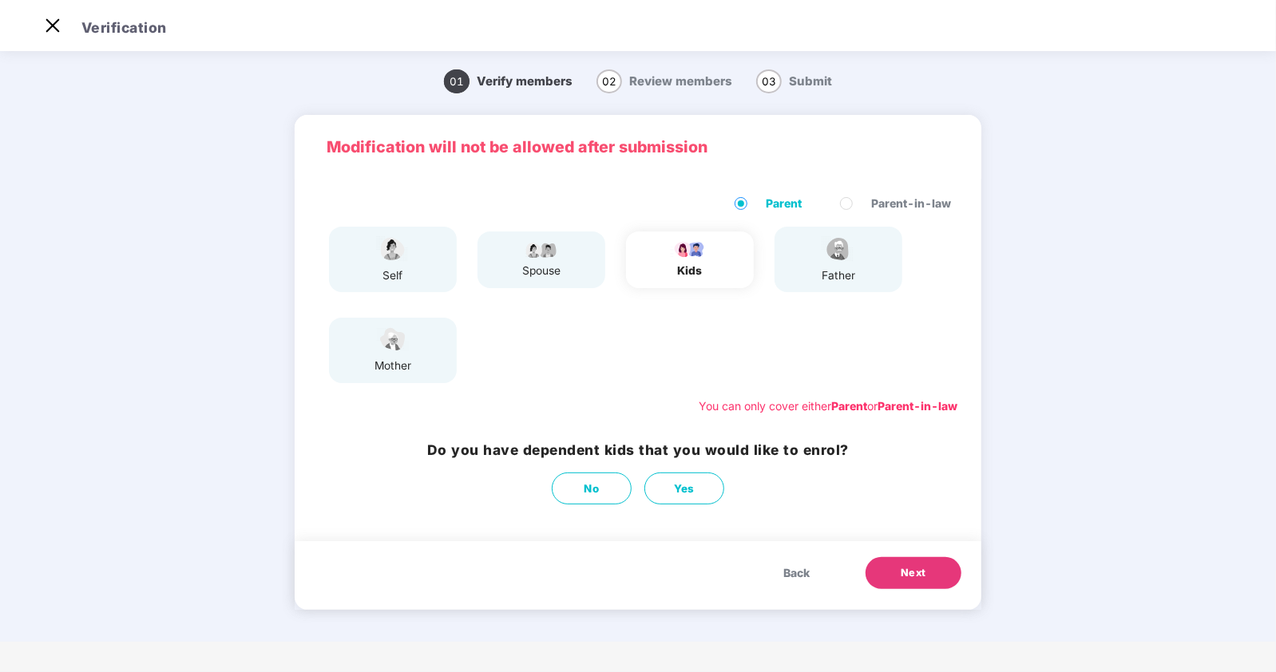
click at [914, 561] on button "Next" at bounding box center [914, 573] width 96 height 32
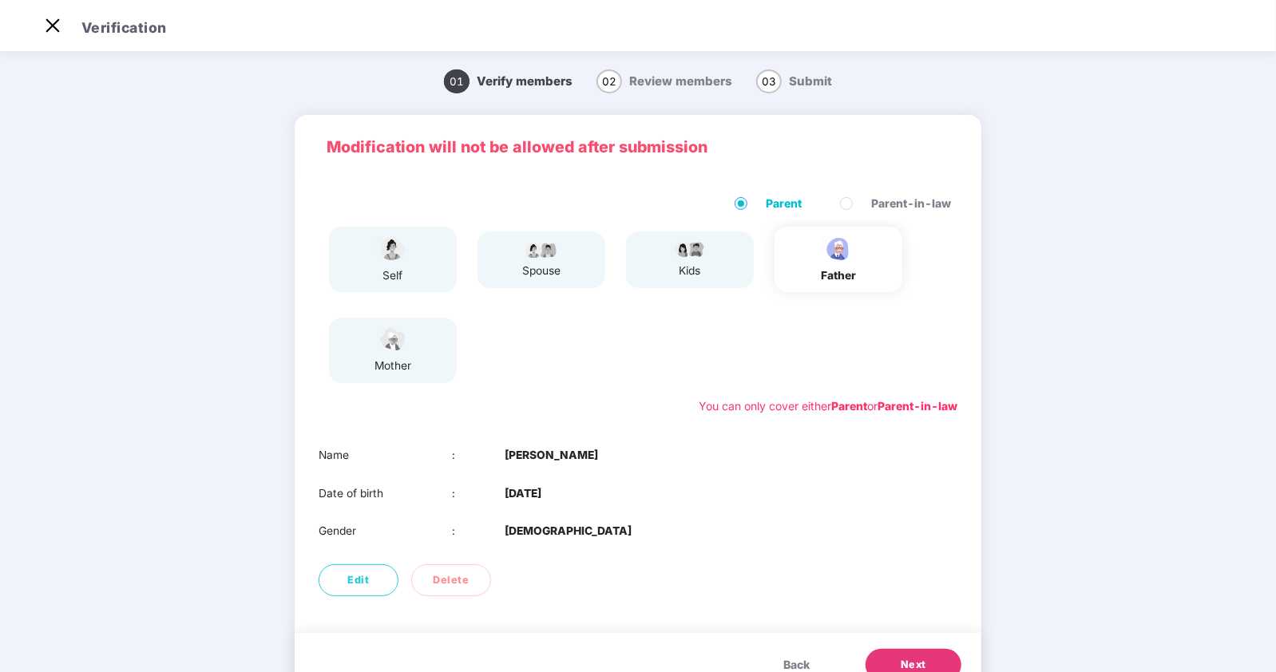
scroll to position [61, 0]
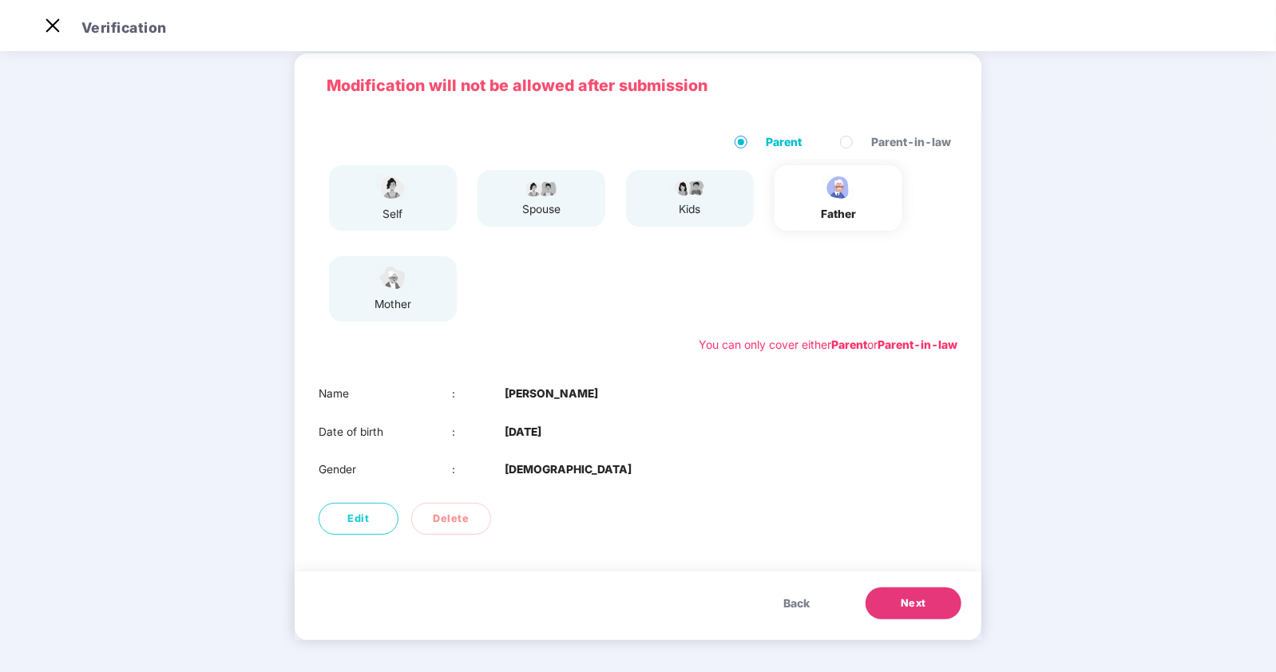
click at [885, 592] on button "Next" at bounding box center [914, 604] width 96 height 32
click at [897, 608] on button "Next" at bounding box center [914, 604] width 96 height 32
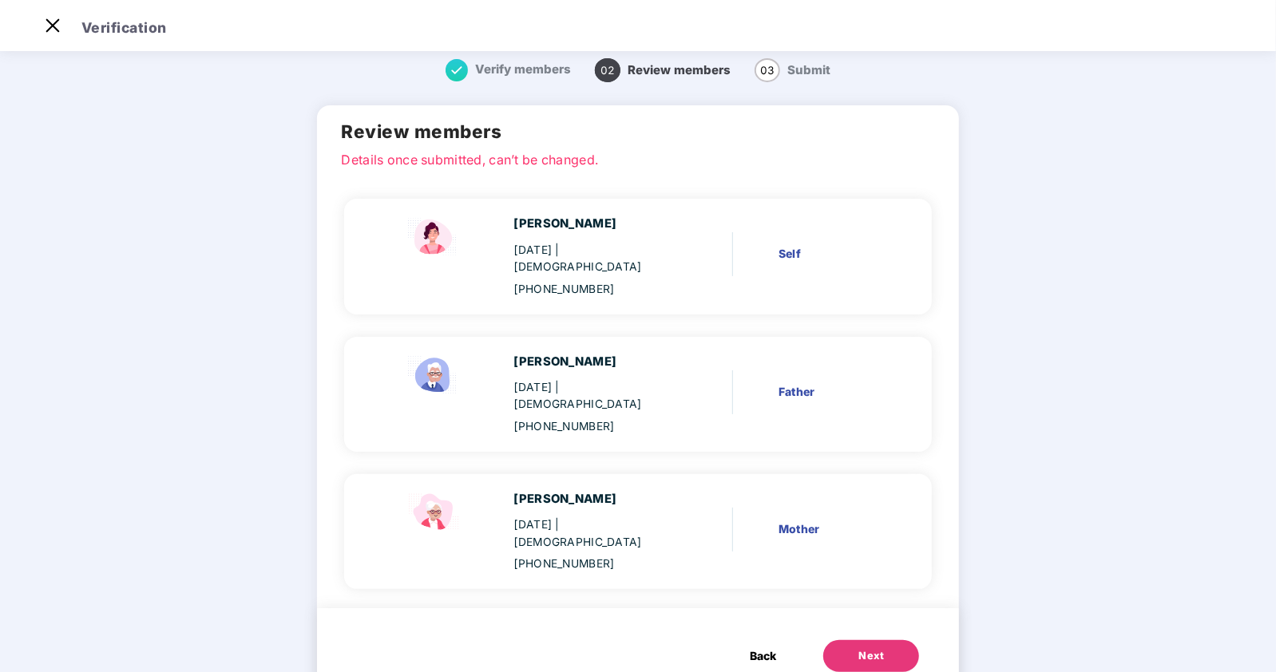
click at [866, 648] on div "Next" at bounding box center [871, 656] width 26 height 16
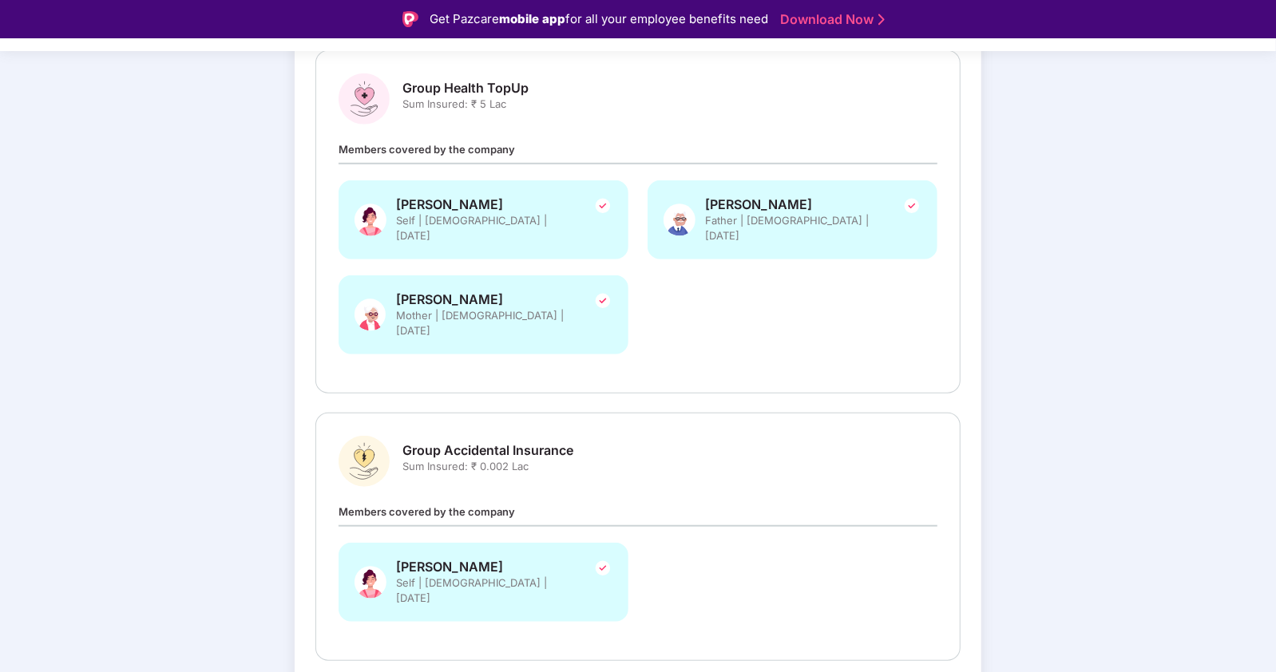
scroll to position [38, 0]
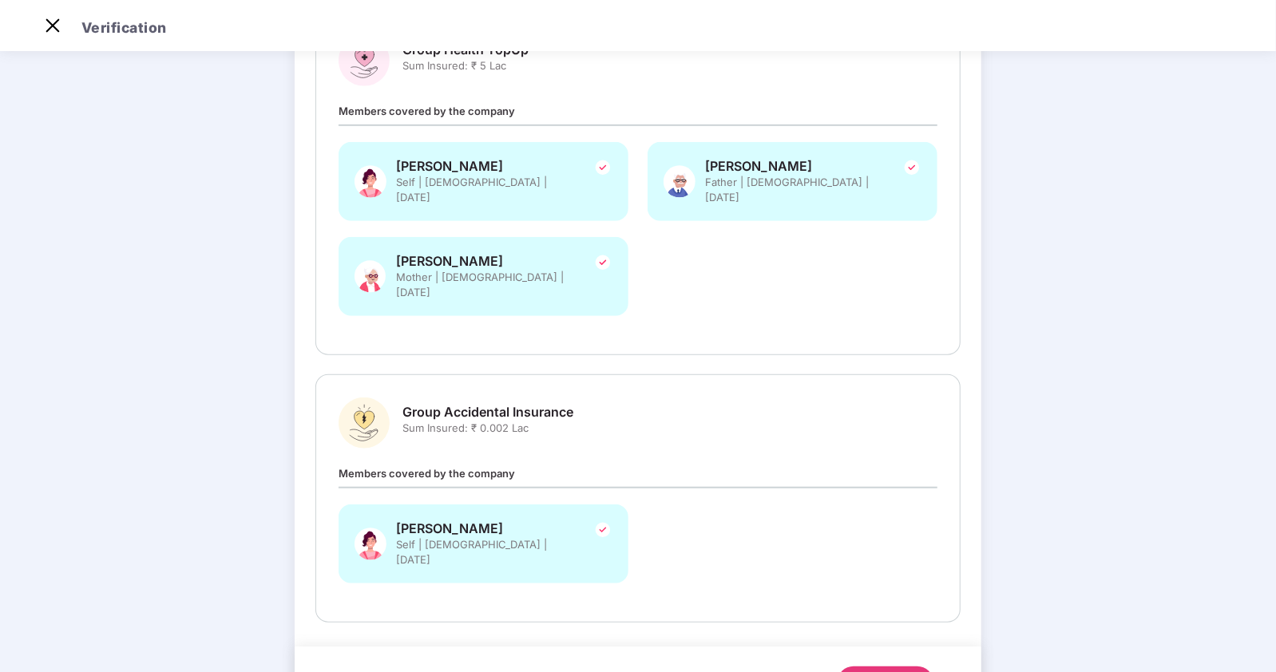
click at [866, 671] on div "Submit" at bounding box center [885, 683] width 38 height 16
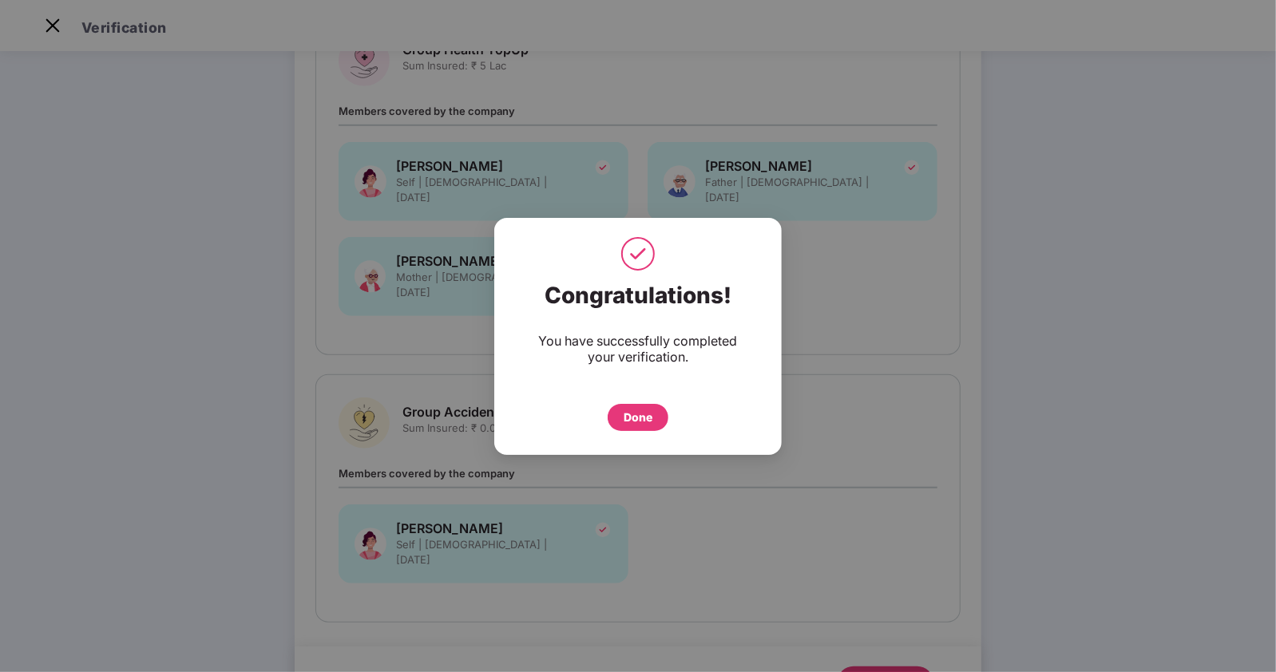
click at [635, 413] on div "Done" at bounding box center [638, 418] width 29 height 18
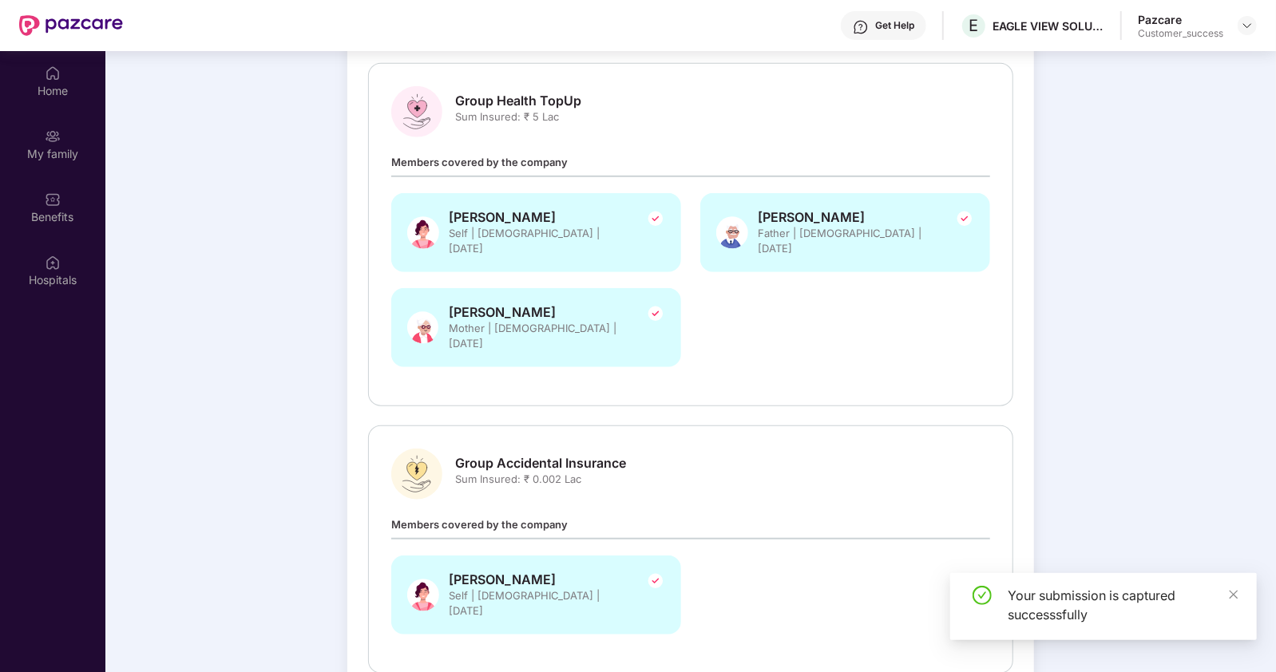
scroll to position [89, 0]
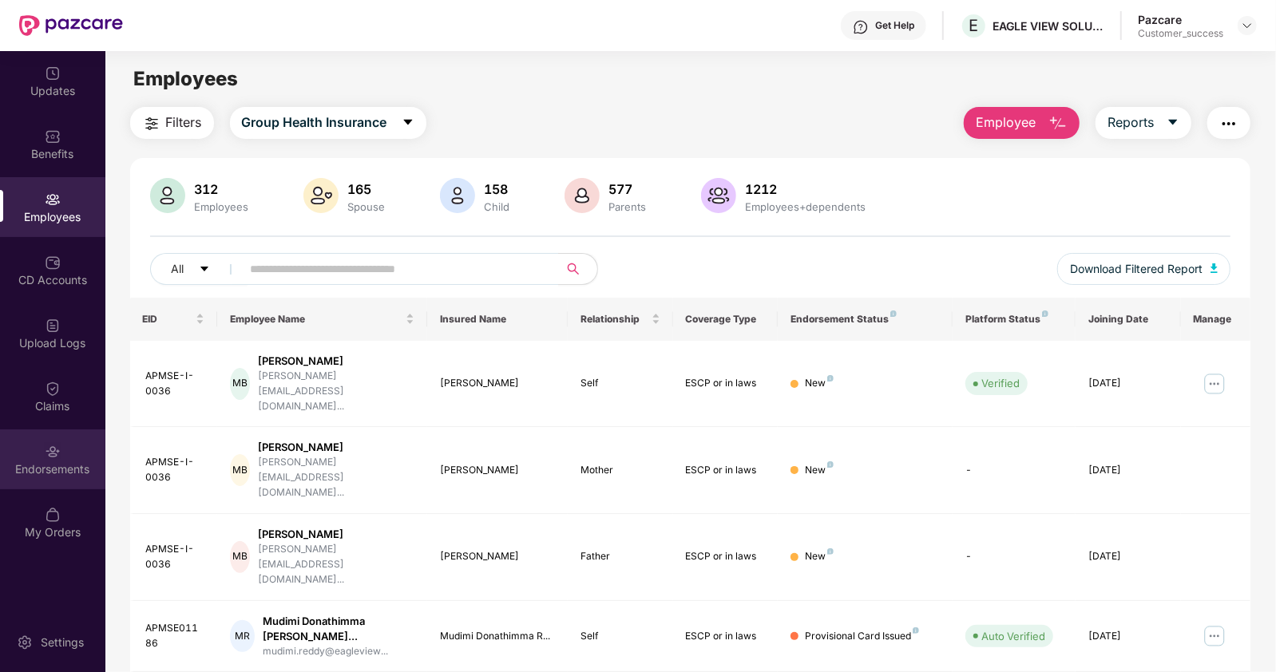
click at [65, 436] on div "Endorsements" at bounding box center [52, 460] width 105 height 60
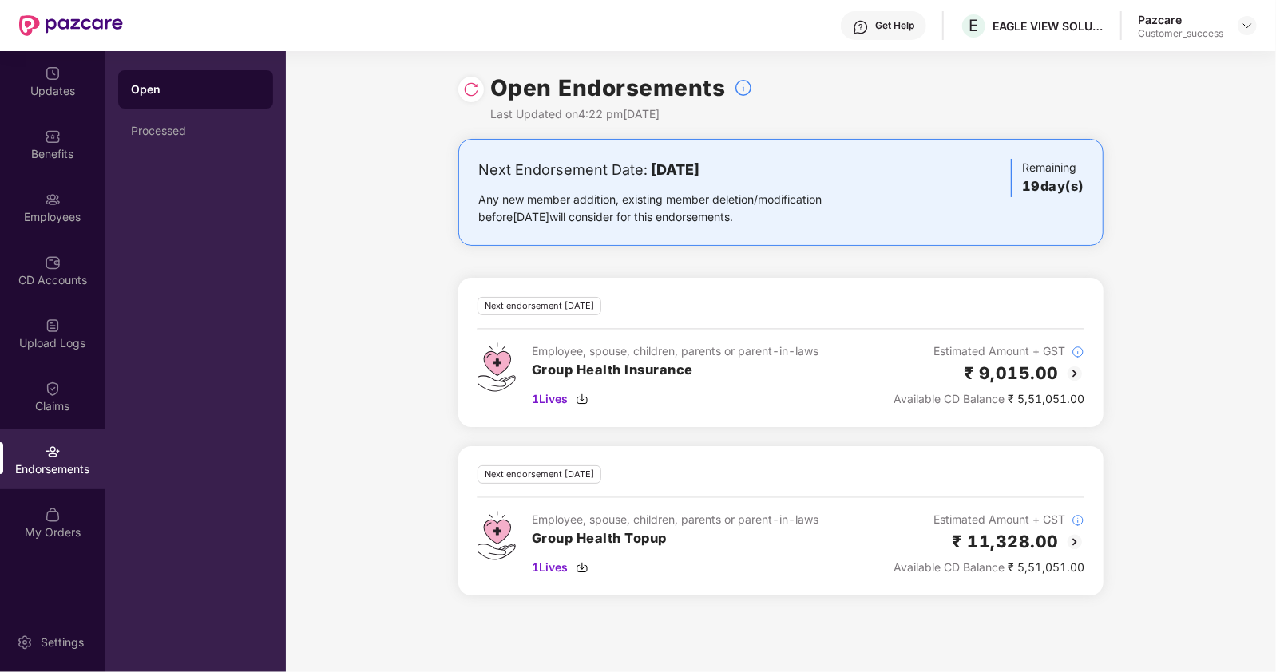
click at [473, 93] on img at bounding box center [471, 89] width 16 height 16
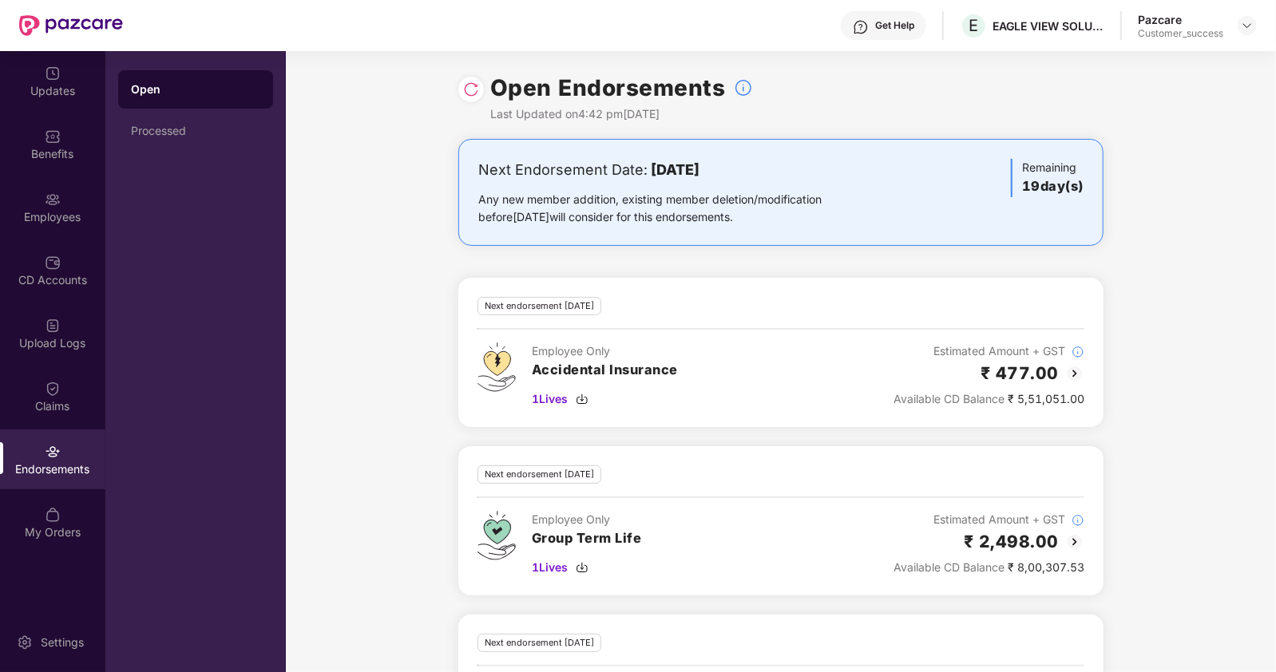
scroll to position [205, 0]
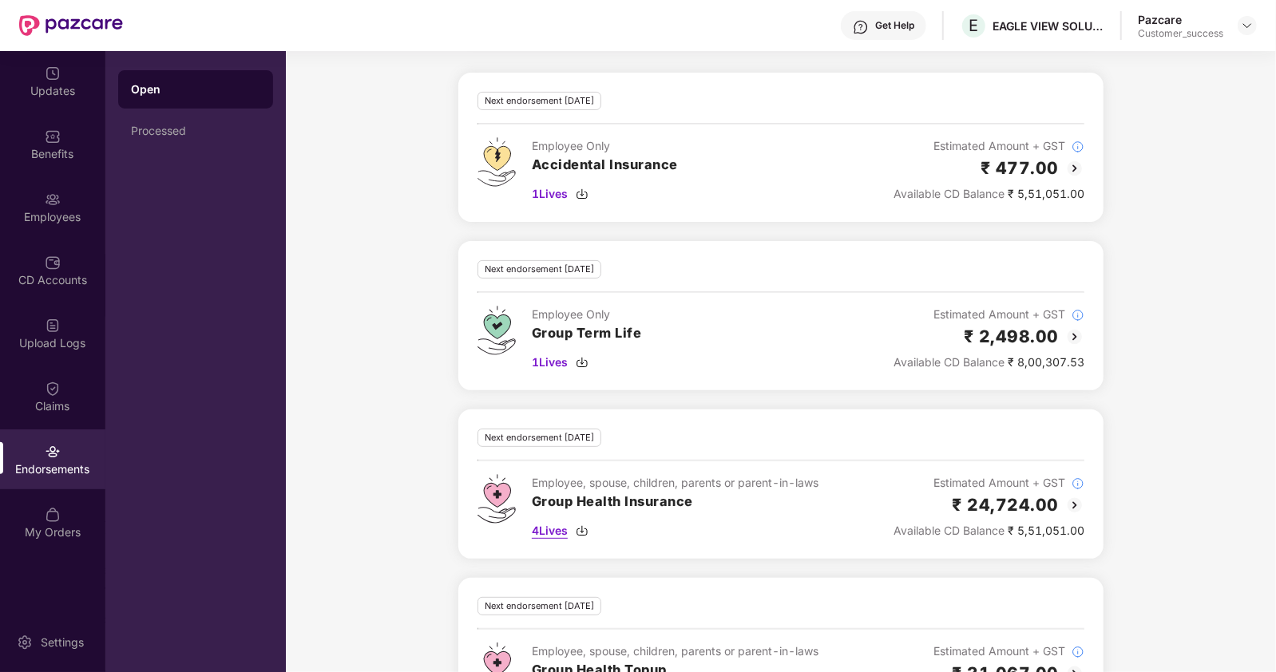
click at [537, 523] on span "4 Lives" at bounding box center [550, 531] width 36 height 18
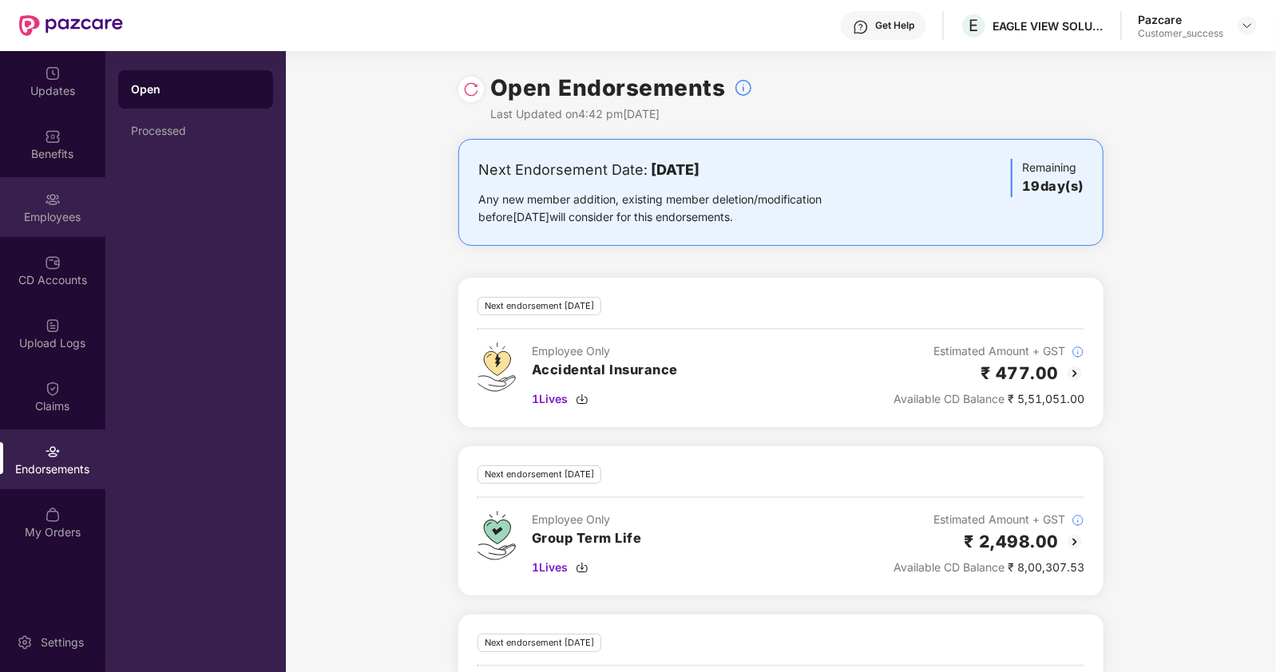
click at [56, 190] on div at bounding box center [53, 198] width 16 height 16
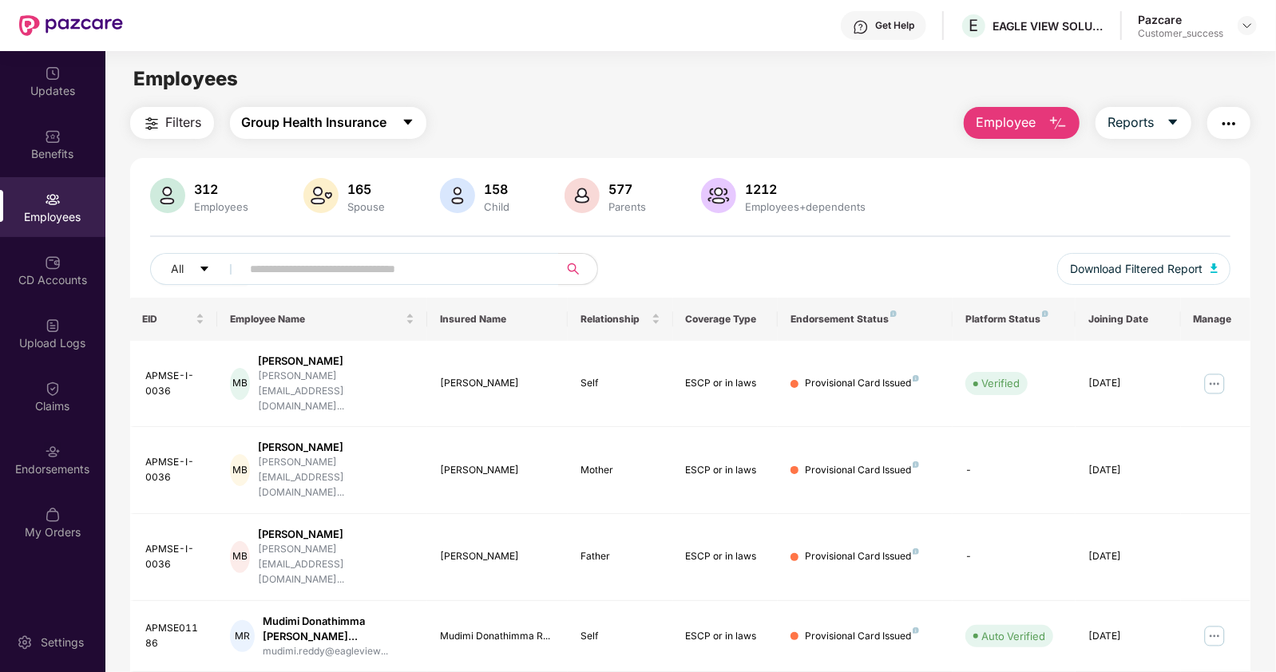
click at [329, 117] on span "Group Health Insurance" at bounding box center [314, 123] width 145 height 20
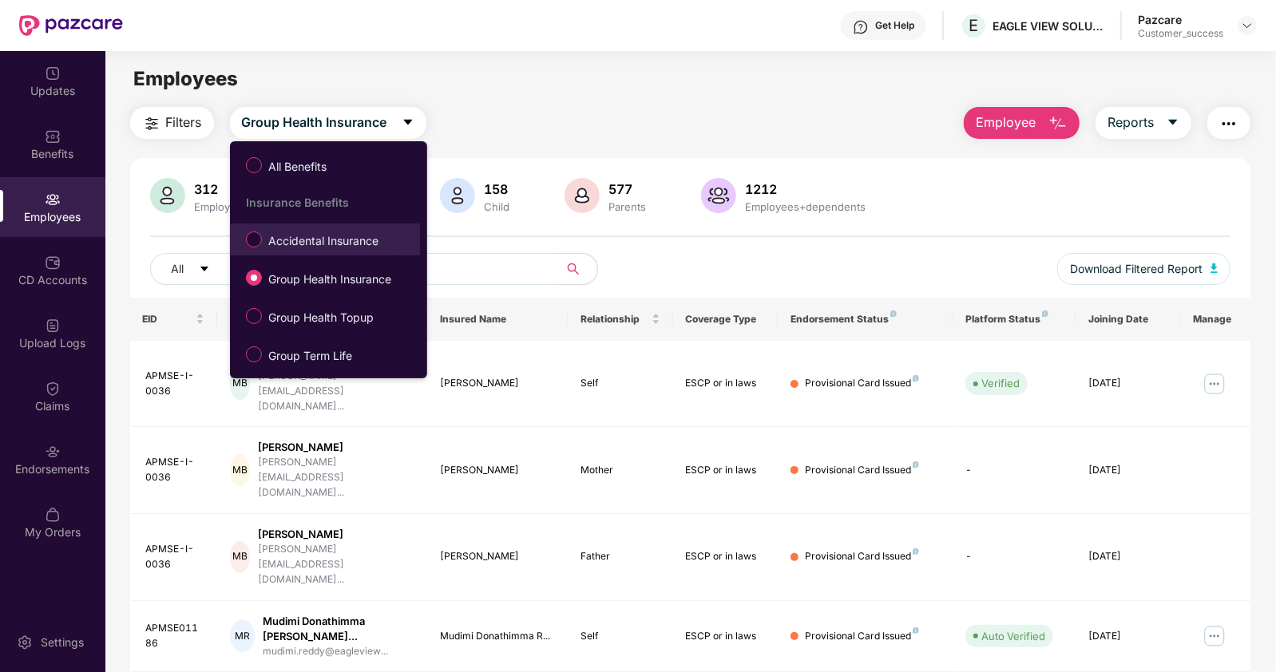
click at [275, 232] on span "Accidental Insurance" at bounding box center [323, 241] width 123 height 18
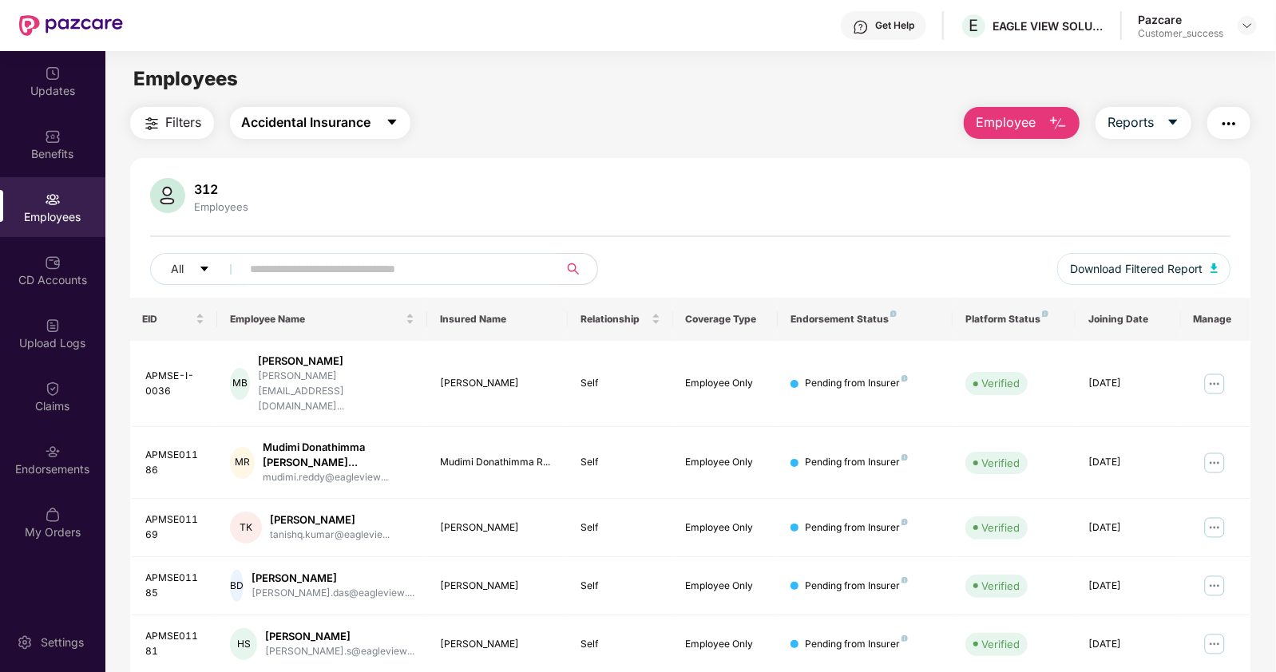
click at [350, 113] on span "Accidental Insurance" at bounding box center [306, 123] width 129 height 20
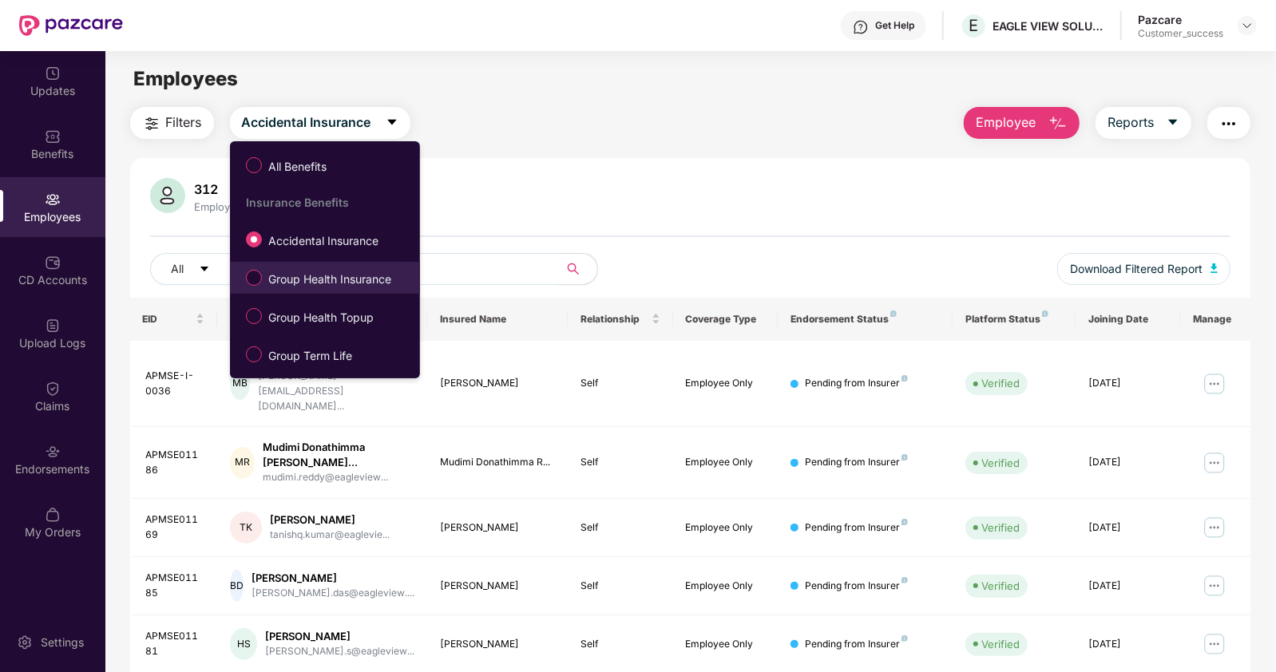
click at [287, 267] on label "Group Health Insurance" at bounding box center [322, 277] width 168 height 27
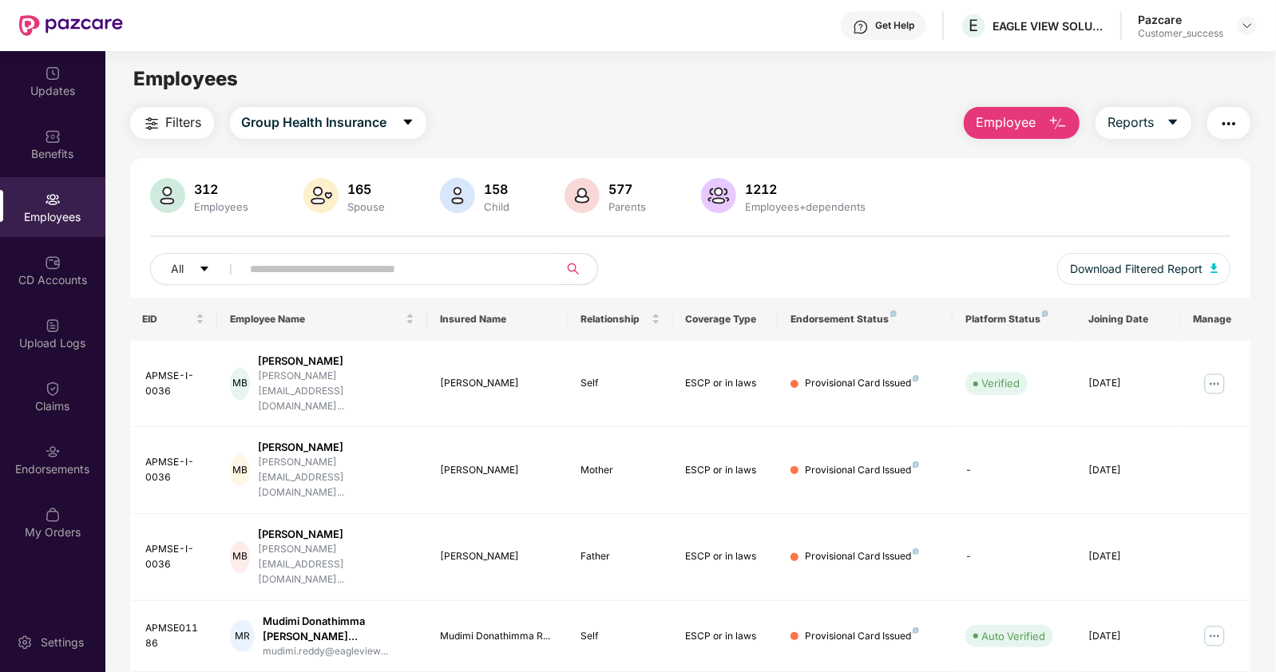
click at [1218, 116] on button "button" at bounding box center [1228, 123] width 43 height 32
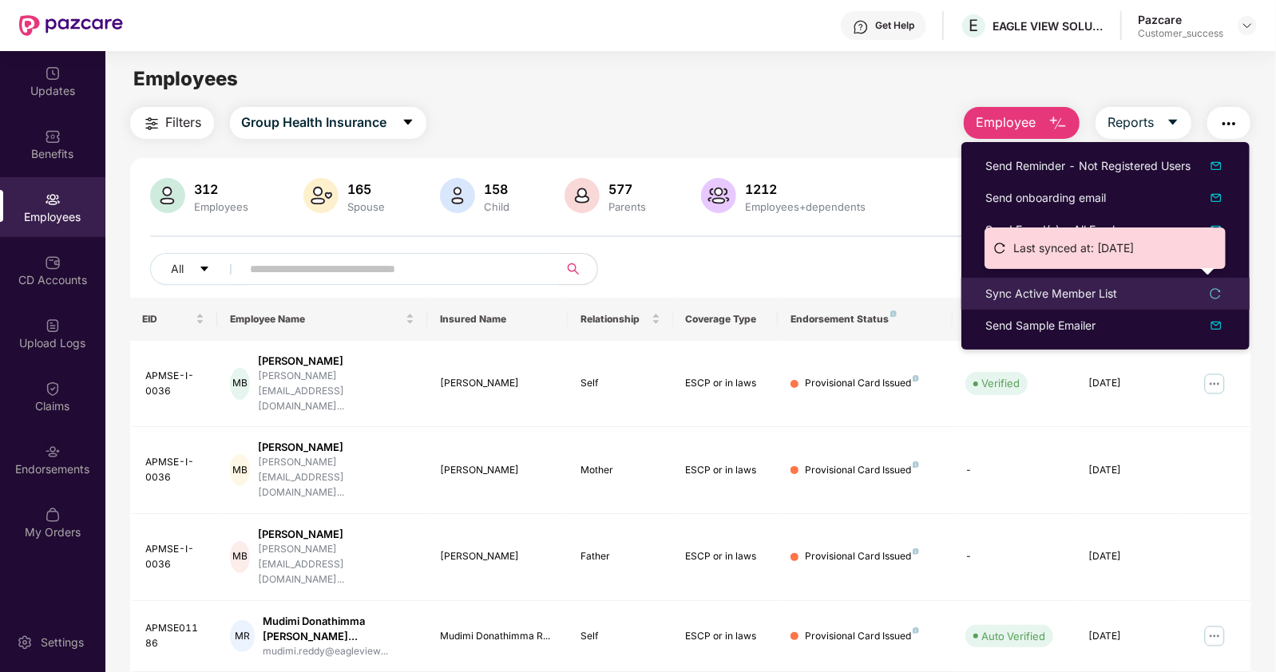
click at [1003, 285] on div "Sync Active Member List" at bounding box center [1051, 294] width 132 height 18
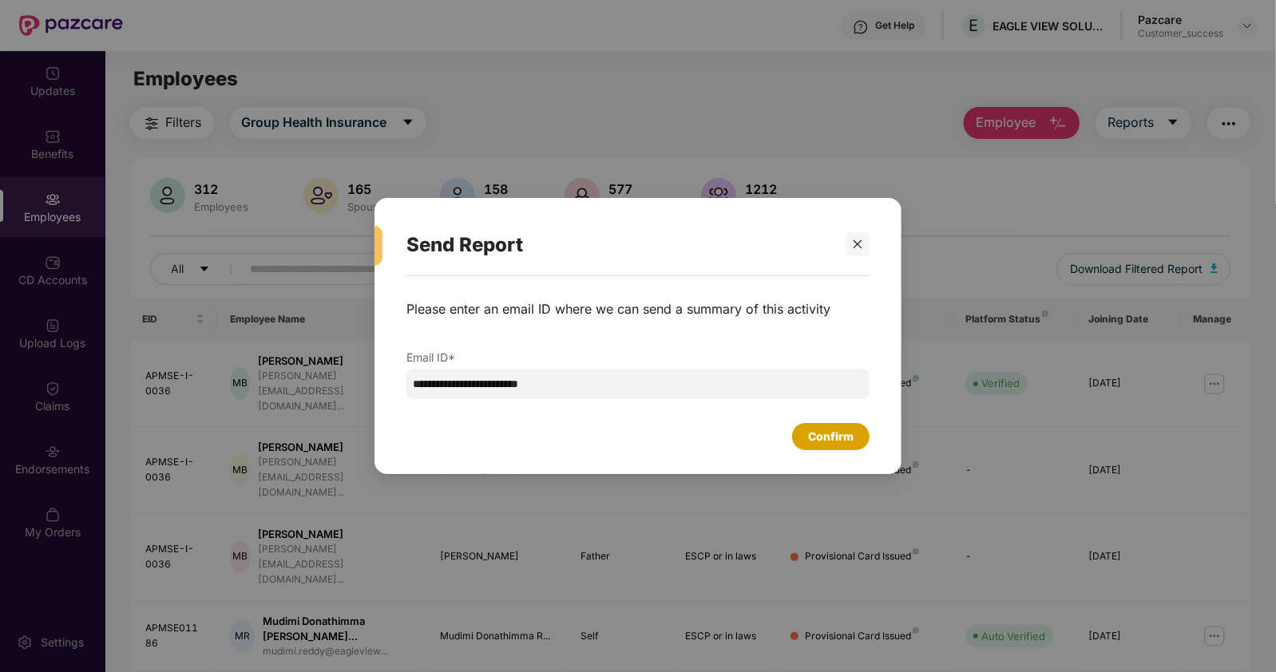
click at [809, 436] on div "Confirm" at bounding box center [831, 437] width 46 height 18
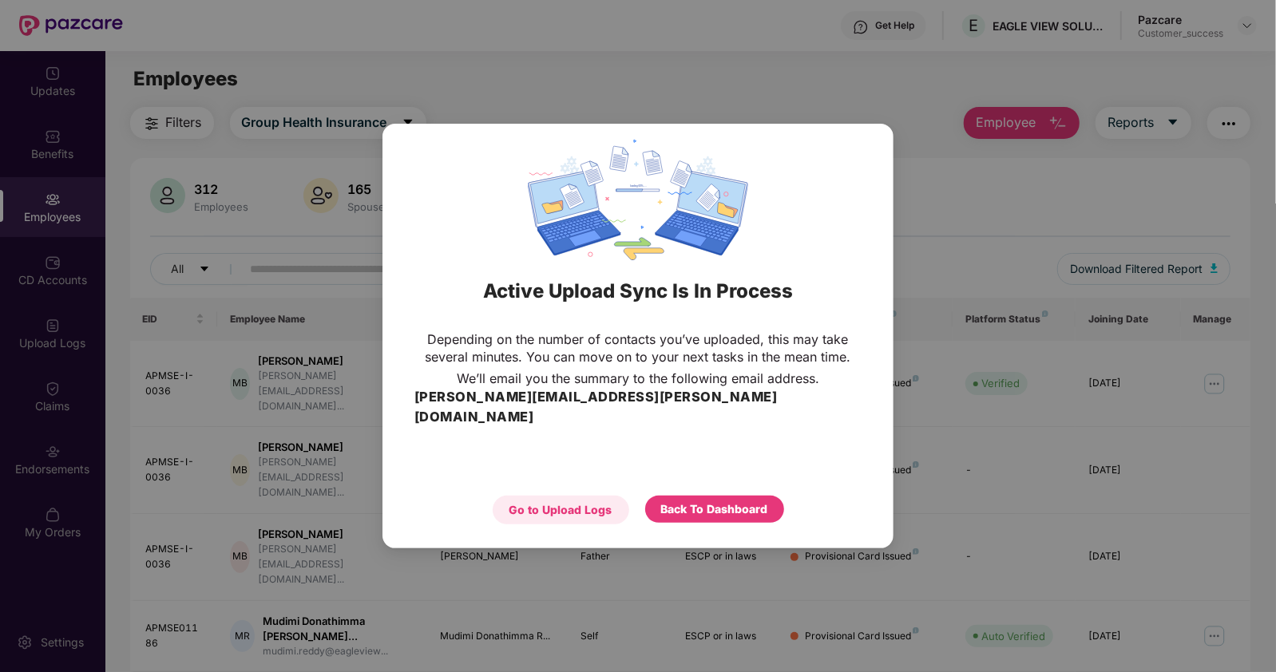
click at [514, 501] on div "Go to Upload Logs" at bounding box center [560, 510] width 103 height 18
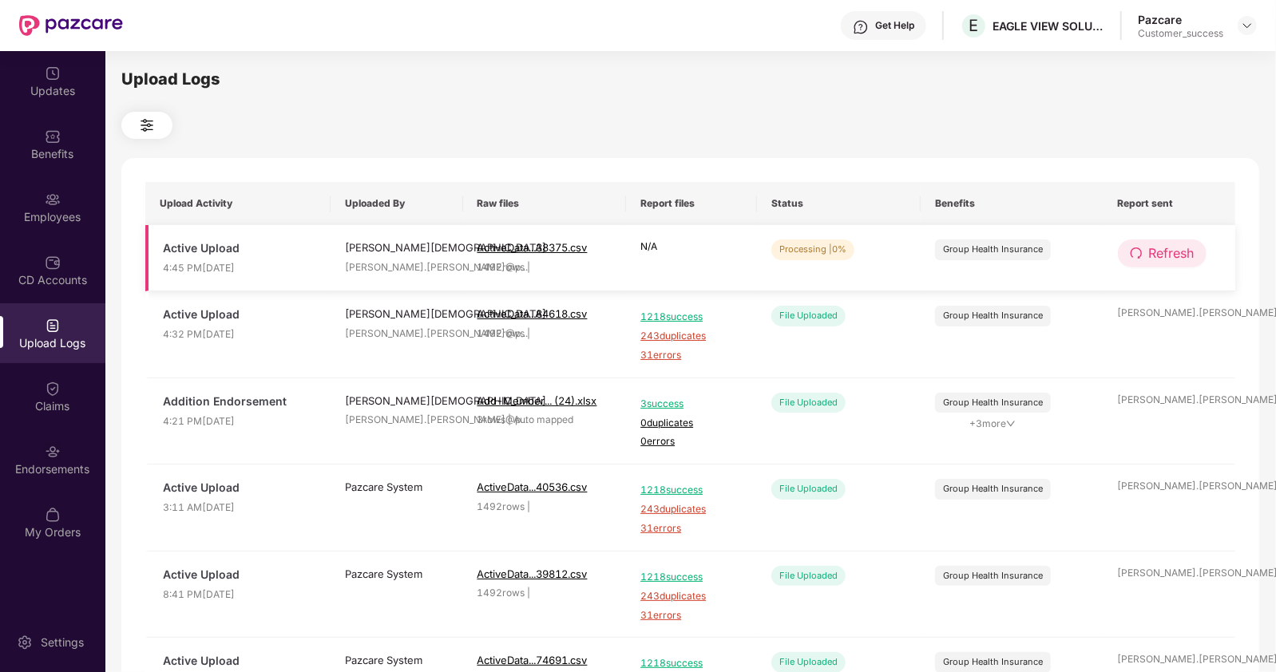
click at [1151, 258] on span "Refresh" at bounding box center [1172, 254] width 46 height 20
click at [1146, 253] on button "Refresh" at bounding box center [1162, 254] width 89 height 28
click at [1248, 22] on img at bounding box center [1247, 25] width 13 height 13
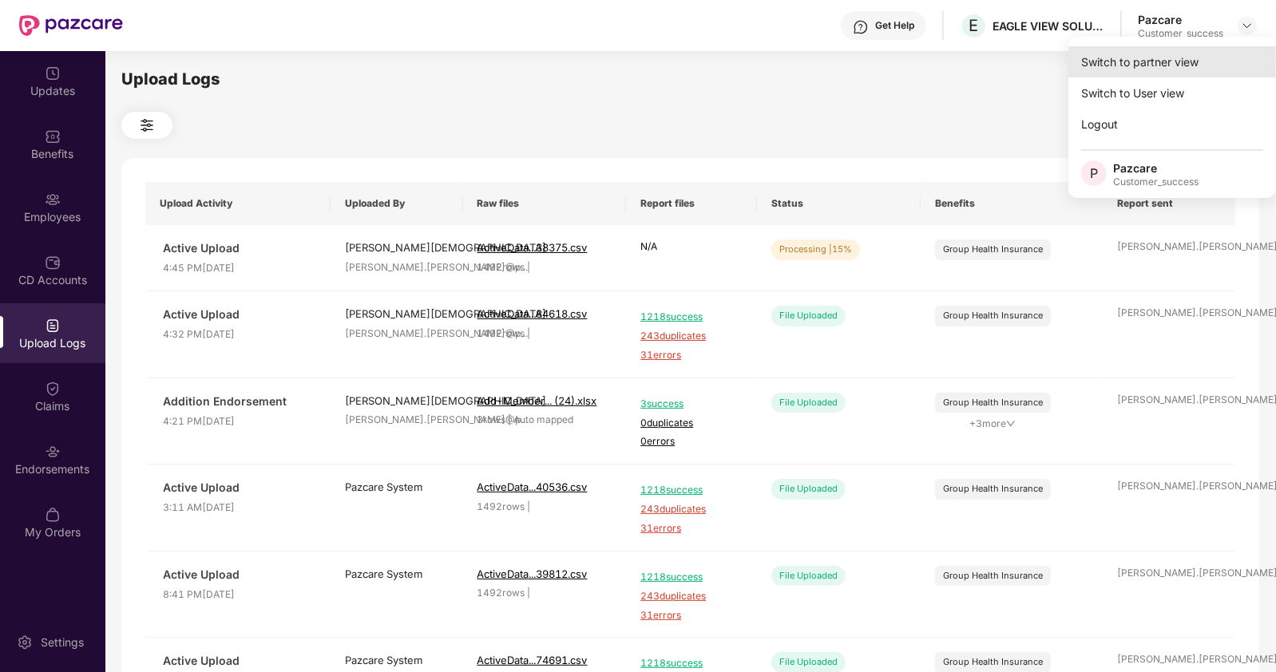
click at [1141, 53] on div "Switch to partner view" at bounding box center [1172, 61] width 208 height 31
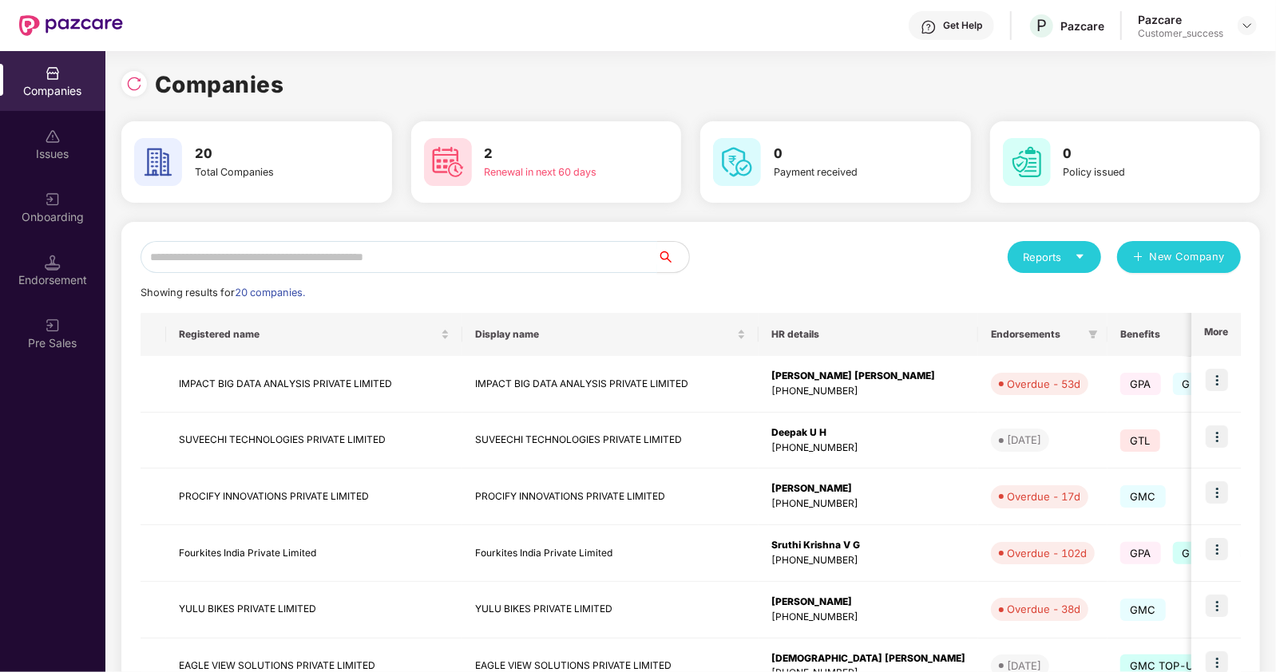
click at [337, 265] on input "text" at bounding box center [399, 257] width 517 height 32
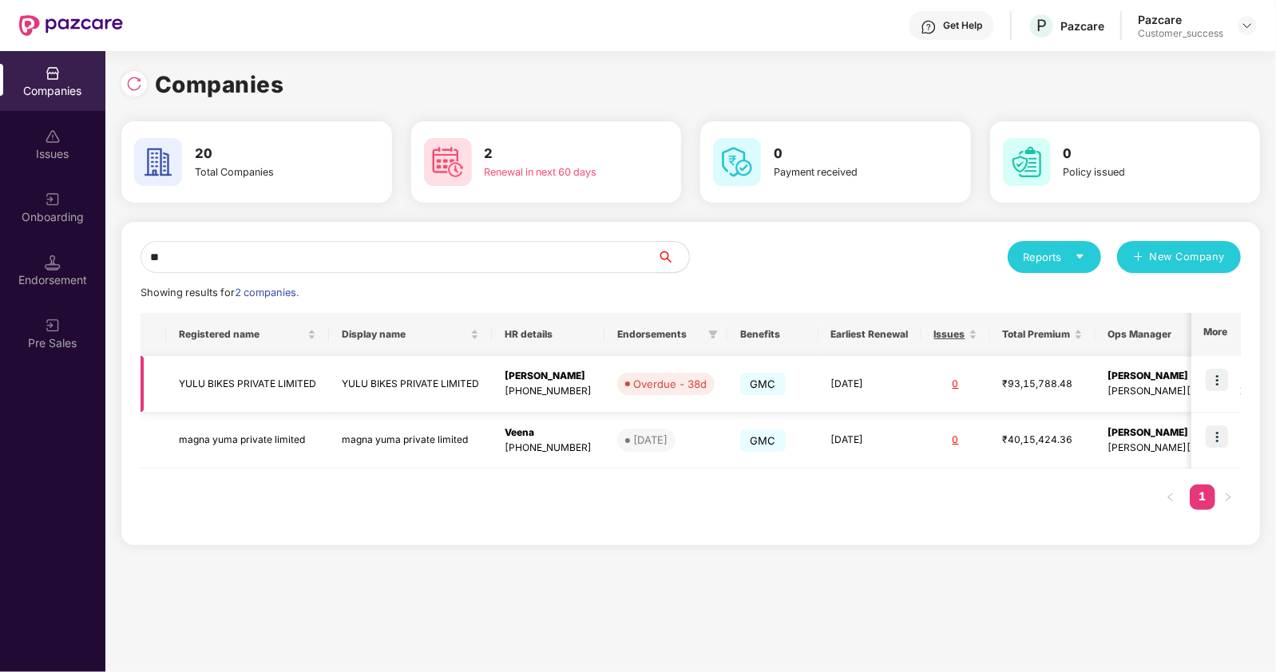
type input "**"
click at [1210, 383] on img at bounding box center [1217, 380] width 22 height 22
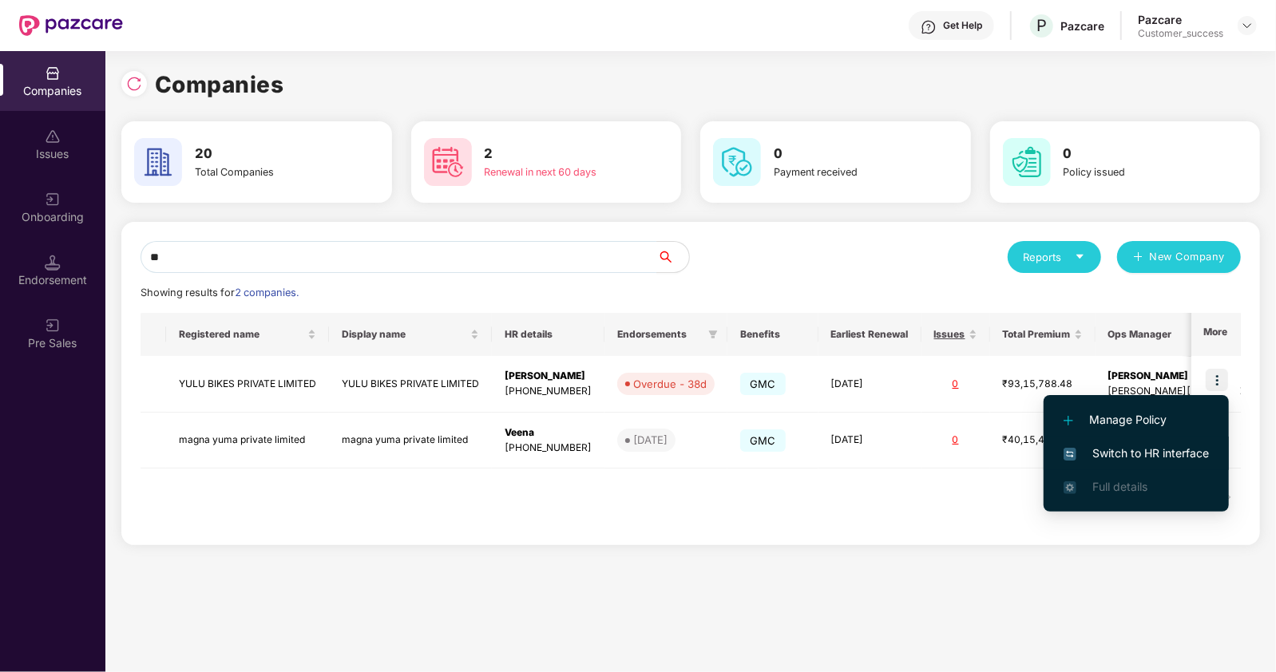
click at [1122, 450] on span "Switch to HR interface" at bounding box center [1136, 454] width 145 height 18
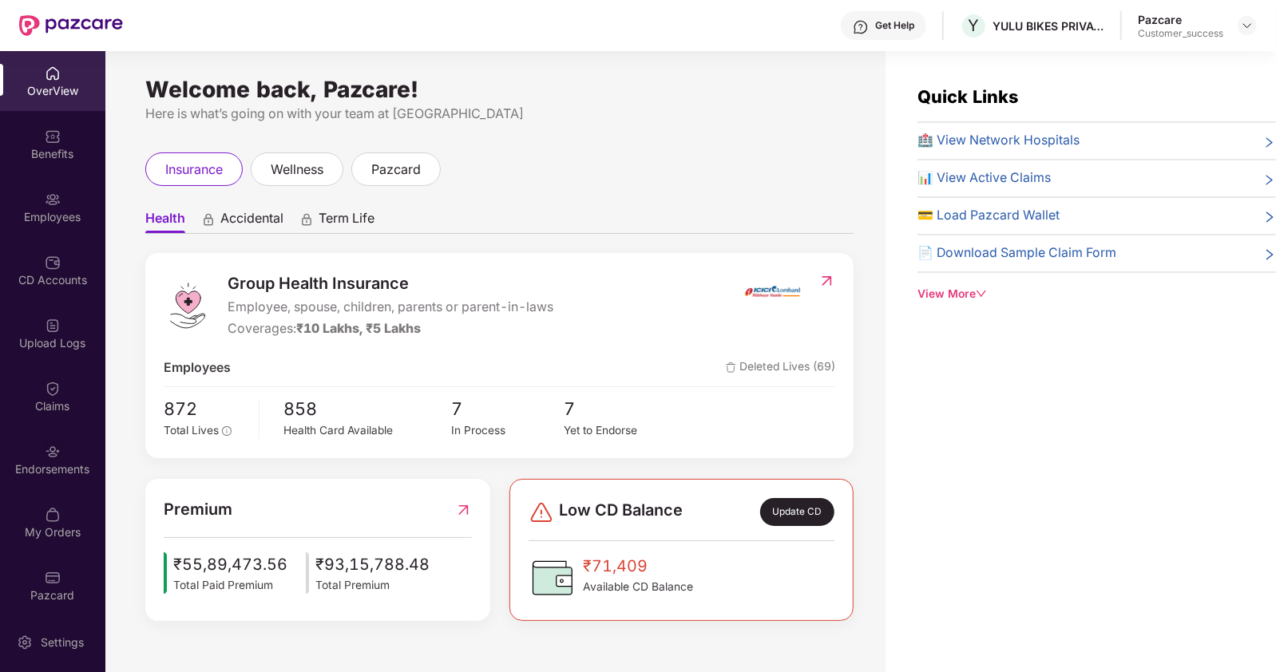
click at [56, 220] on div "Employees" at bounding box center [52, 217] width 105 height 16
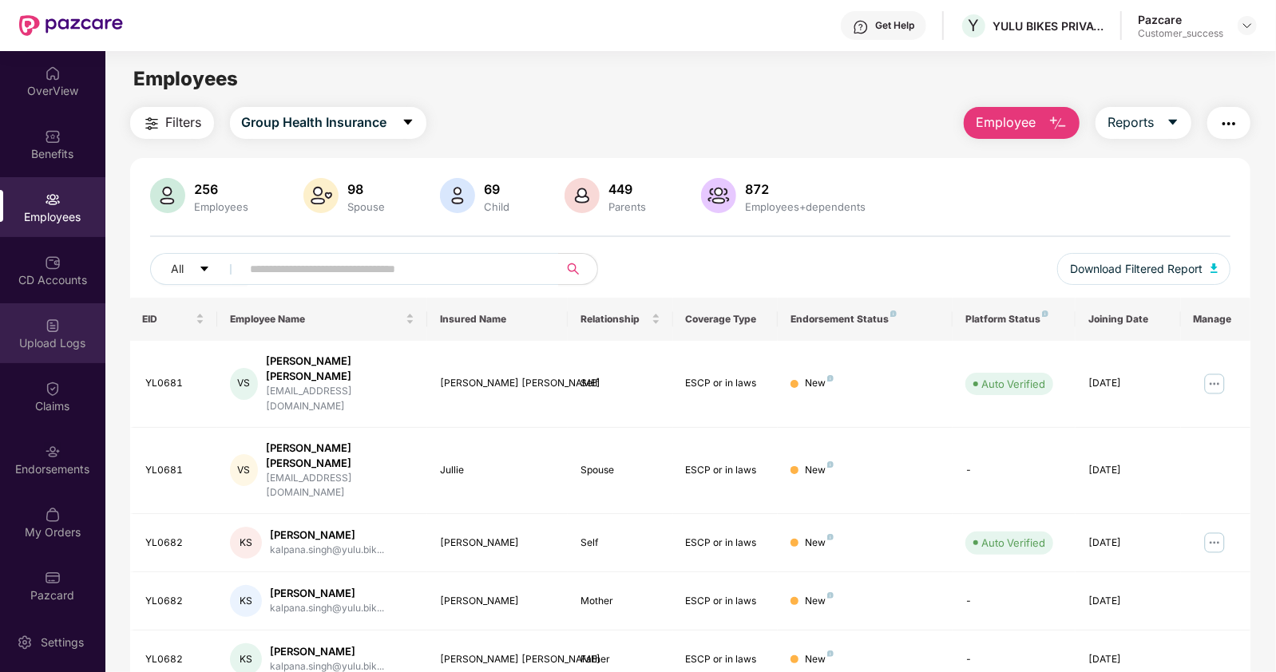
click at [30, 345] on div "Upload Logs" at bounding box center [52, 343] width 105 height 16
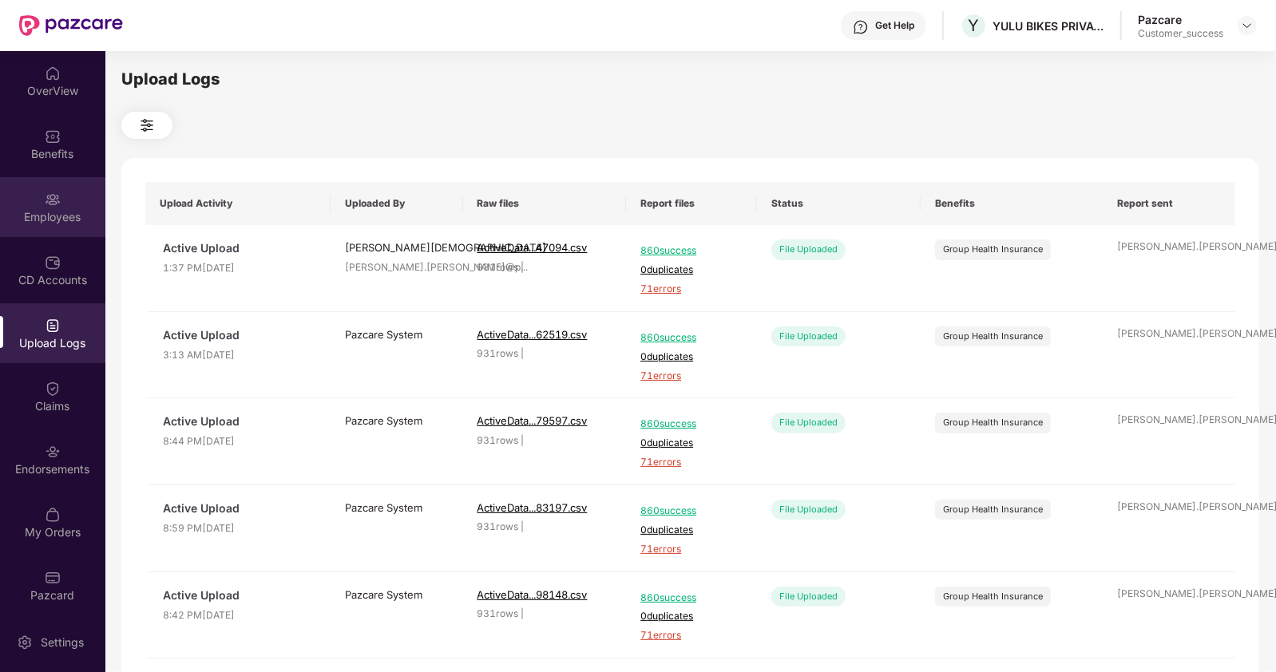
click at [48, 179] on div "Employees" at bounding box center [52, 207] width 105 height 60
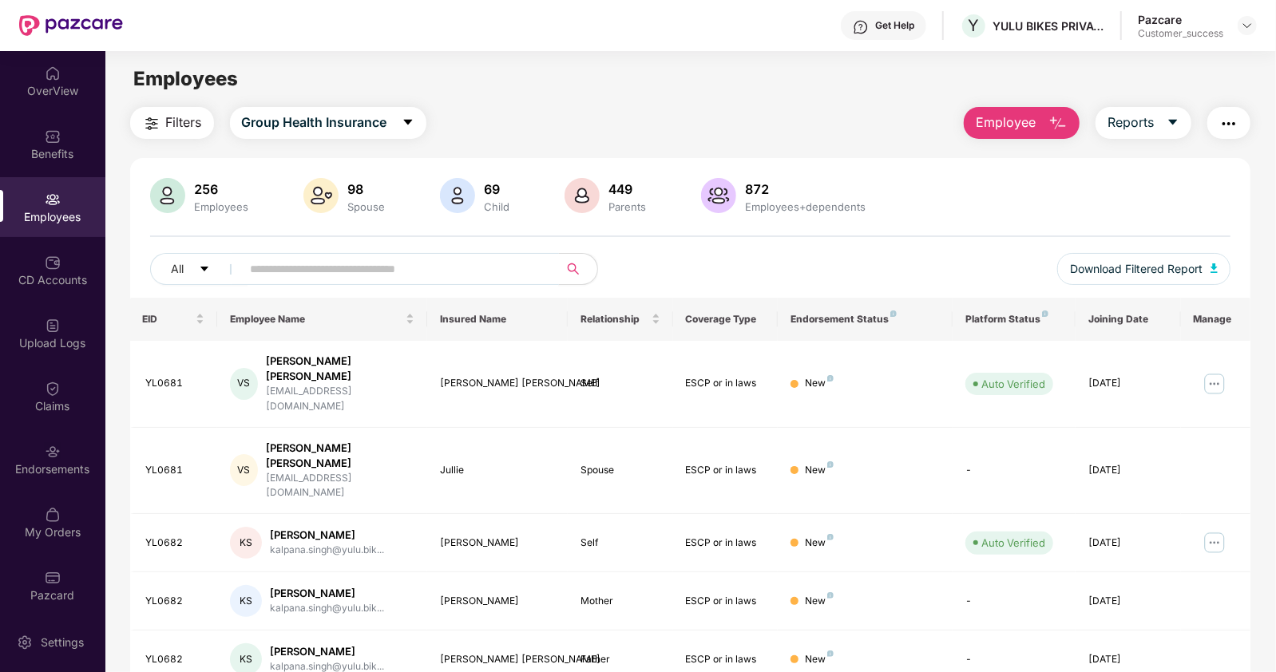
click at [296, 267] on input "text" at bounding box center [394, 269] width 287 height 24
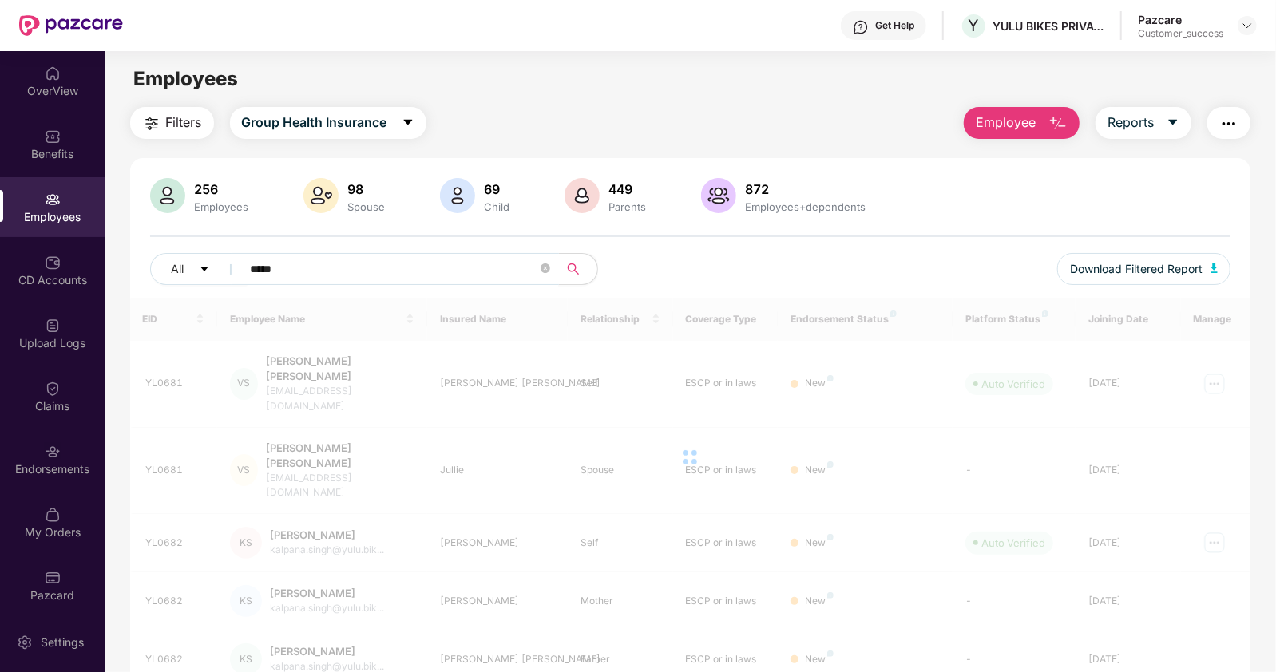
type input "******"
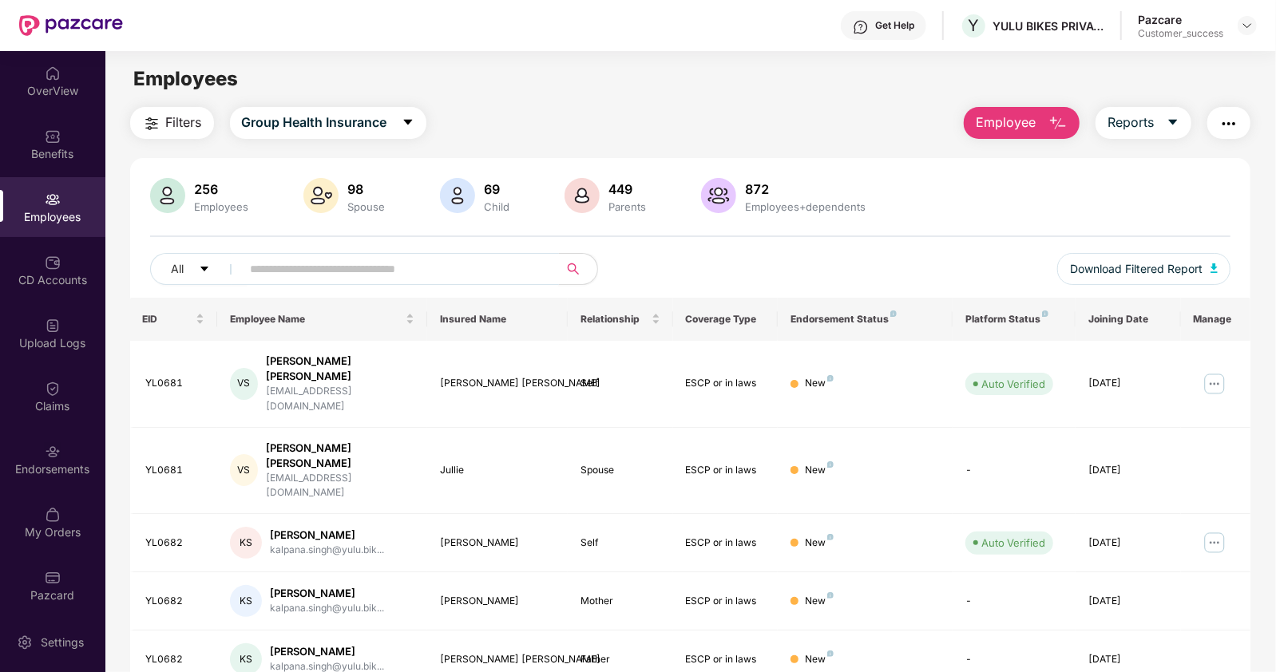
click at [258, 266] on input "text" at bounding box center [394, 269] width 287 height 24
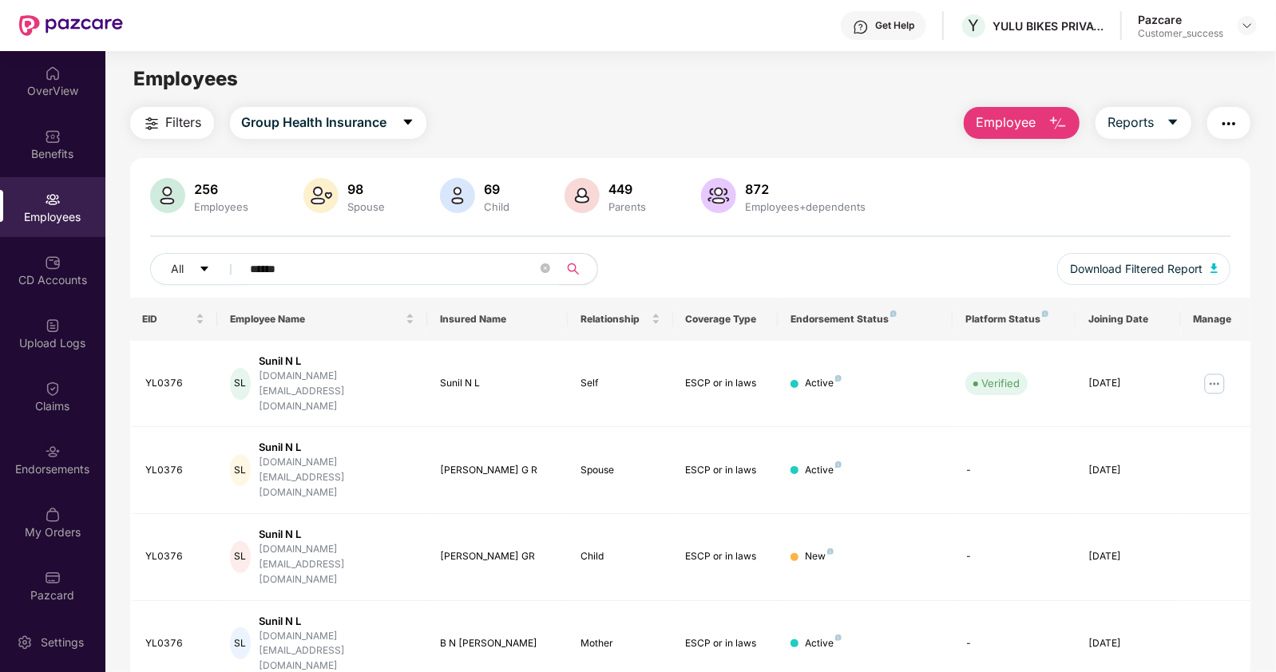
type input "******"
click at [1246, 22] on img at bounding box center [1247, 25] width 13 height 13
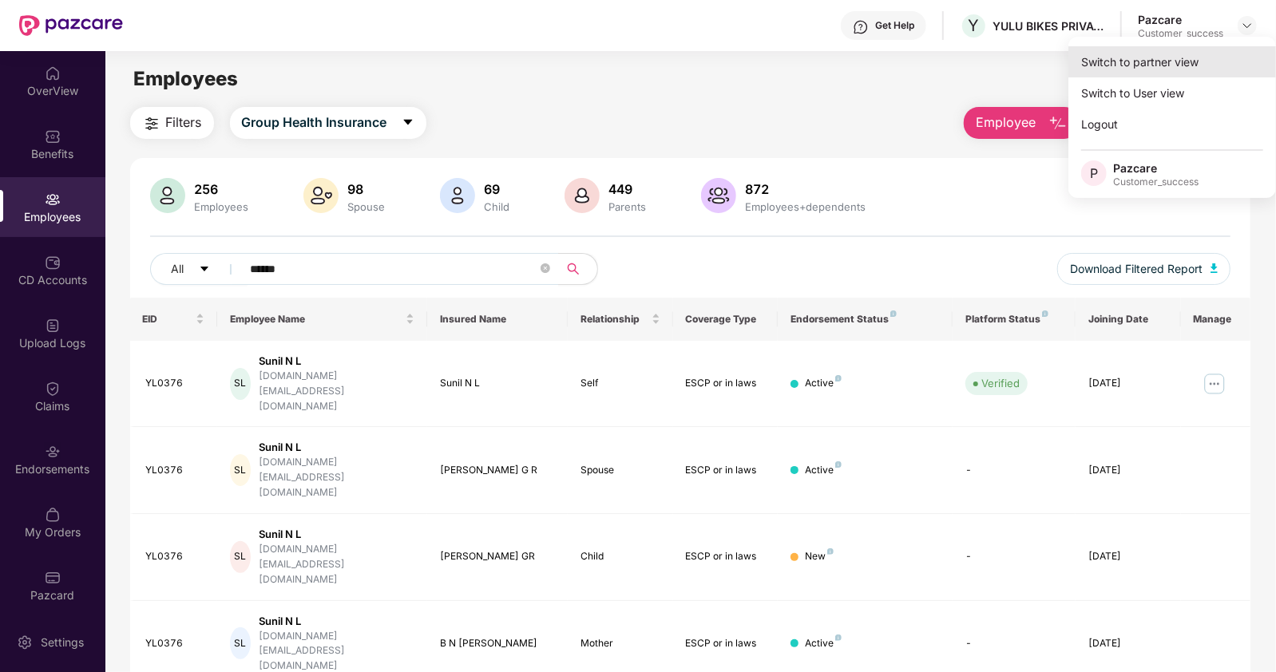
click at [1163, 67] on div "Switch to partner view" at bounding box center [1172, 61] width 208 height 31
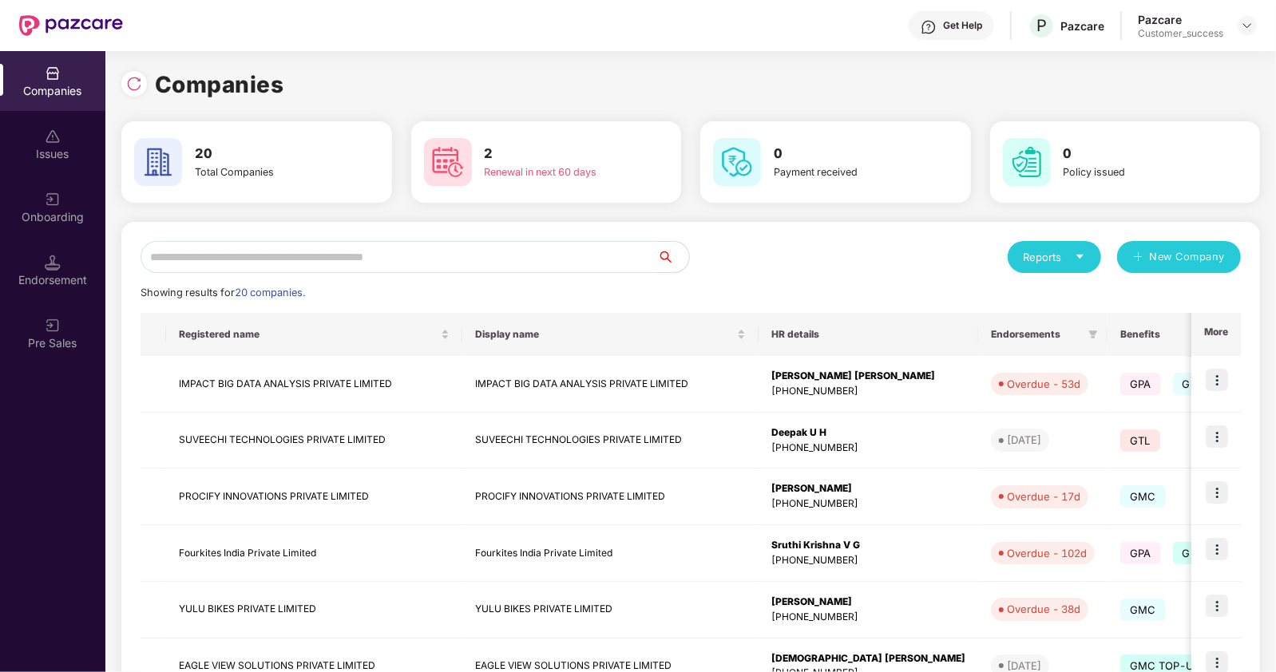
click at [216, 261] on input "text" at bounding box center [399, 257] width 517 height 32
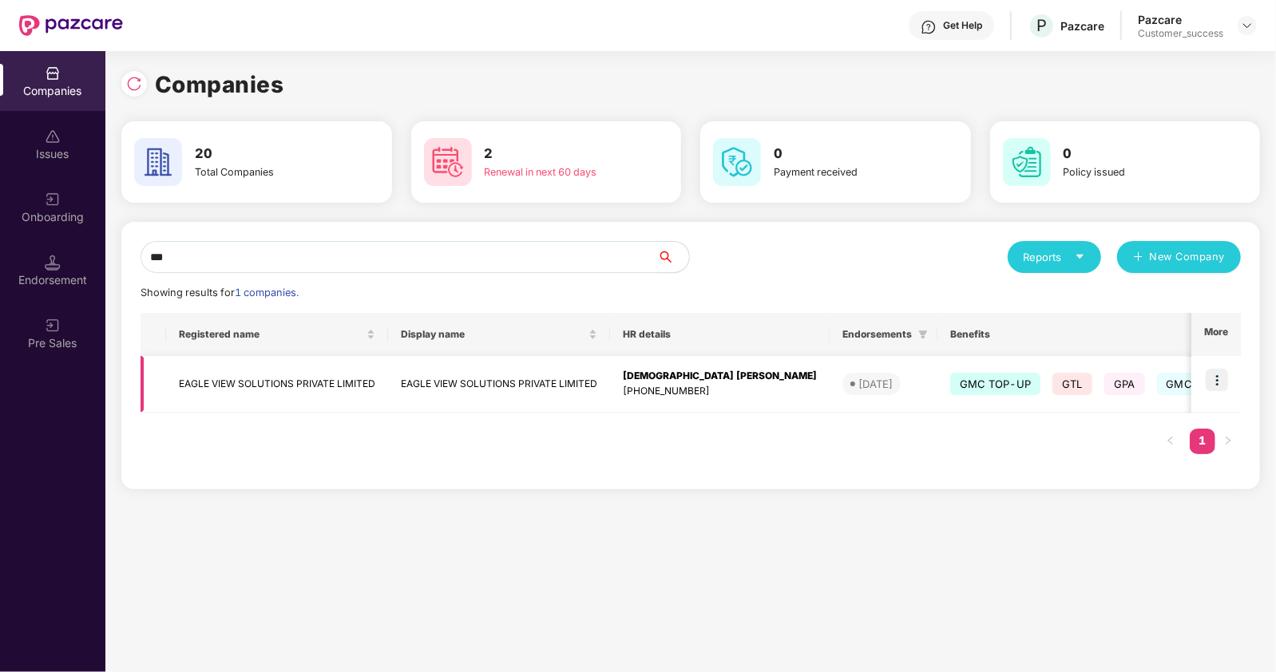
type input "***"
click at [1219, 378] on img at bounding box center [1217, 380] width 22 height 22
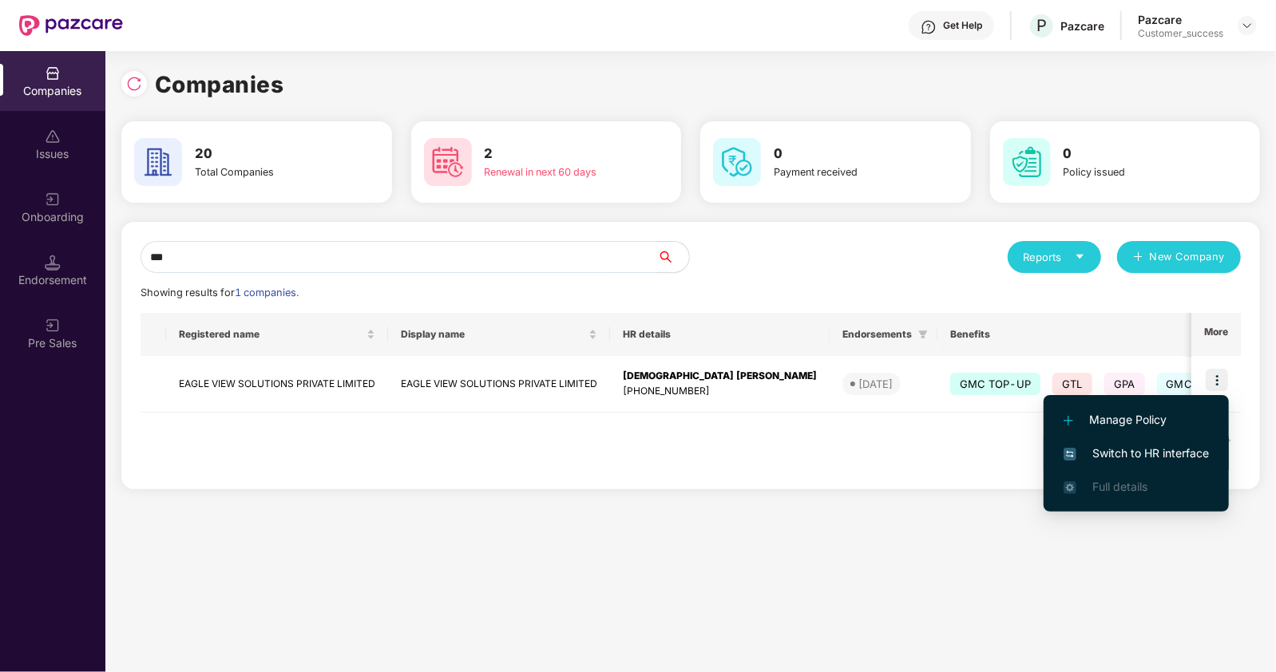
click at [1111, 457] on span "Switch to HR interface" at bounding box center [1136, 454] width 145 height 18
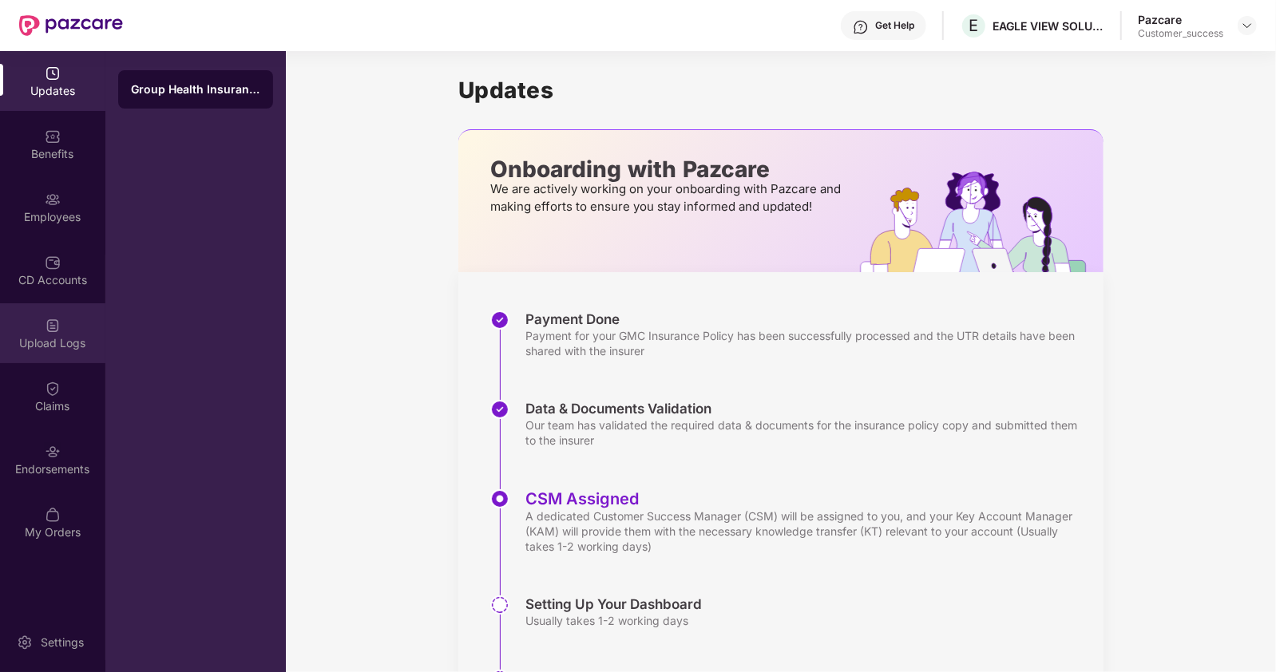
click at [64, 359] on div "Upload Logs" at bounding box center [52, 333] width 105 height 60
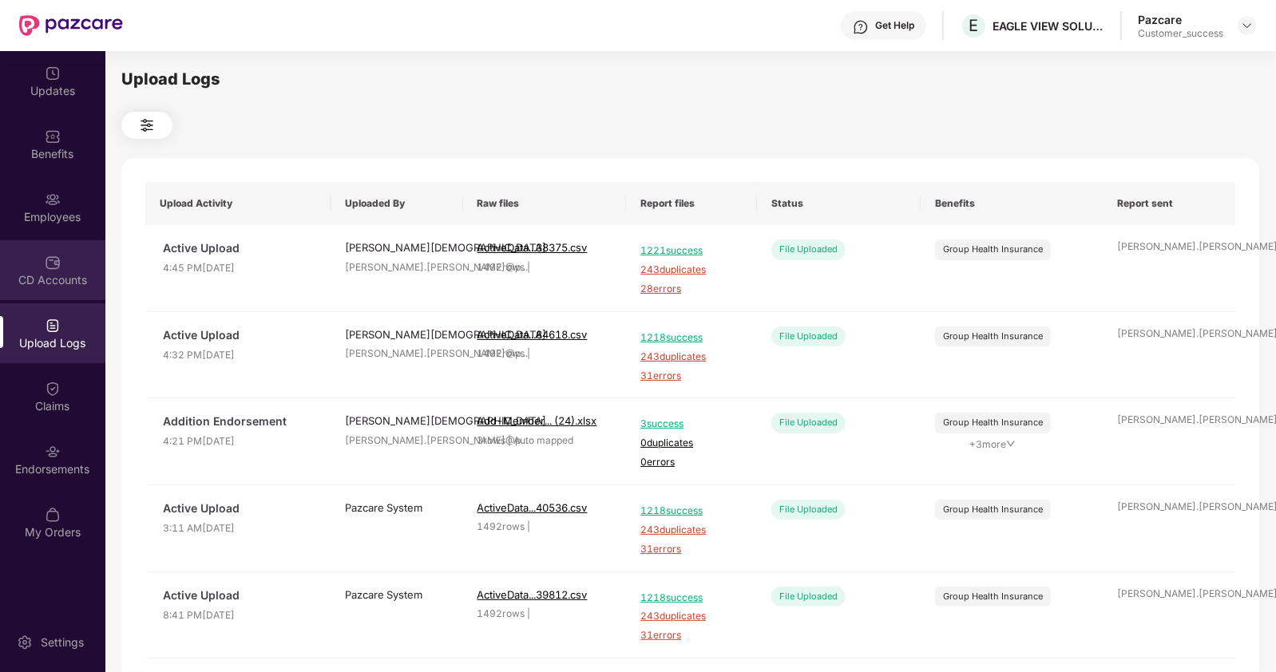
click at [65, 279] on div "CD Accounts" at bounding box center [52, 280] width 105 height 16
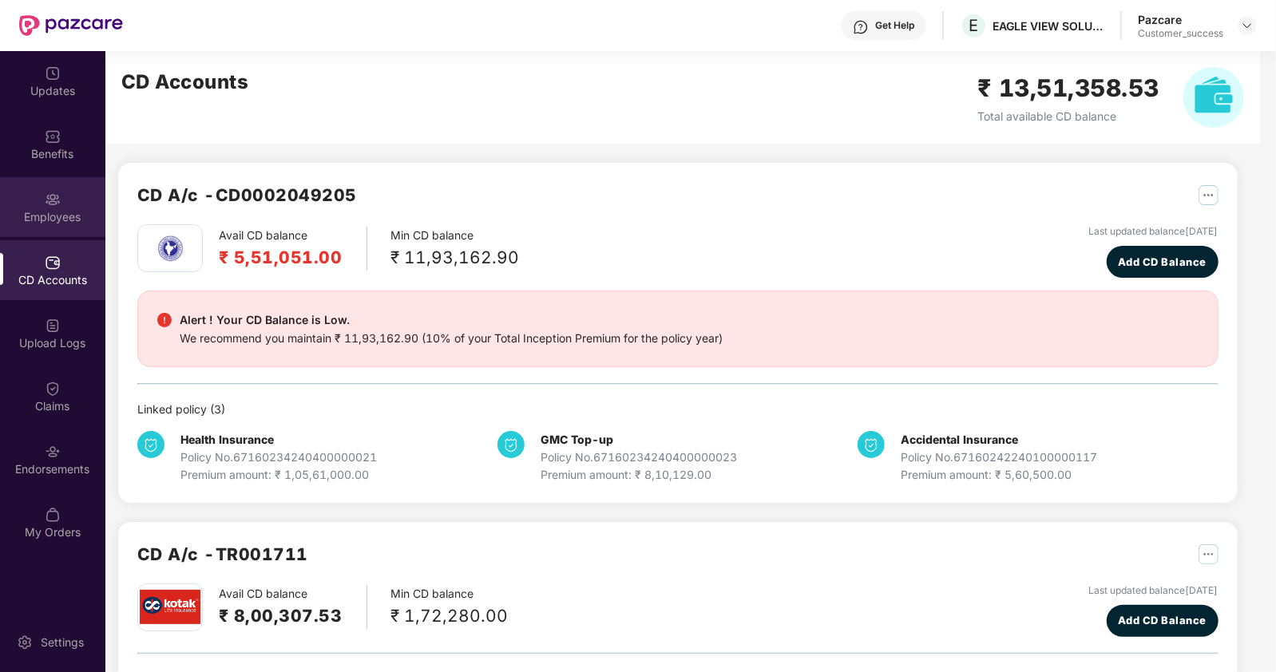
click at [57, 221] on div "Employees" at bounding box center [52, 217] width 105 height 16
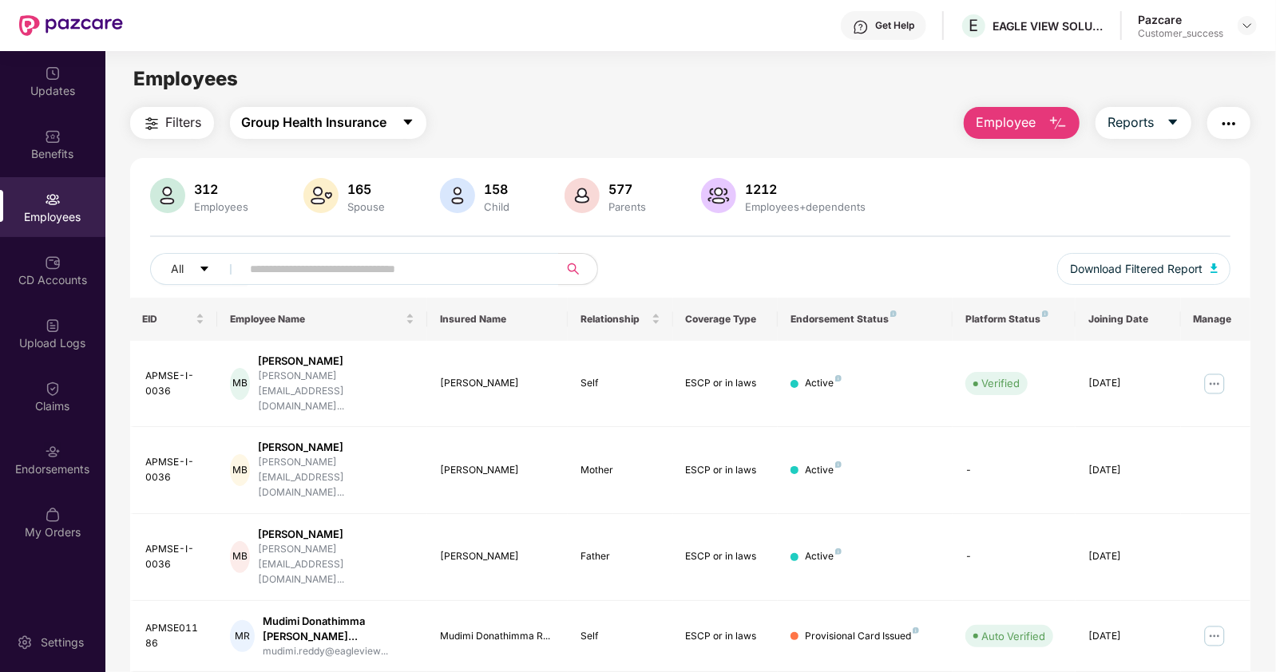
click at [311, 125] on span "Group Health Insurance" at bounding box center [314, 123] width 145 height 20
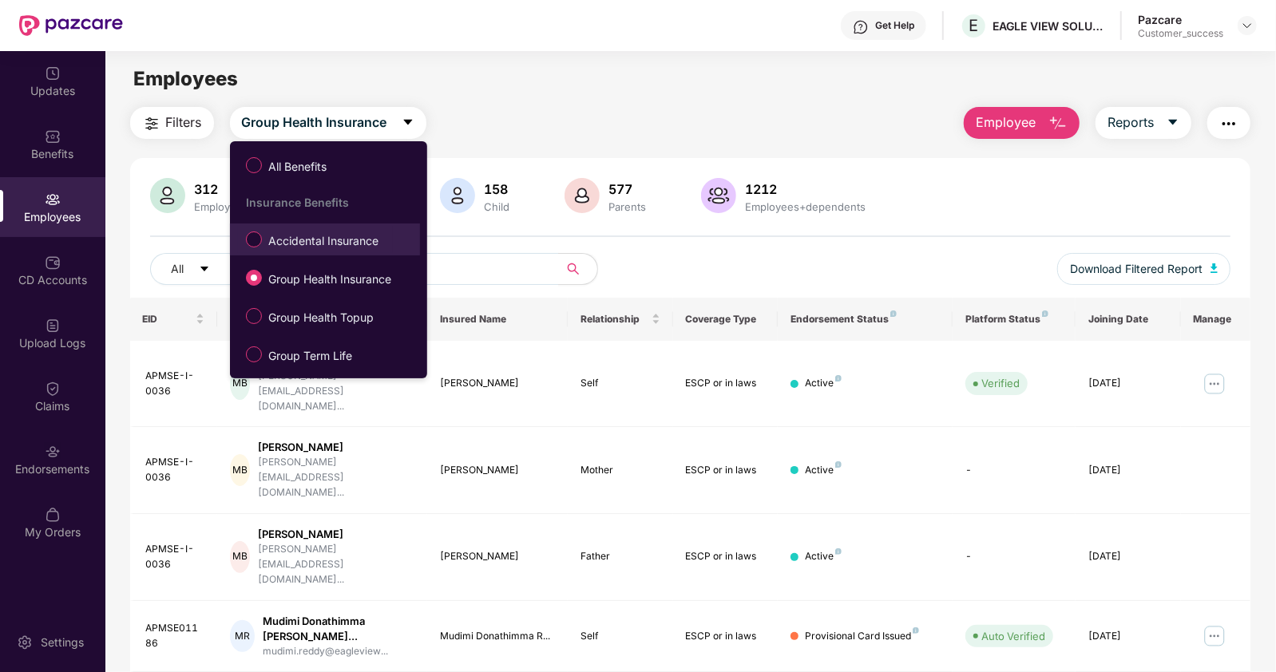
click at [278, 233] on span "Accidental Insurance" at bounding box center [323, 241] width 123 height 18
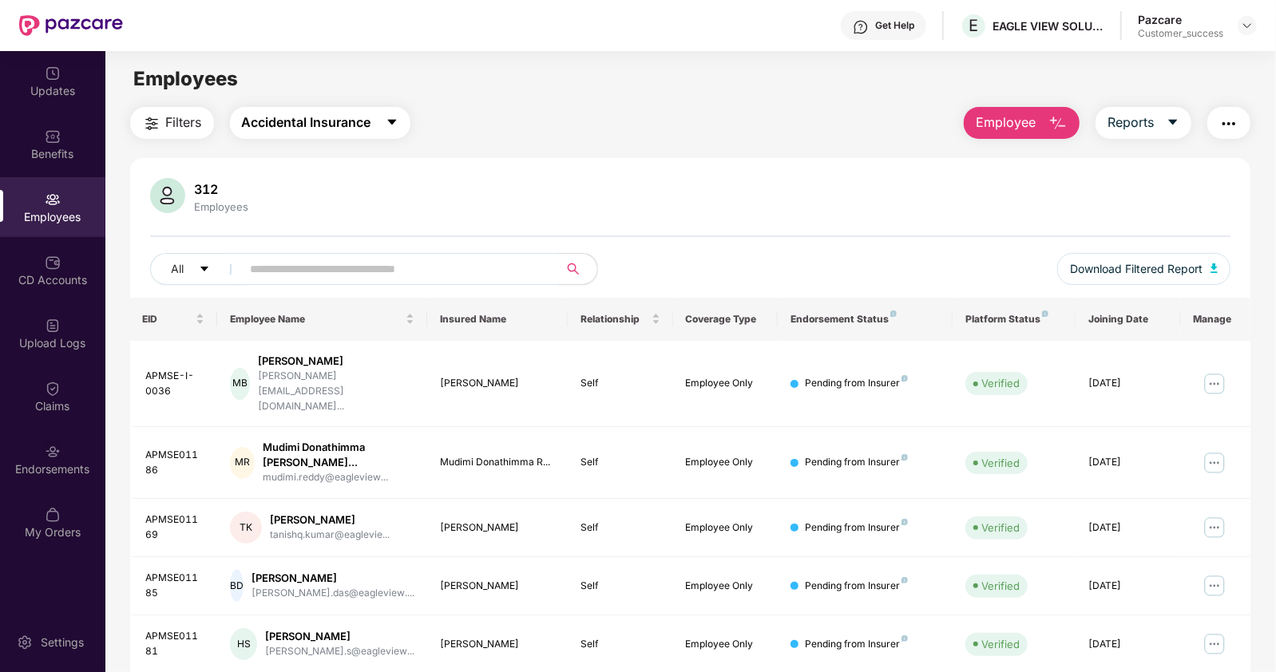
click at [311, 124] on span "Accidental Insurance" at bounding box center [306, 123] width 129 height 20
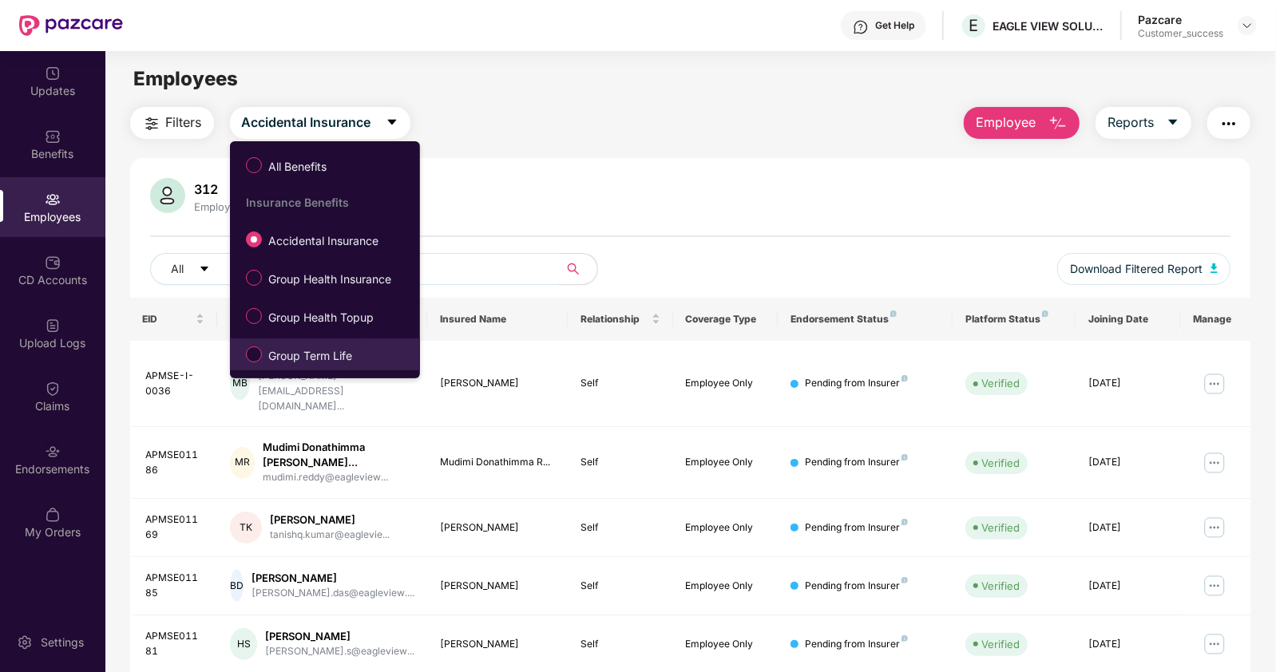
click at [259, 341] on label "Group Term Life" at bounding box center [302, 354] width 129 height 27
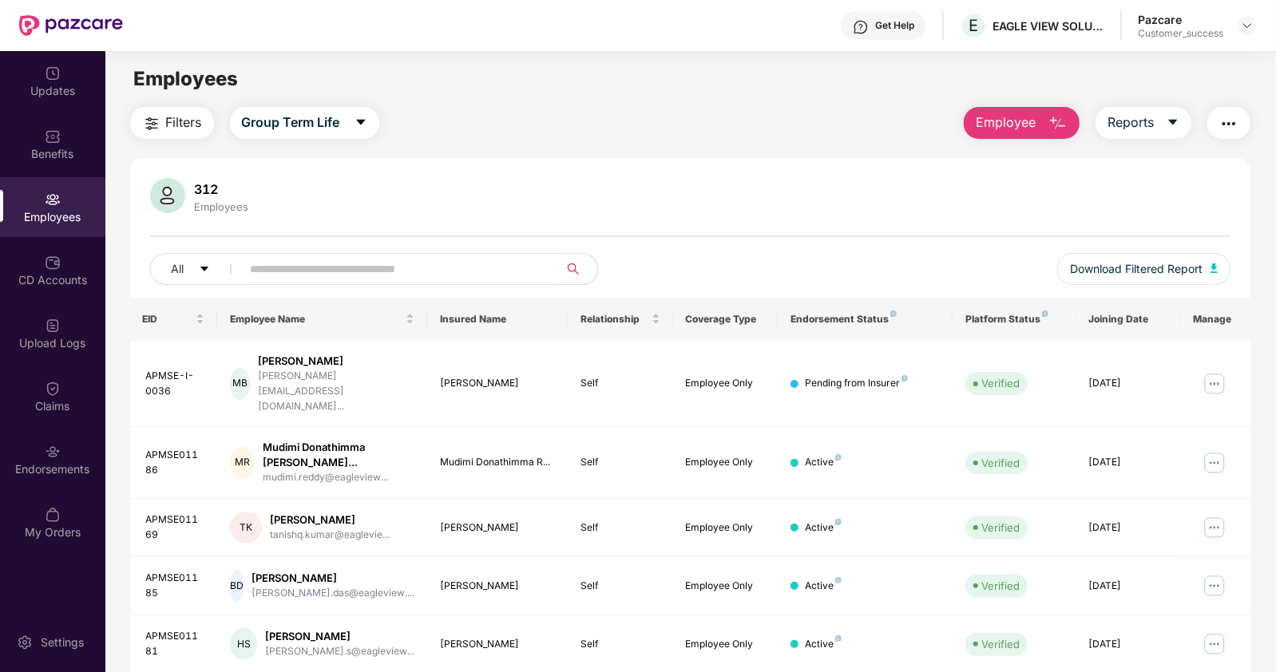
click at [59, 220] on div "Employees" at bounding box center [52, 217] width 105 height 16
click at [40, 345] on div "Upload Logs" at bounding box center [52, 343] width 105 height 16
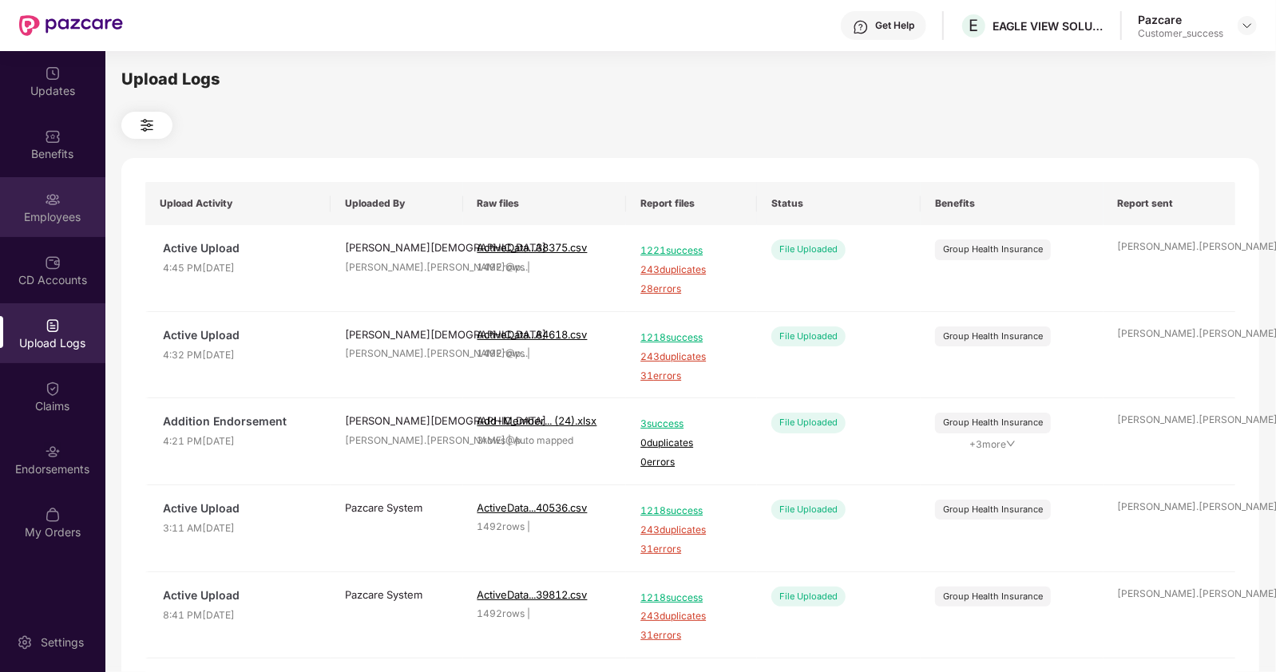
click at [56, 212] on div "Employees" at bounding box center [52, 217] width 105 height 16
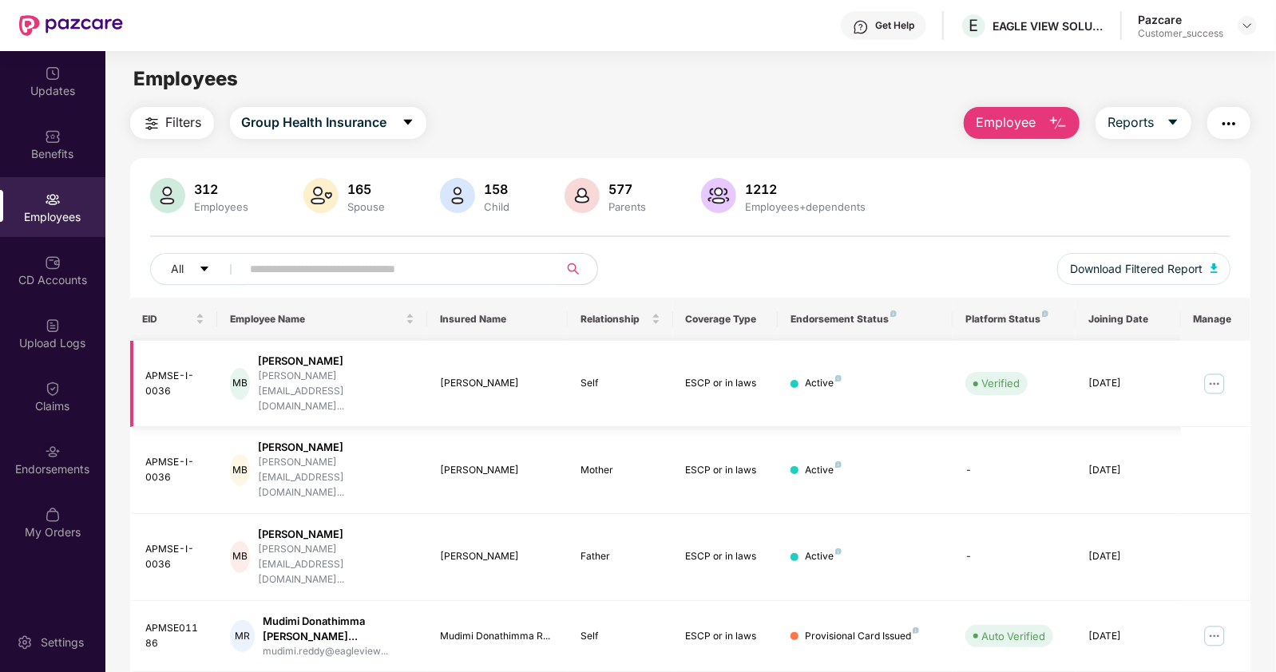
click at [1214, 371] on img at bounding box center [1215, 384] width 26 height 26
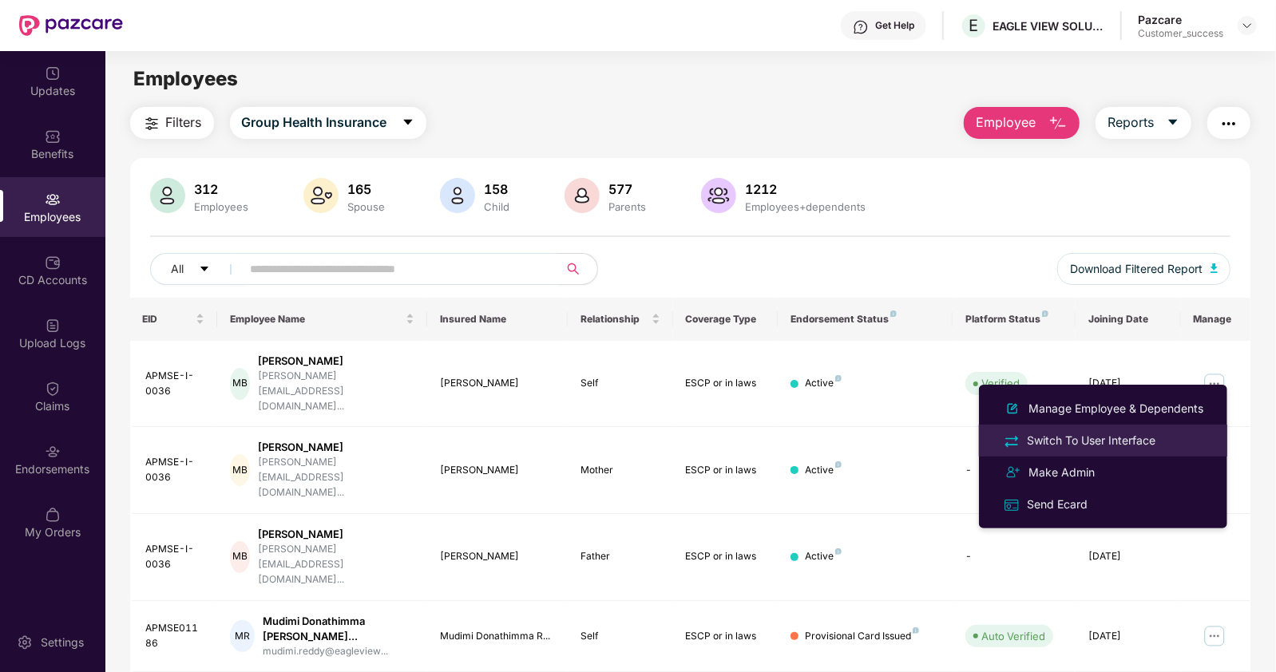
click at [1060, 439] on div "Switch To User Interface" at bounding box center [1091, 441] width 135 height 18
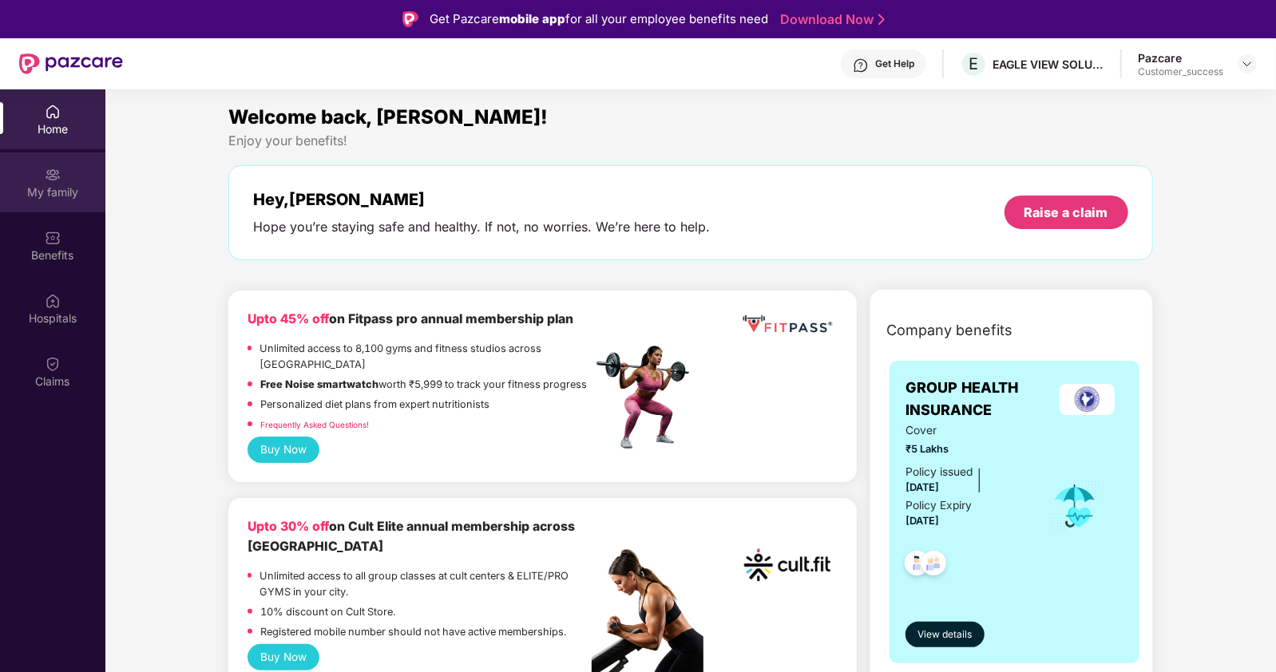
click at [55, 192] on div "My family" at bounding box center [52, 192] width 105 height 16
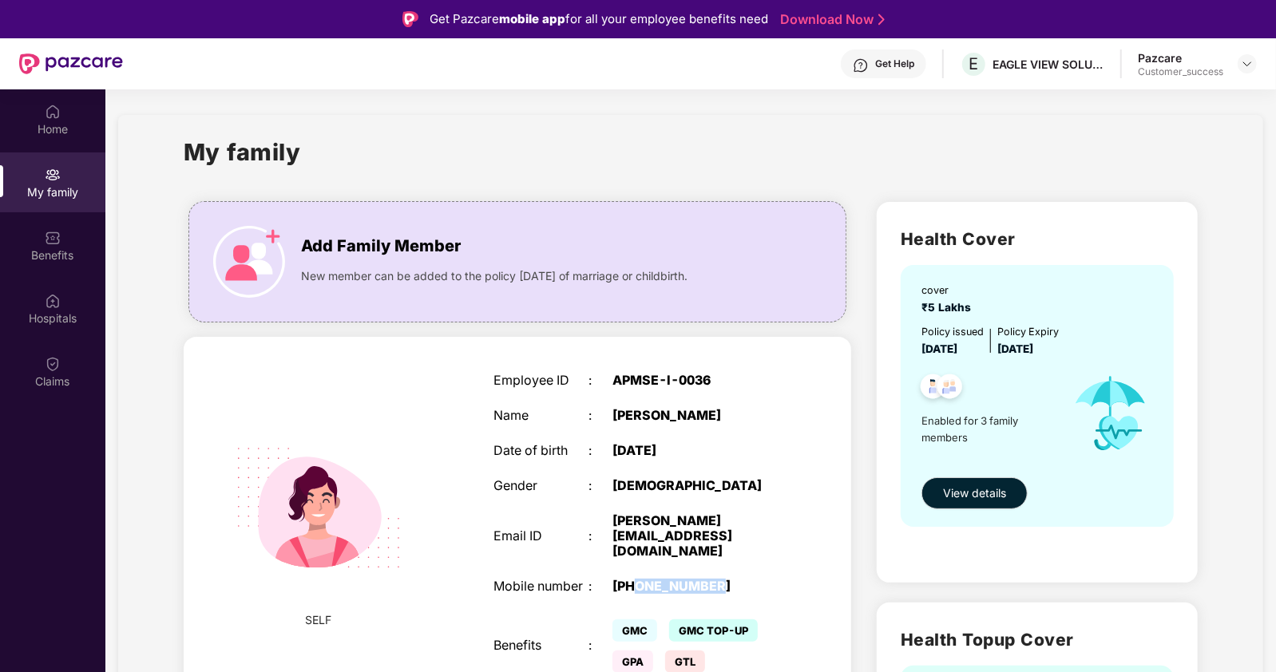
drag, startPoint x: 642, startPoint y: 582, endPoint x: 736, endPoint y: 585, distance: 94.3
click at [736, 585] on div "[PHONE_NUMBER]" at bounding box center [695, 586] width 167 height 15
copy div "7876783875"
